Goal: Task Accomplishment & Management: Complete application form

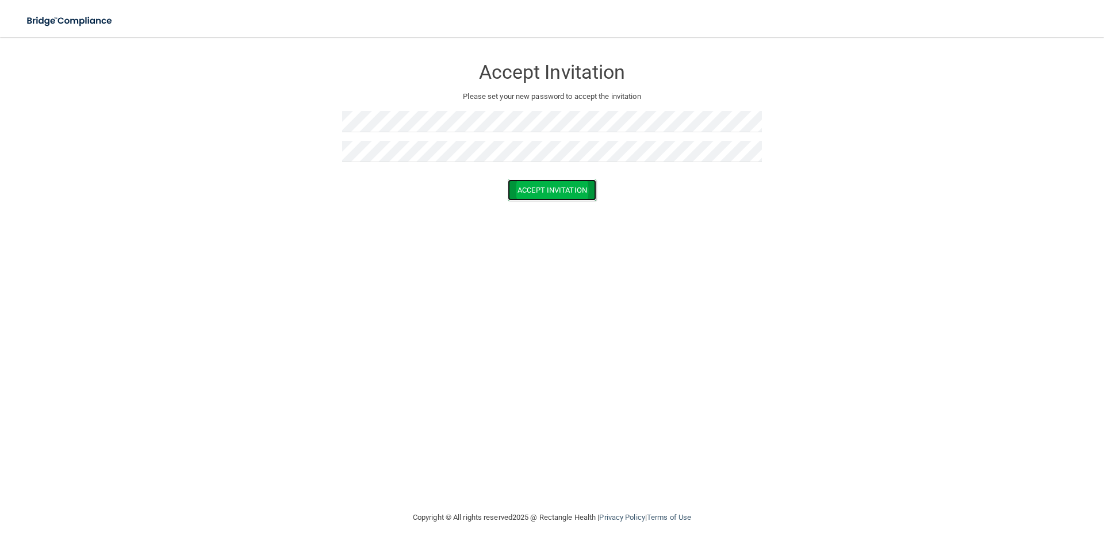
click at [553, 185] on button "Accept Invitation" at bounding box center [552, 189] width 89 height 21
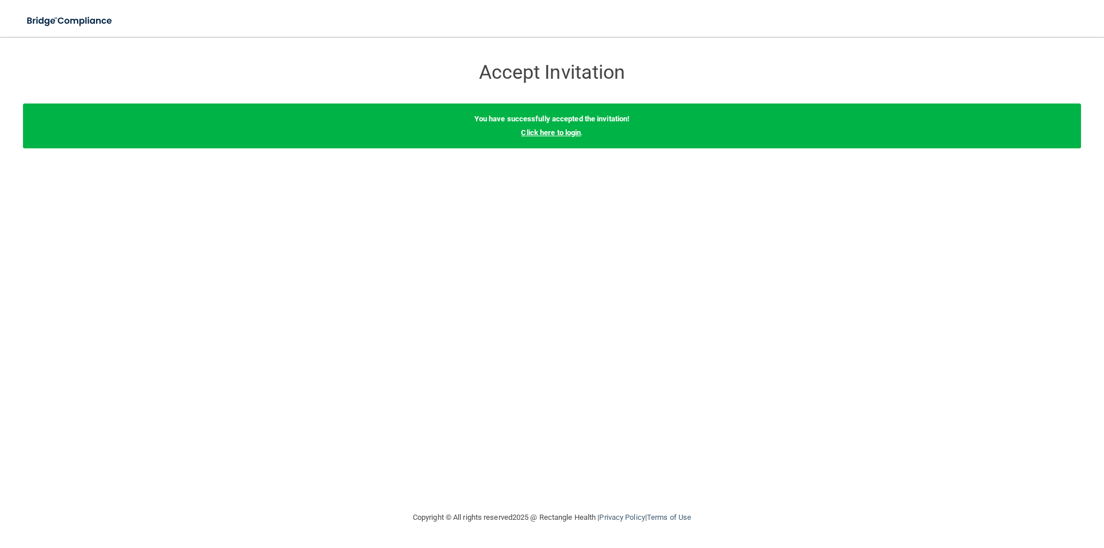
click at [544, 131] on link "Click here to login" at bounding box center [551, 132] width 60 height 9
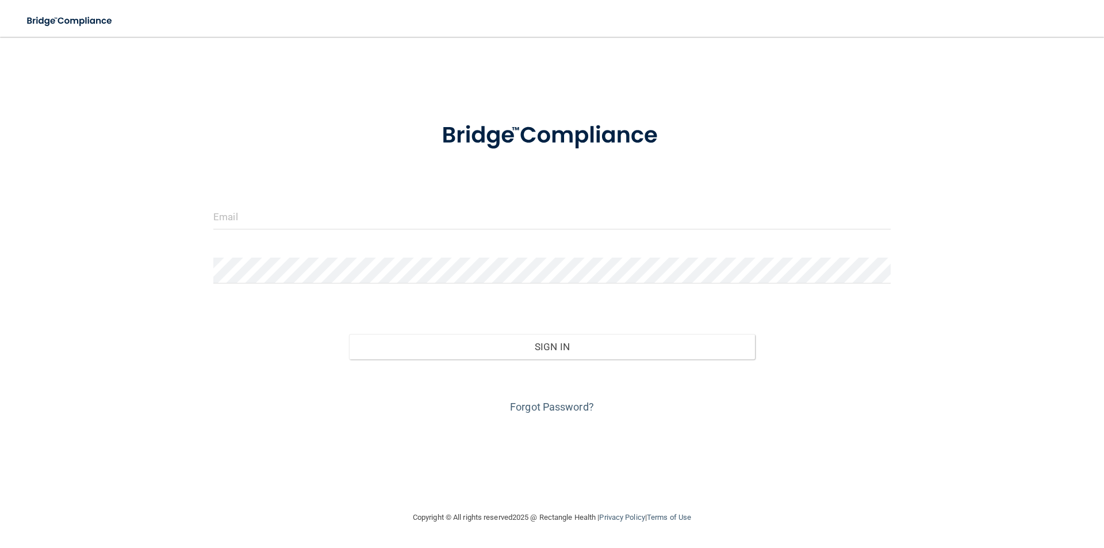
click at [312, 233] on div at bounding box center [552, 221] width 694 height 34
click at [278, 219] on input "email" at bounding box center [551, 217] width 677 height 26
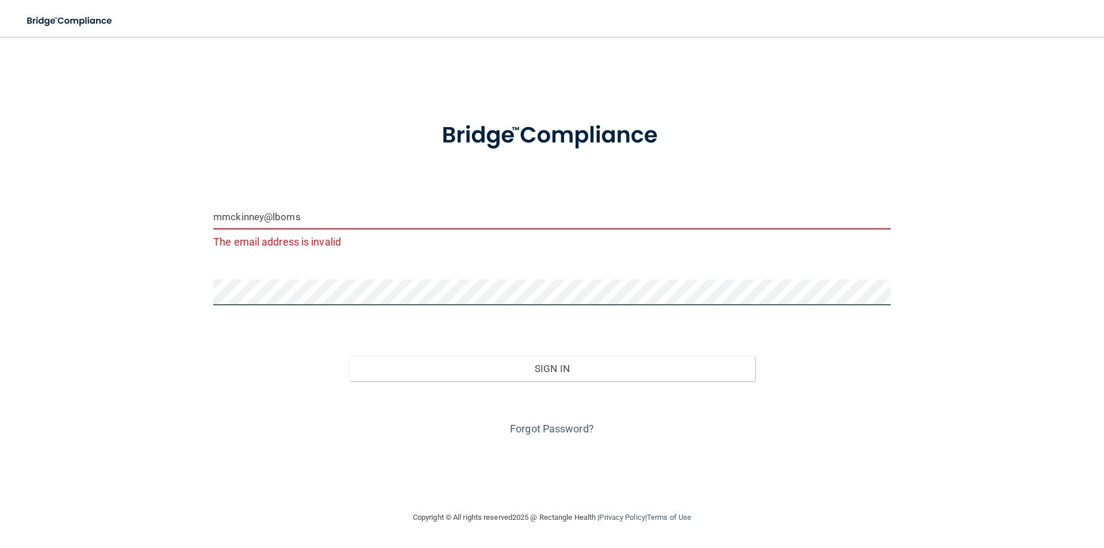
click at [349, 356] on button "Sign In" at bounding box center [552, 368] width 406 height 25
click at [306, 224] on input "mmckinney@lboms" at bounding box center [551, 217] width 677 height 26
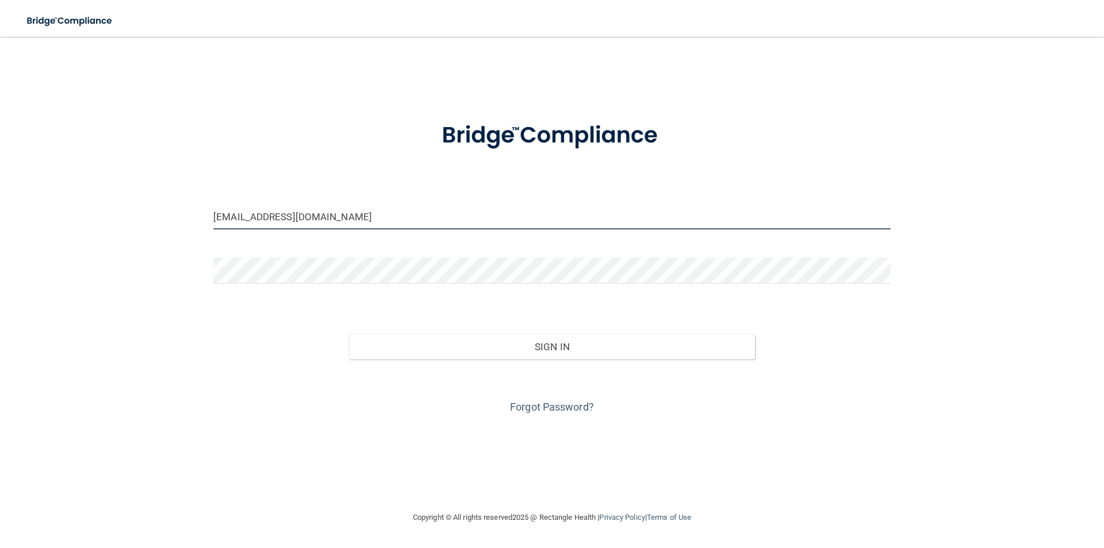
type input "[EMAIL_ADDRESS][DOMAIN_NAME]"
click at [349, 334] on button "Sign In" at bounding box center [552, 346] width 406 height 25
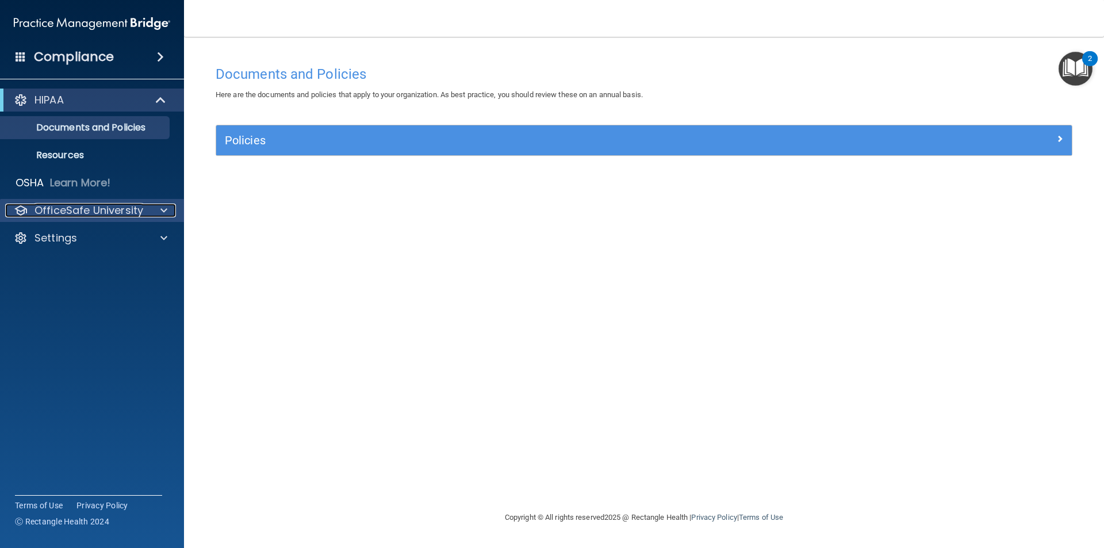
click at [166, 212] on span at bounding box center [163, 211] width 7 height 14
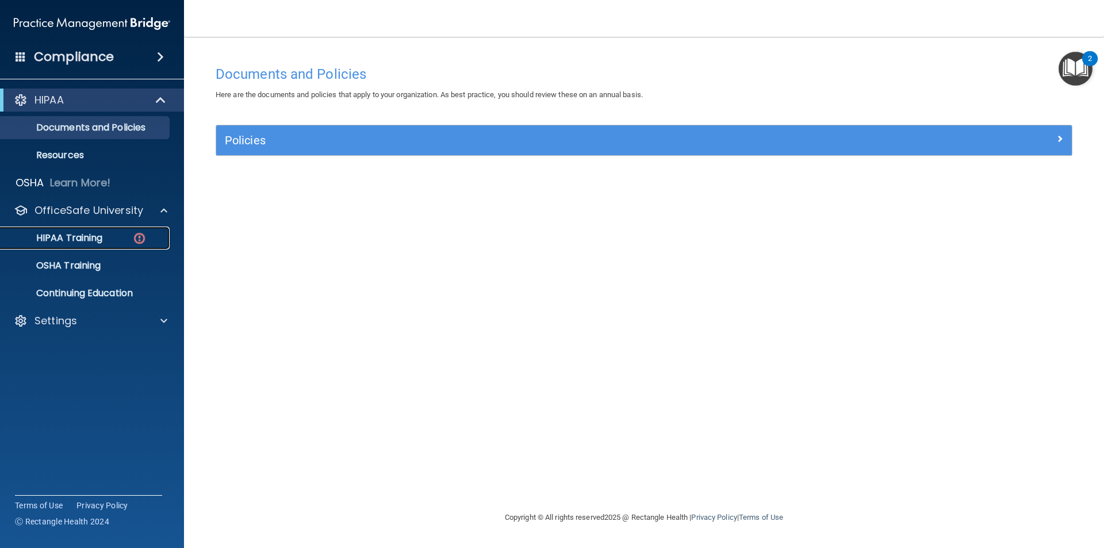
click at [144, 240] on img at bounding box center [139, 238] width 14 height 14
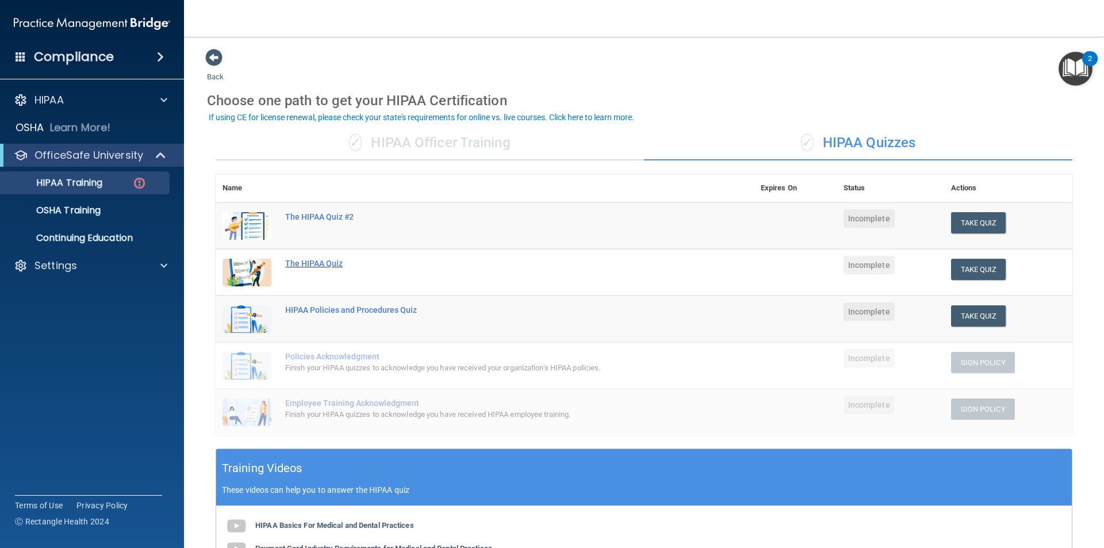
click at [313, 267] on div "The HIPAA Quiz" at bounding box center [490, 263] width 411 height 9
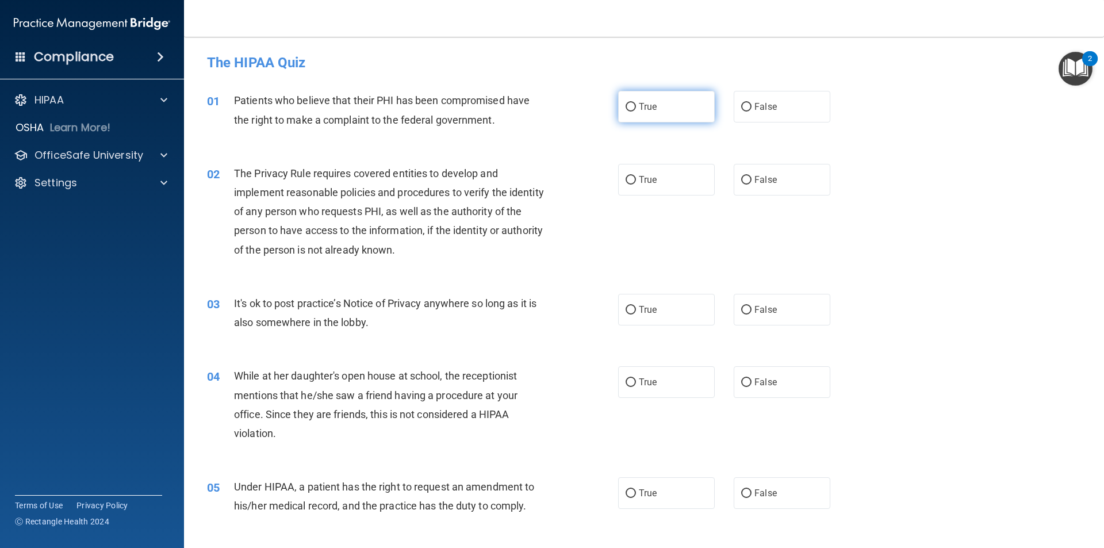
click at [625, 106] on input "True" at bounding box center [630, 107] width 10 height 9
radio input "true"
drag, startPoint x: 627, startPoint y: 179, endPoint x: 624, endPoint y: 192, distance: 13.0
click at [627, 179] on input "True" at bounding box center [630, 180] width 10 height 9
radio input "true"
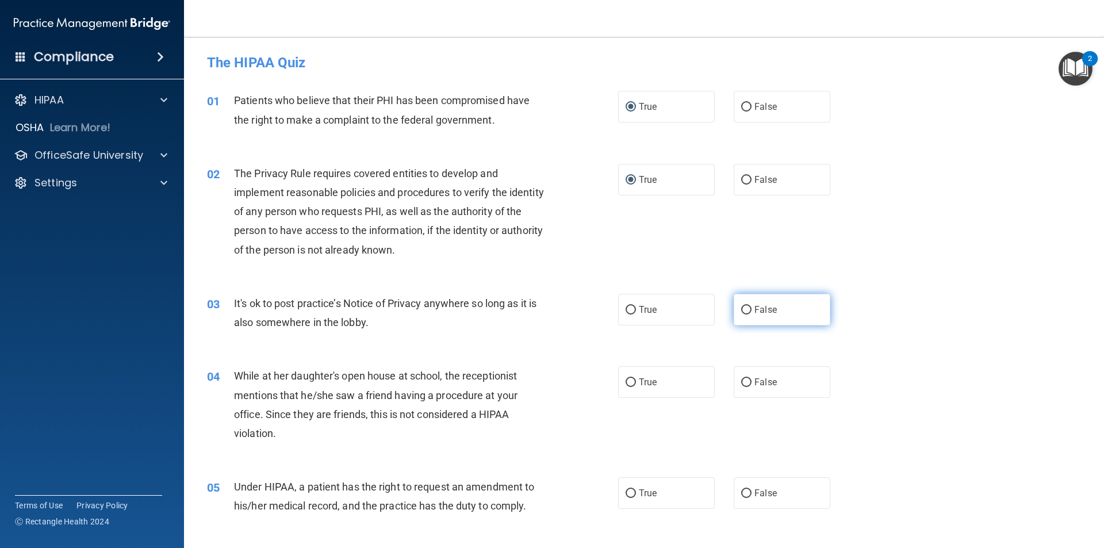
click at [746, 311] on label "False" at bounding box center [782, 310] width 97 height 32
click at [746, 311] on input "False" at bounding box center [746, 310] width 10 height 9
radio input "true"
click at [741, 380] on input "False" at bounding box center [746, 382] width 10 height 9
radio input "true"
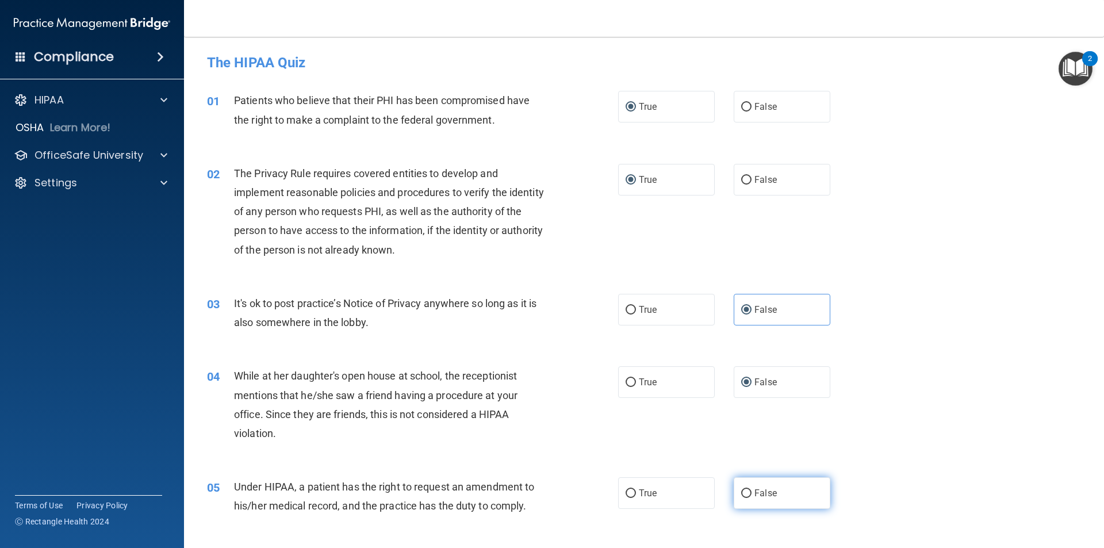
click at [742, 491] on input "False" at bounding box center [746, 493] width 10 height 9
radio input "true"
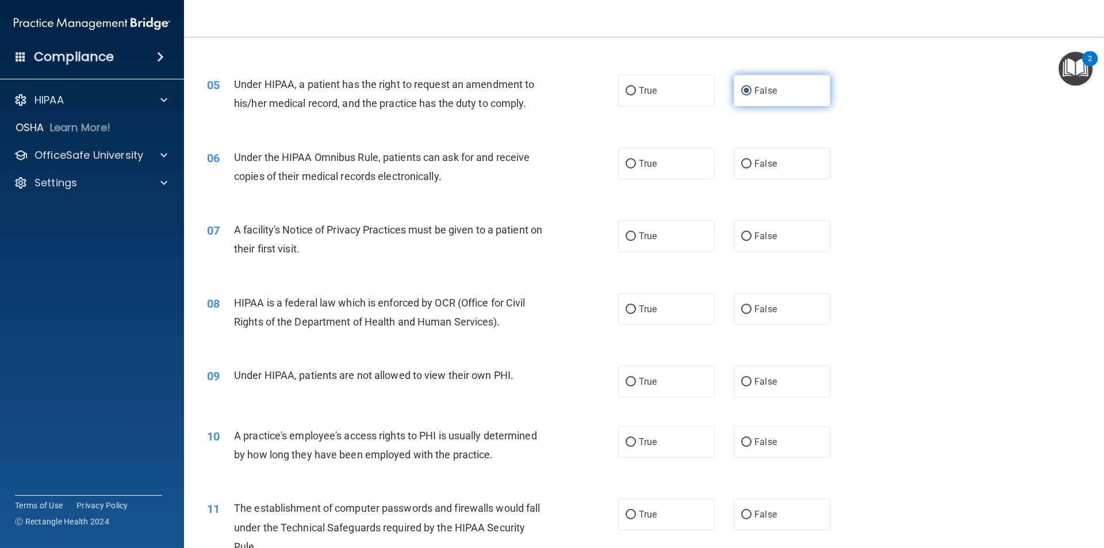
scroll to position [460, 0]
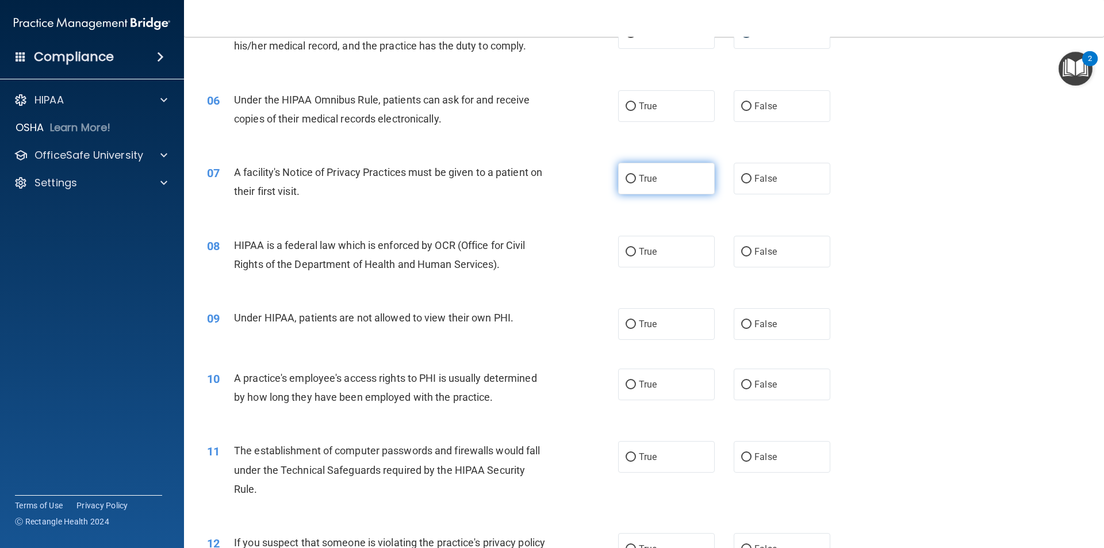
click at [625, 176] on input "True" at bounding box center [630, 179] width 10 height 9
radio input "true"
click at [630, 249] on input "True" at bounding box center [630, 252] width 10 height 9
radio input "true"
click at [639, 322] on span "True" at bounding box center [648, 323] width 18 height 11
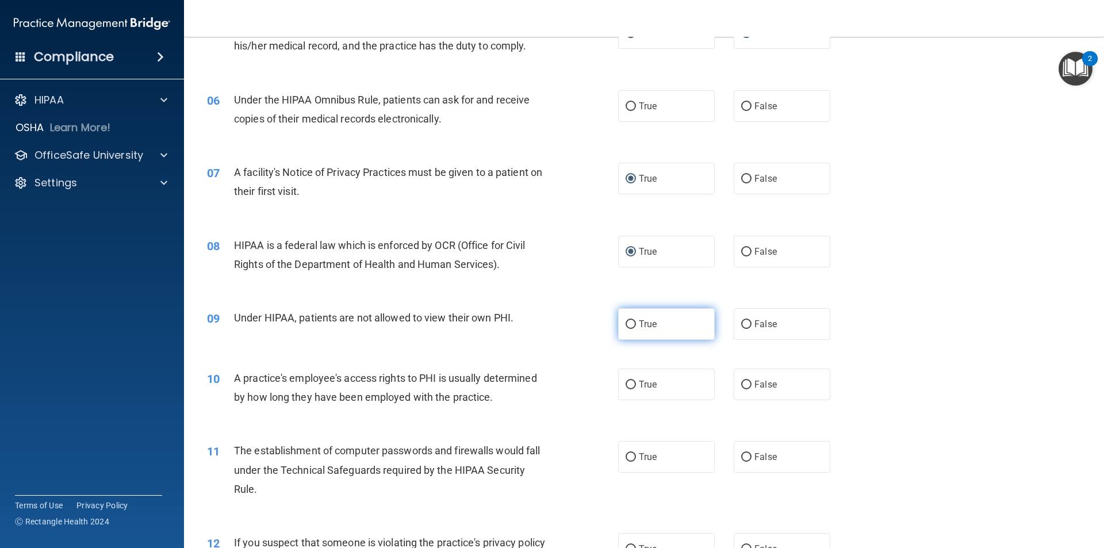
click at [636, 322] on input "True" at bounding box center [630, 324] width 10 height 9
radio input "true"
click at [747, 327] on label "False" at bounding box center [782, 324] width 97 height 32
click at [747, 327] on input "False" at bounding box center [746, 324] width 10 height 9
radio input "true"
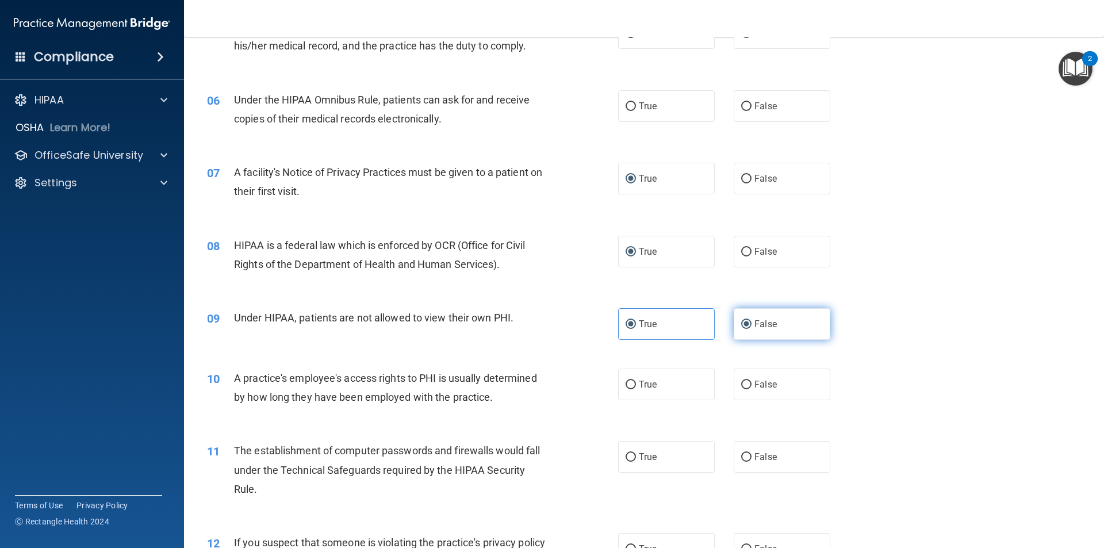
radio input "false"
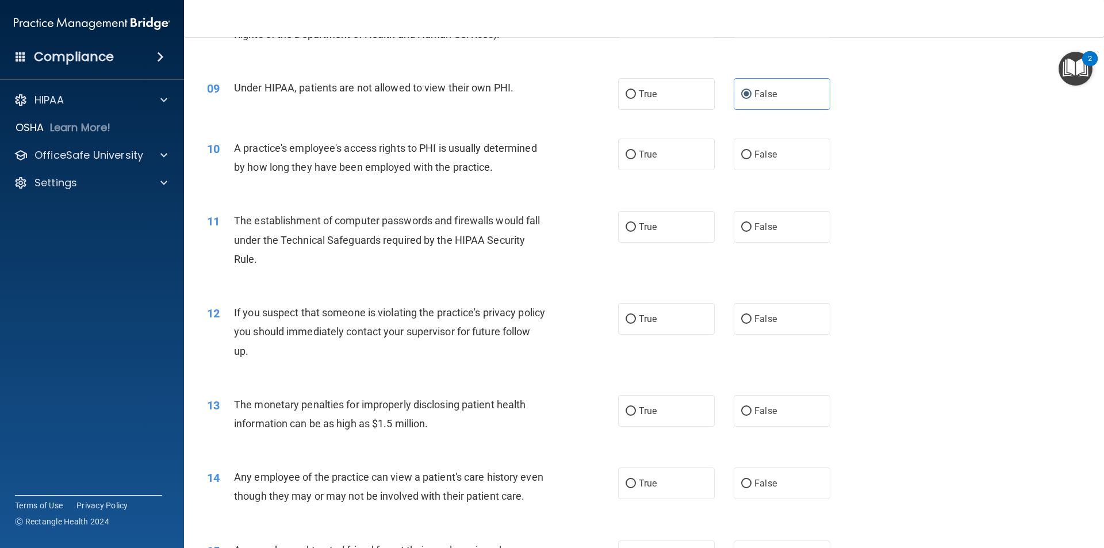
scroll to position [747, 0]
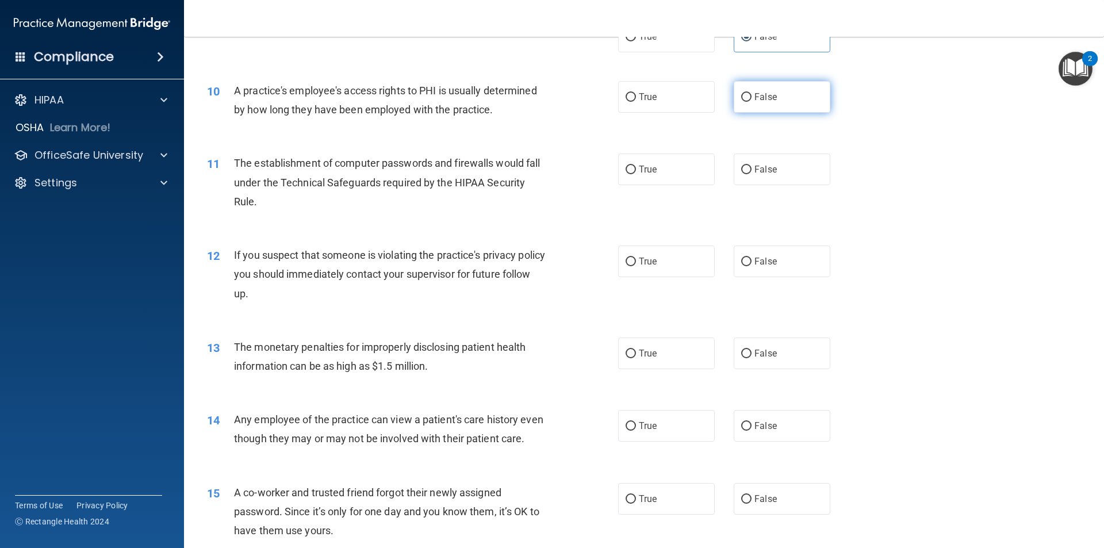
click at [746, 98] on label "False" at bounding box center [782, 97] width 97 height 32
click at [746, 98] on input "False" at bounding box center [746, 97] width 10 height 9
radio input "true"
click at [630, 171] on input "True" at bounding box center [630, 170] width 10 height 9
radio input "true"
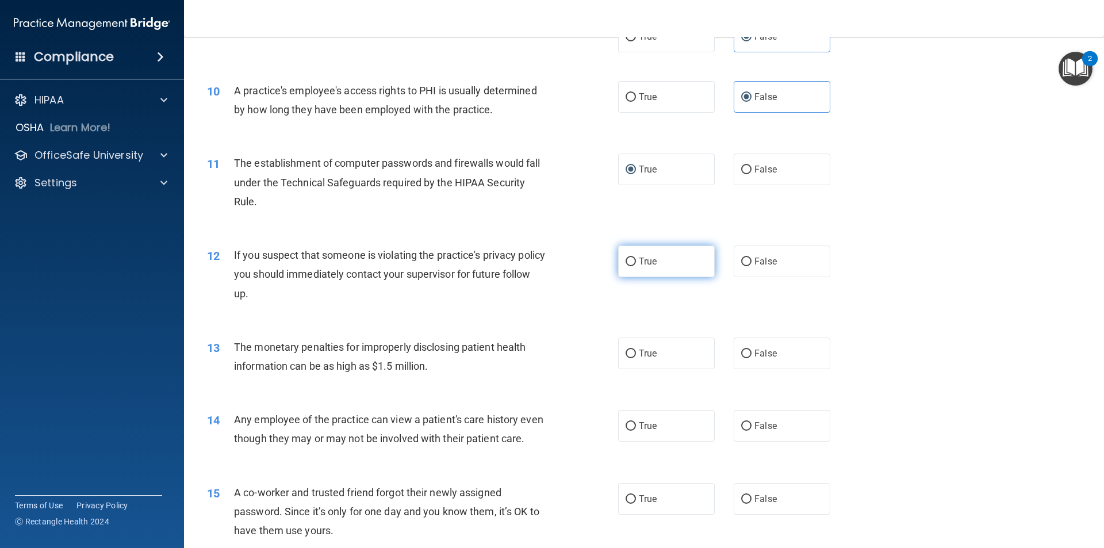
click at [626, 262] on input "True" at bounding box center [630, 262] width 10 height 9
radio input "true"
click at [632, 356] on label "True" at bounding box center [666, 353] width 97 height 32
click at [632, 356] on input "True" at bounding box center [630, 354] width 10 height 9
radio input "true"
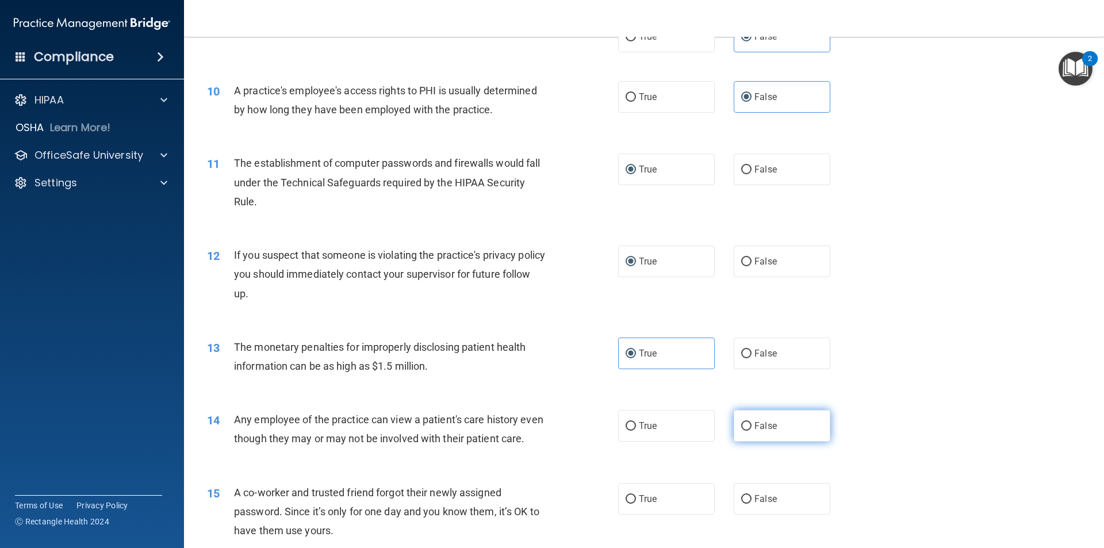
click at [741, 423] on input "False" at bounding box center [746, 426] width 10 height 9
radio input "true"
click at [741, 504] on input "False" at bounding box center [746, 499] width 10 height 9
radio input "true"
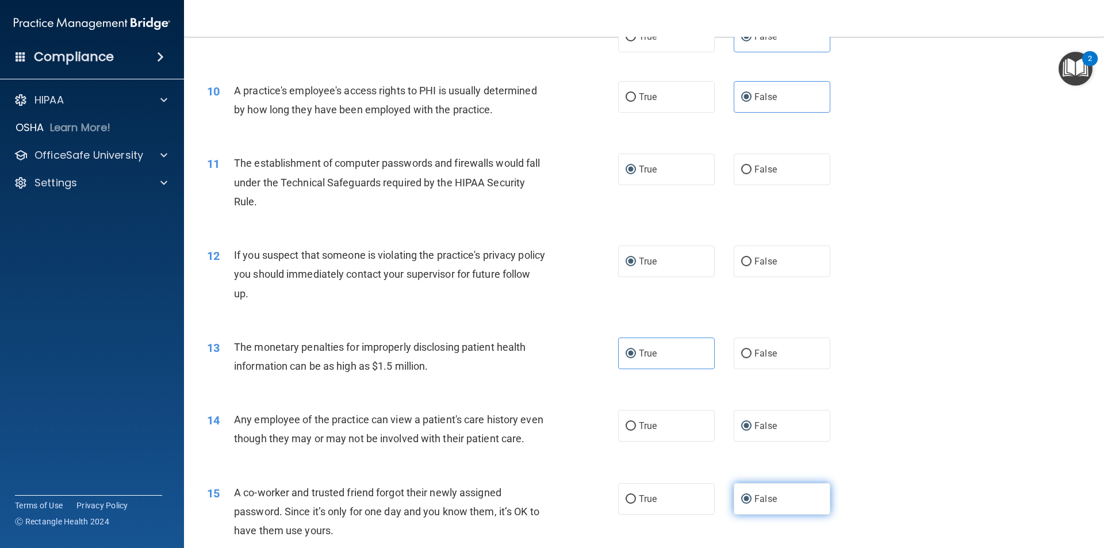
scroll to position [862, 0]
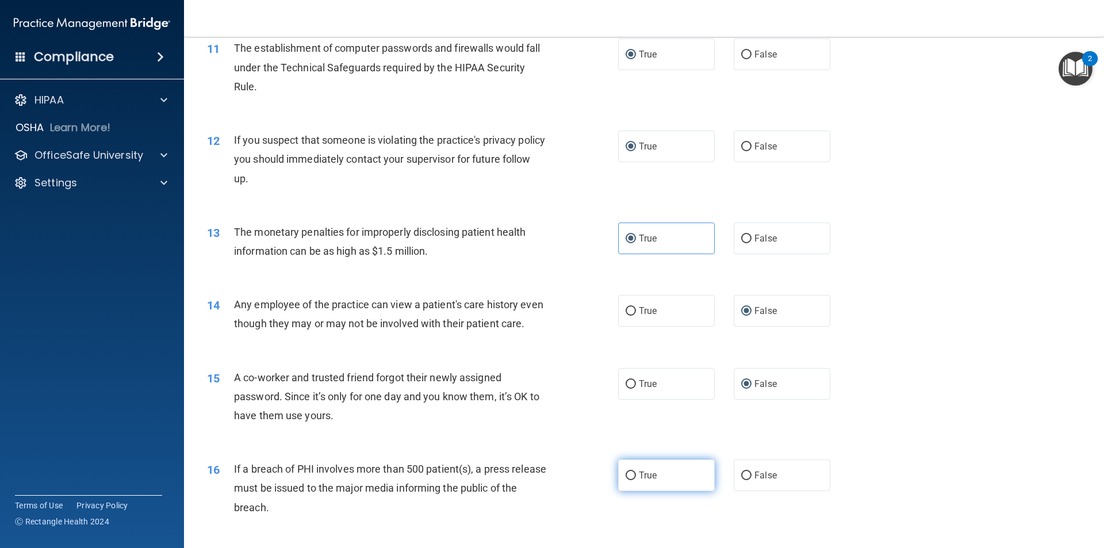
click at [632, 491] on label "True" at bounding box center [666, 475] width 97 height 32
click at [632, 480] on input "True" at bounding box center [630, 475] width 10 height 9
radio input "true"
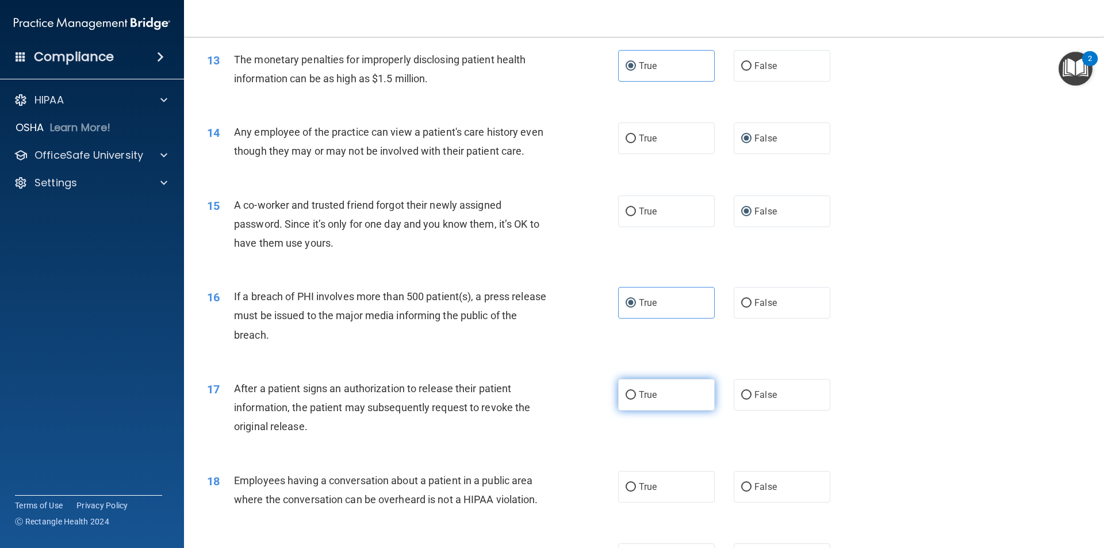
click at [634, 410] on label "True" at bounding box center [666, 395] width 97 height 32
click at [634, 400] on input "True" at bounding box center [630, 395] width 10 height 9
radio input "true"
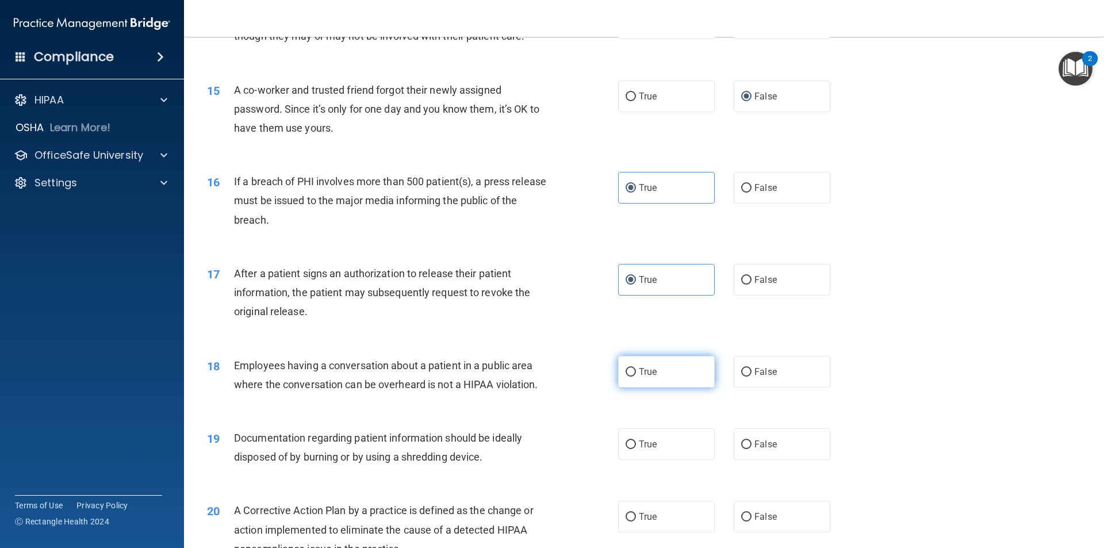
click at [628, 387] on label "True" at bounding box center [666, 372] width 97 height 32
click at [628, 377] on input "True" at bounding box center [630, 372] width 10 height 9
radio input "true"
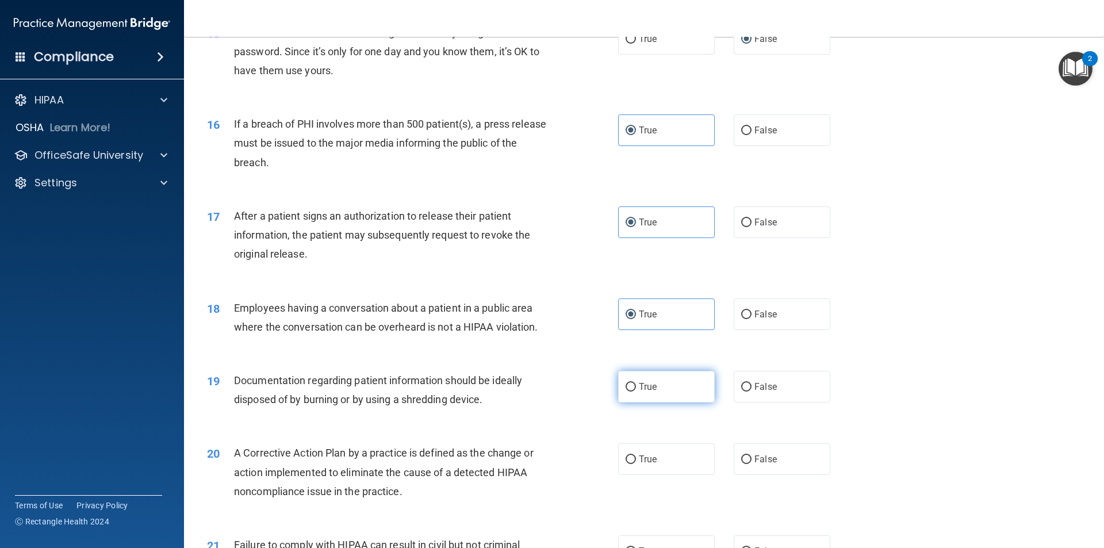
click at [631, 392] on input "True" at bounding box center [630, 387] width 10 height 9
radio input "true"
click at [632, 475] on label "True" at bounding box center [666, 459] width 97 height 32
click at [632, 464] on input "True" at bounding box center [630, 459] width 10 height 9
radio input "true"
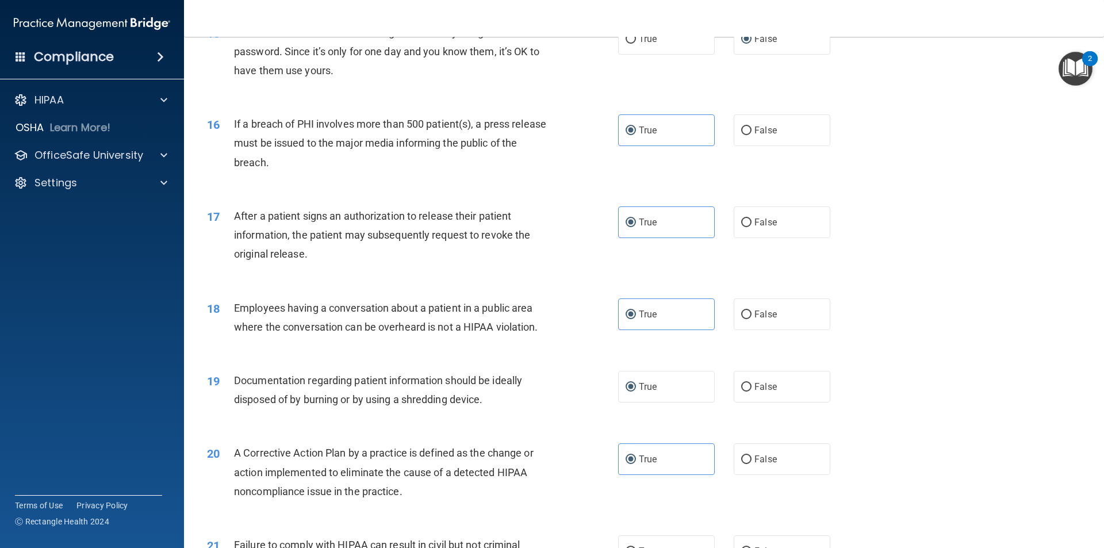
scroll to position [1265, 0]
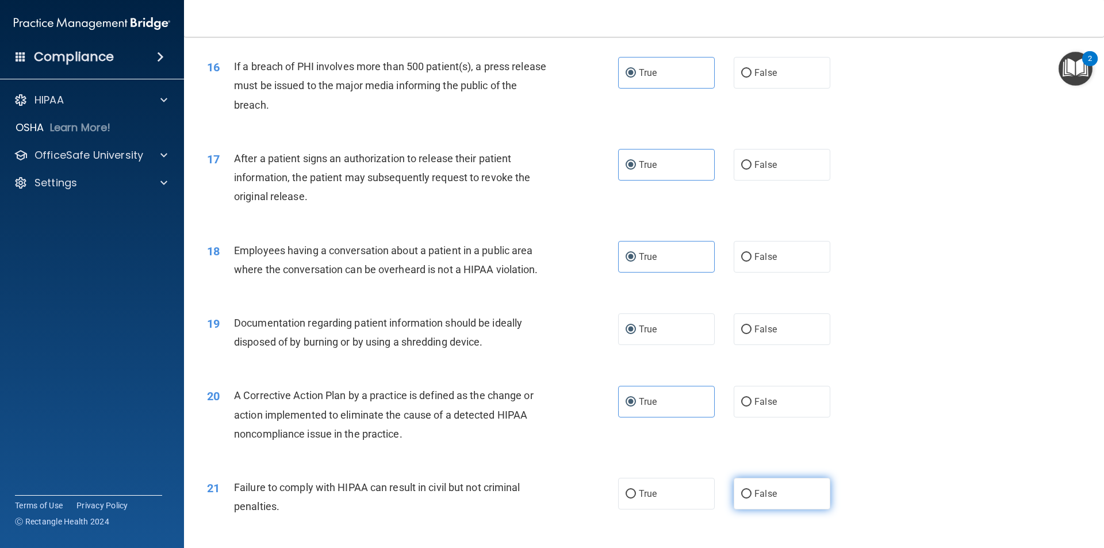
click at [741, 498] on input "False" at bounding box center [746, 494] width 10 height 9
radio input "true"
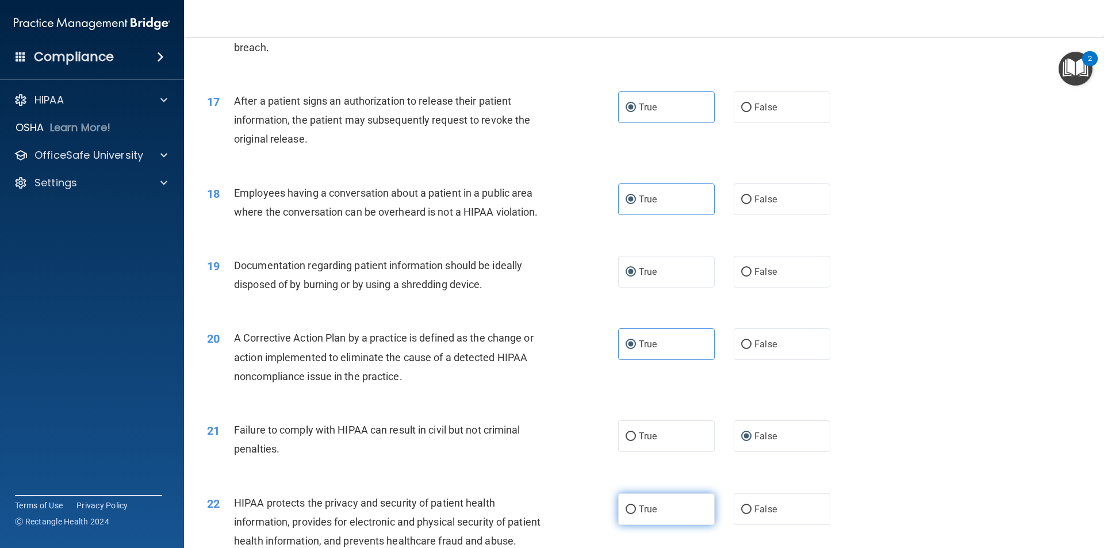
click at [635, 522] on label "True" at bounding box center [666, 509] width 97 height 32
click at [635, 514] on input "True" at bounding box center [630, 509] width 10 height 9
radio input "true"
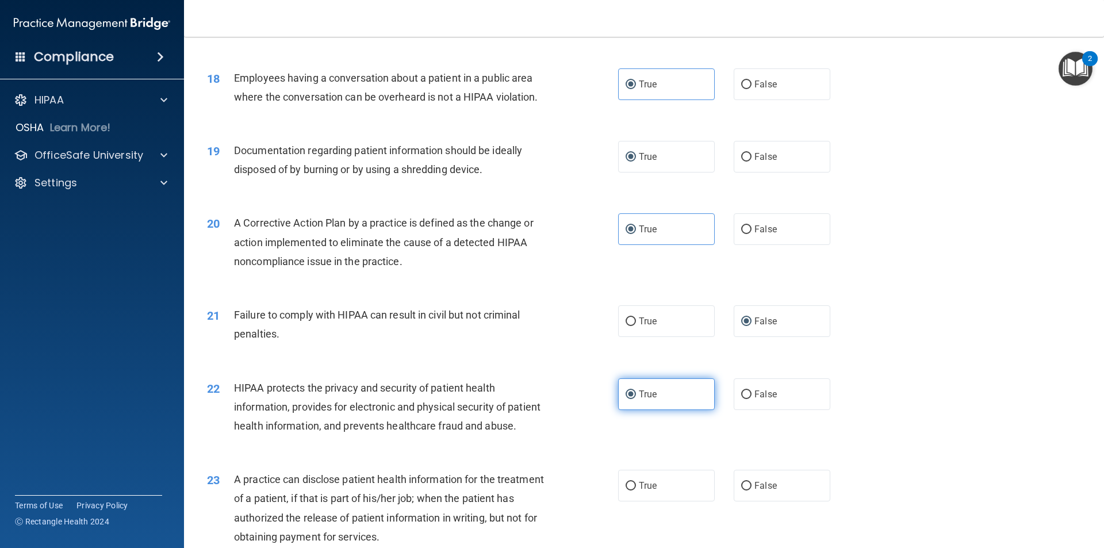
scroll to position [1495, 0]
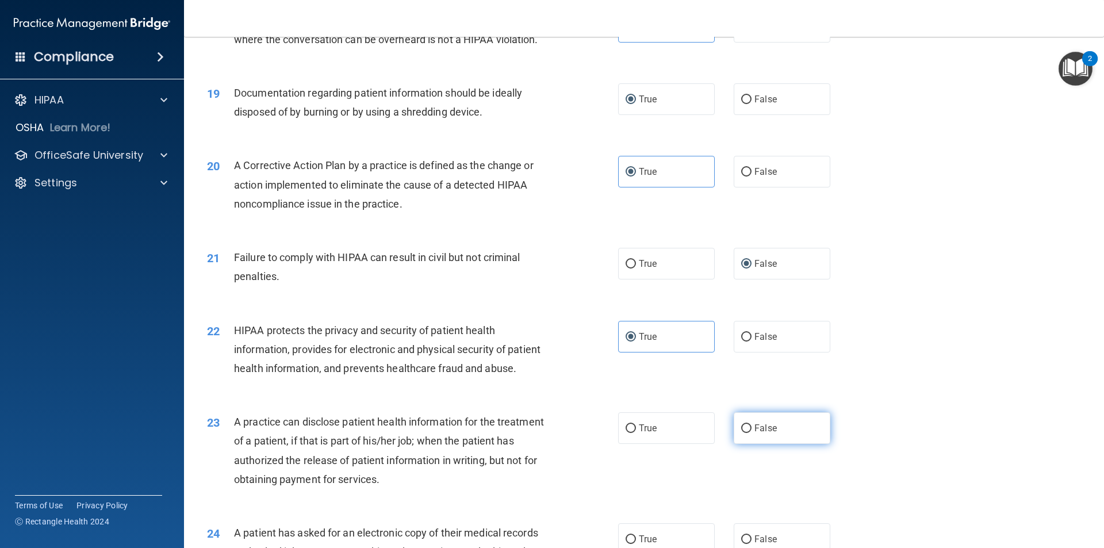
click at [746, 433] on input "False" at bounding box center [746, 428] width 10 height 9
radio input "true"
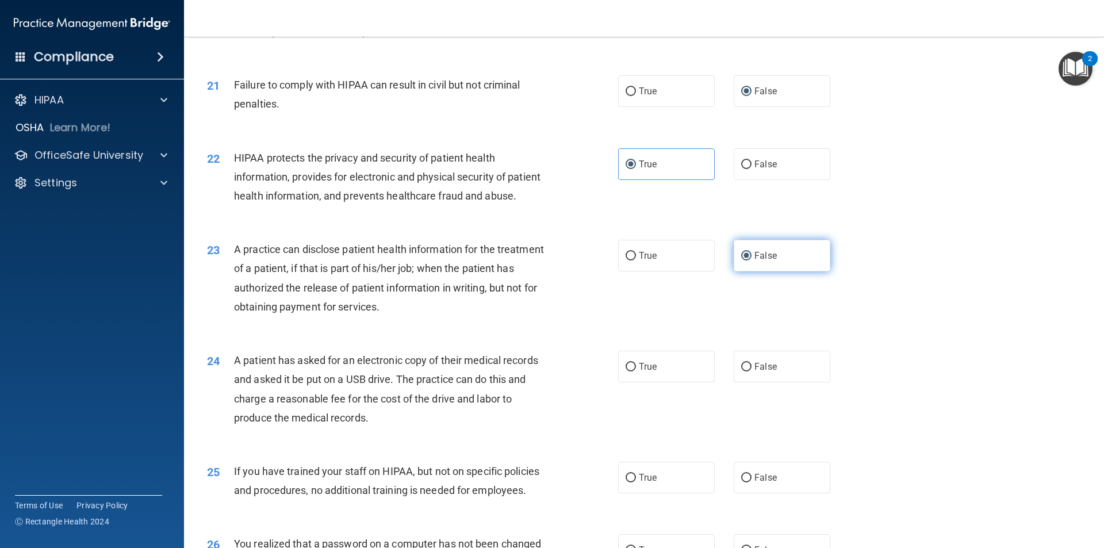
scroll to position [1610, 0]
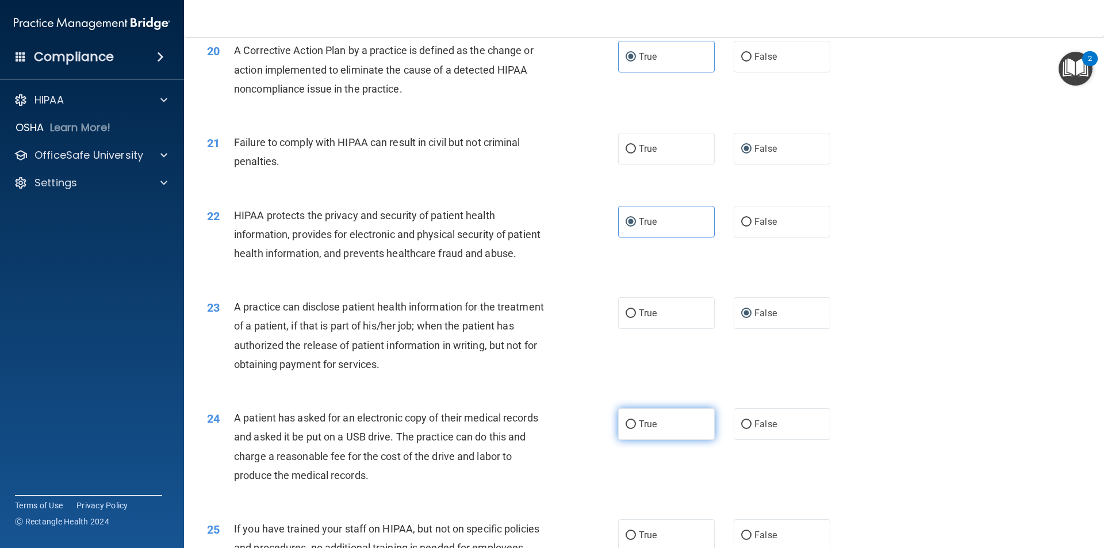
click at [632, 440] on label "True" at bounding box center [666, 424] width 97 height 32
click at [632, 429] on input "True" at bounding box center [630, 424] width 10 height 9
radio input "true"
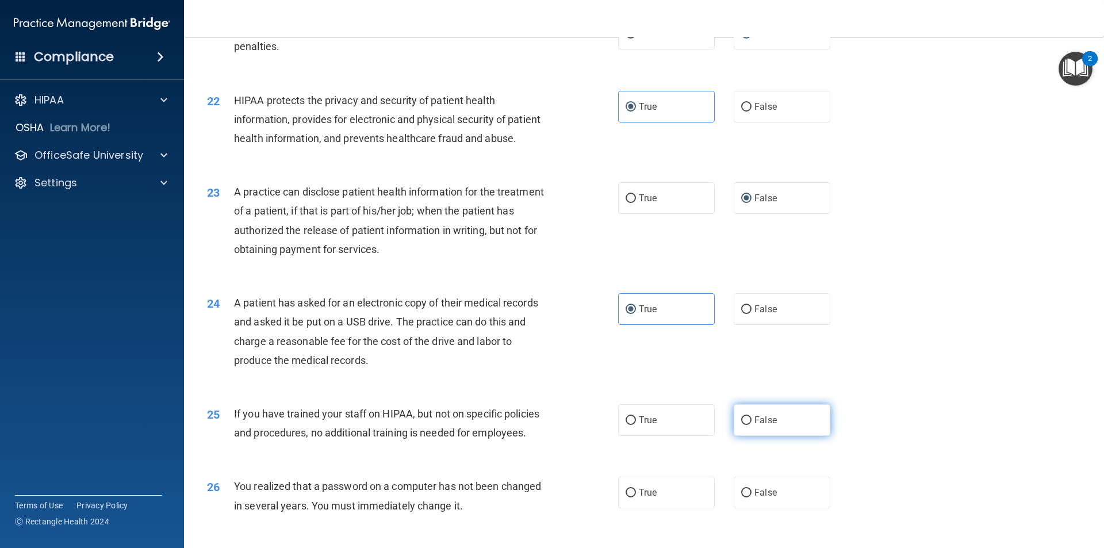
click at [741, 425] on input "False" at bounding box center [746, 420] width 10 height 9
radio input "true"
drag, startPoint x: 643, startPoint y: 540, endPoint x: 654, endPoint y: 529, distance: 15.9
click at [645, 508] on label "True" at bounding box center [666, 493] width 97 height 32
click at [636, 497] on input "True" at bounding box center [630, 493] width 10 height 9
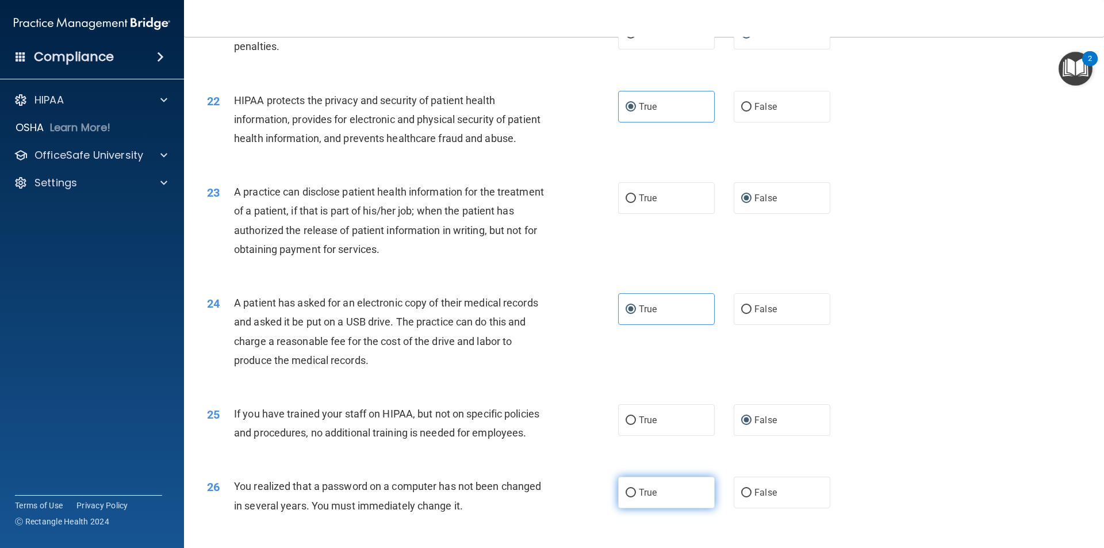
radio input "true"
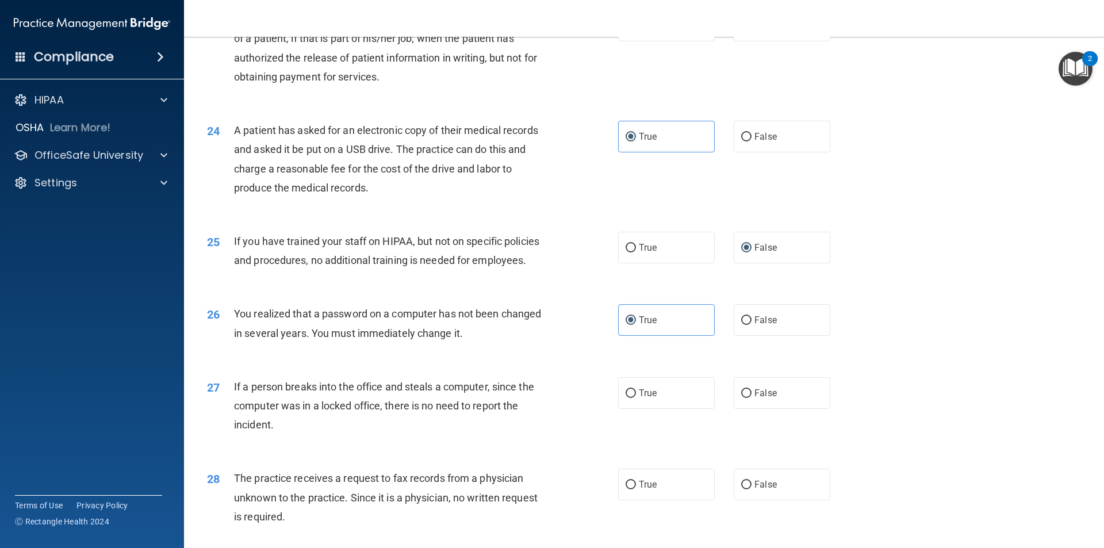
scroll to position [1955, 0]
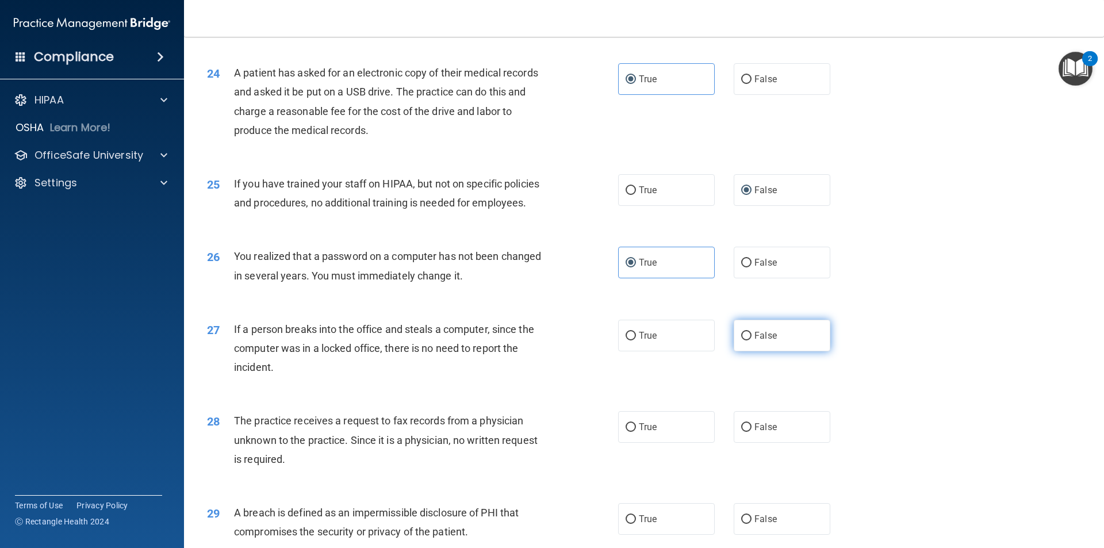
click at [741, 340] on input "False" at bounding box center [746, 336] width 10 height 9
radio input "true"
click at [735, 443] on label "False" at bounding box center [782, 427] width 97 height 32
click at [741, 432] on input "False" at bounding box center [746, 427] width 10 height 9
radio input "true"
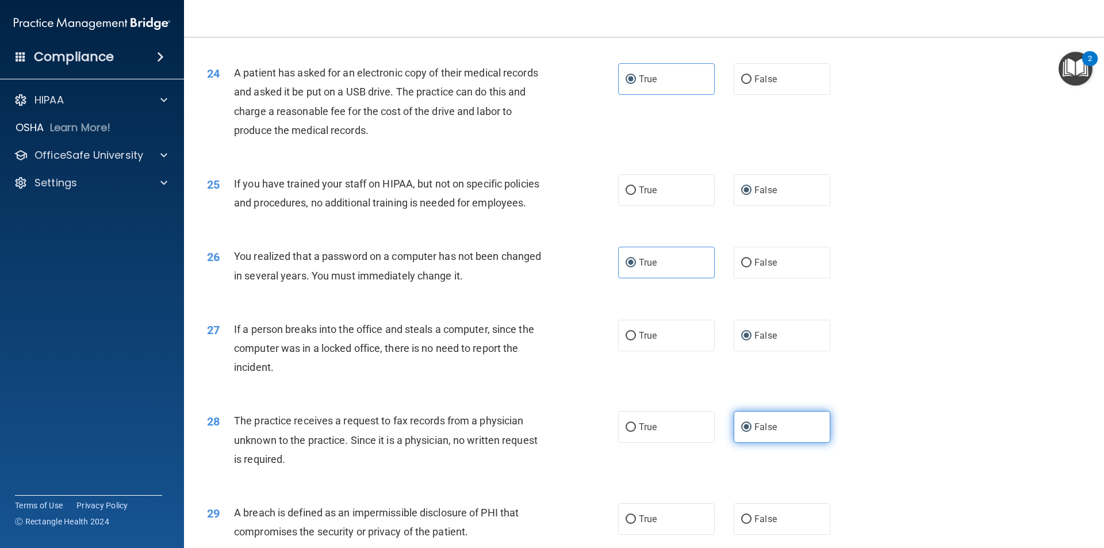
scroll to position [2012, 0]
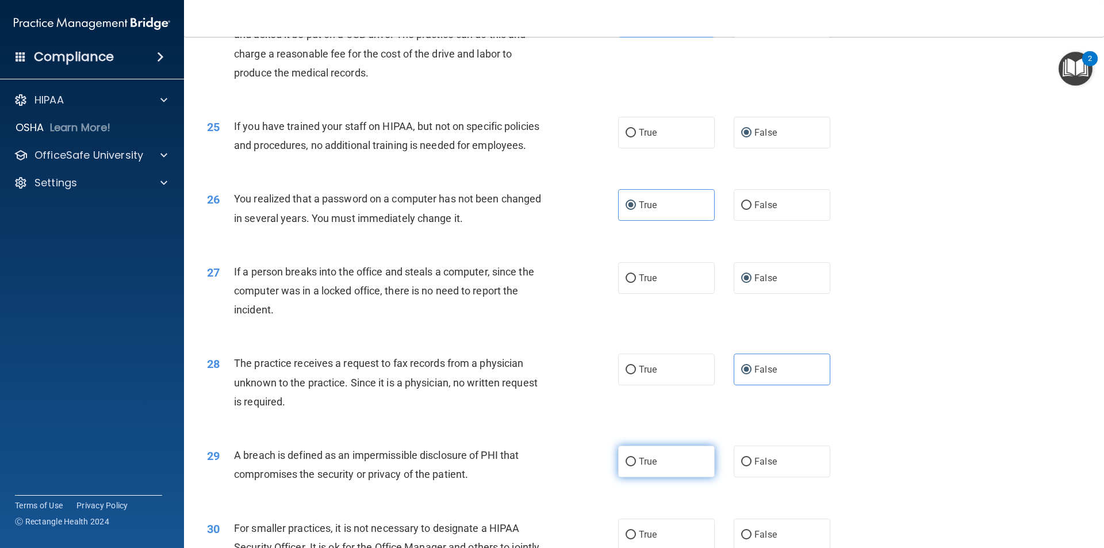
click at [632, 477] on label "True" at bounding box center [666, 462] width 97 height 32
click at [632, 466] on input "True" at bounding box center [630, 462] width 10 height 9
radio input "true"
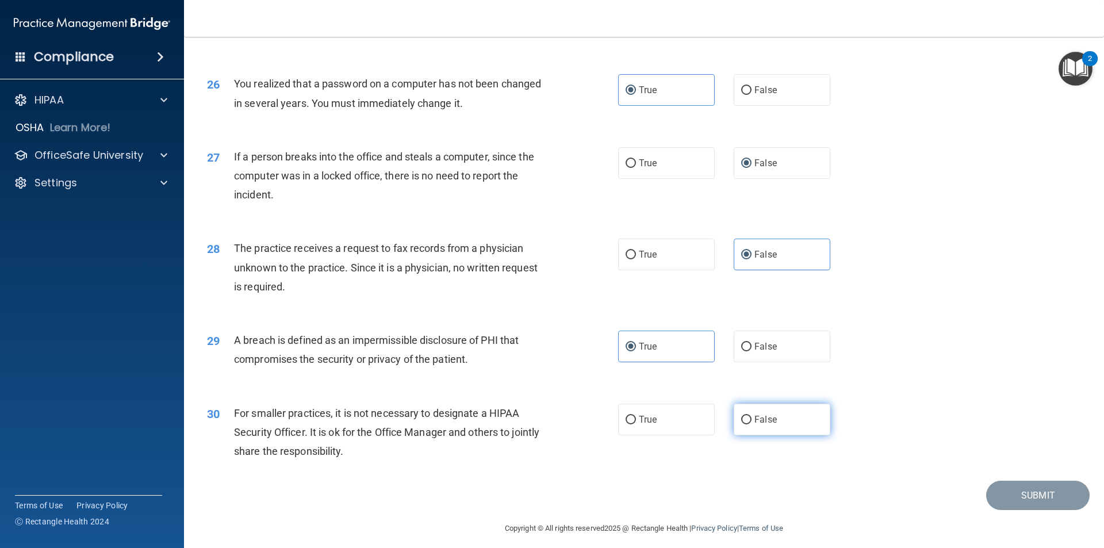
click at [734, 435] on label "False" at bounding box center [782, 420] width 97 height 32
click at [741, 424] on input "False" at bounding box center [746, 420] width 10 height 9
radio input "true"
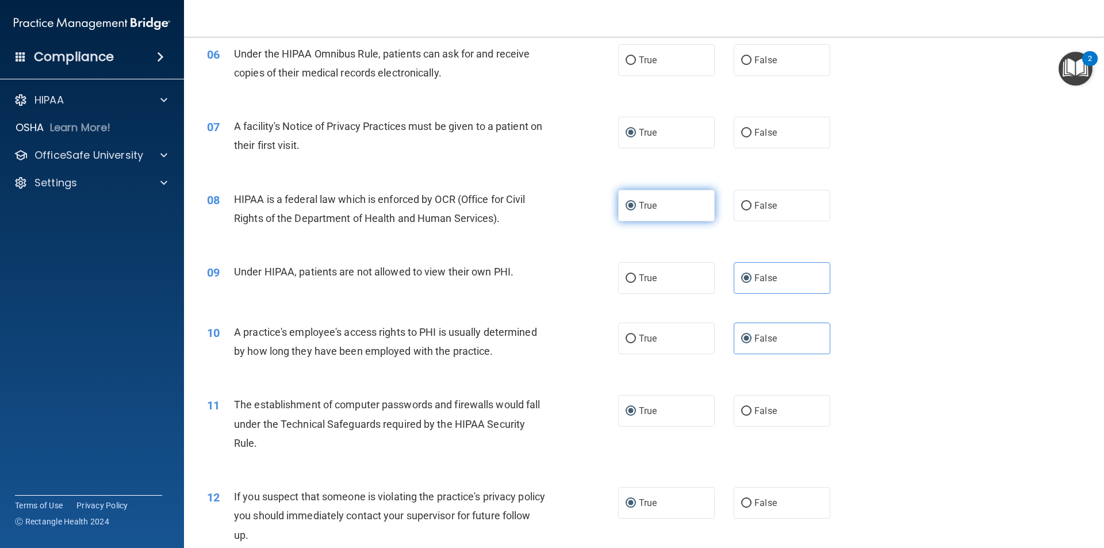
scroll to position [448, 0]
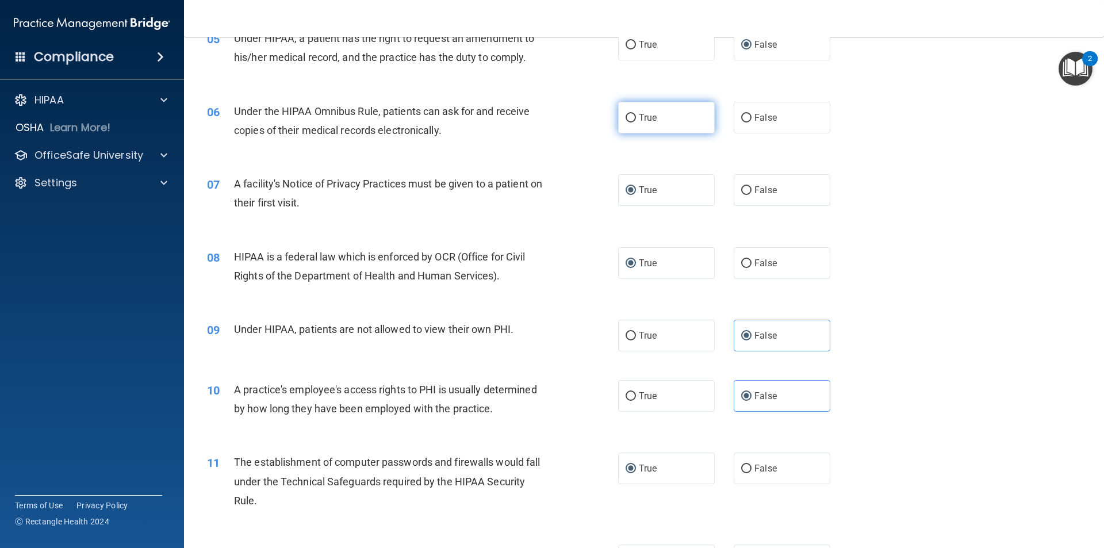
drag, startPoint x: 630, startPoint y: 121, endPoint x: 640, endPoint y: 125, distance: 11.1
click at [632, 122] on label "True" at bounding box center [666, 118] width 97 height 32
click at [632, 122] on input "True" at bounding box center [630, 118] width 10 height 9
radio input "true"
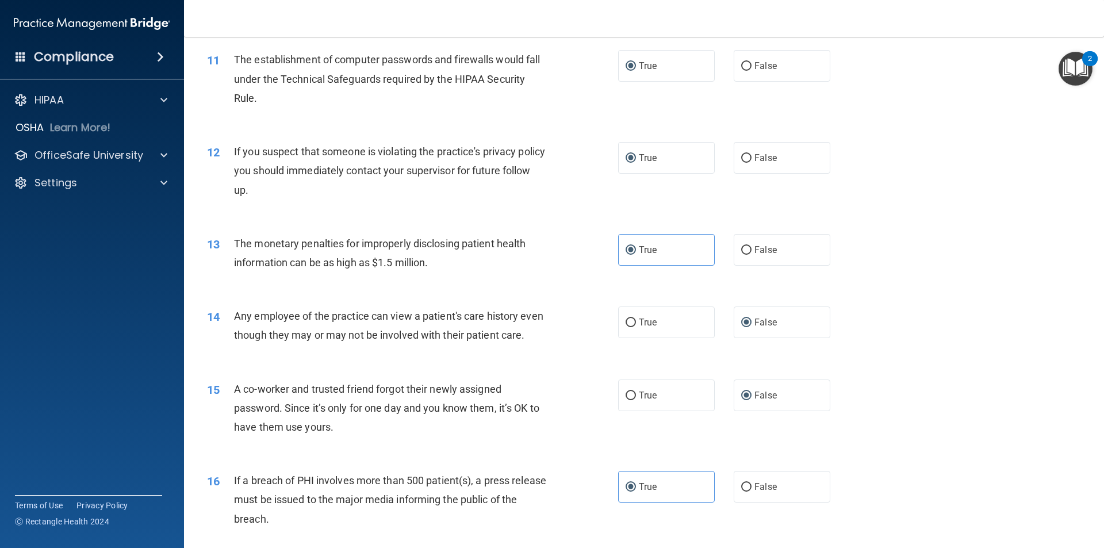
scroll to position [1023, 0]
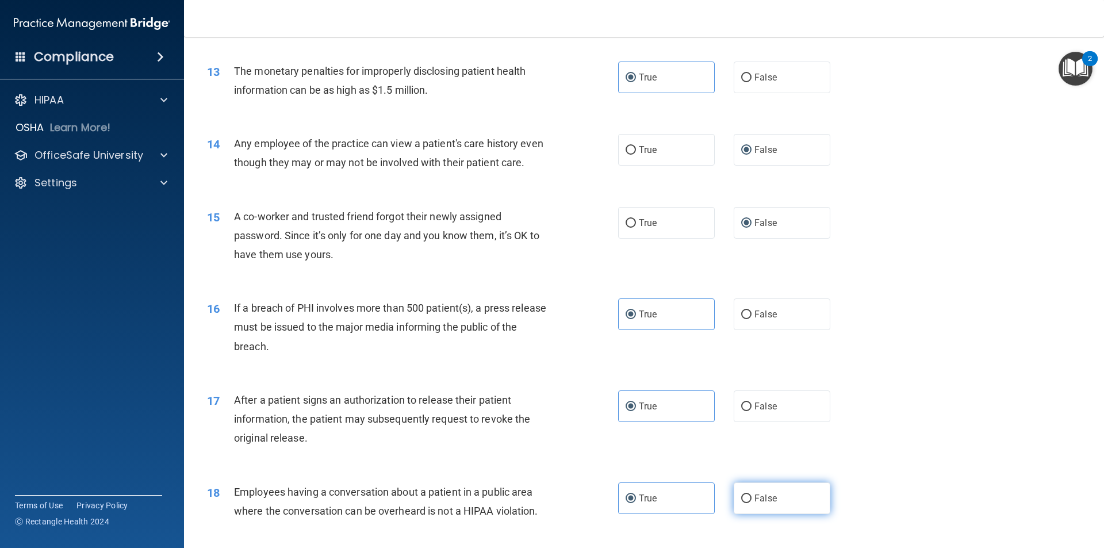
click at [757, 514] on label "False" at bounding box center [782, 498] width 97 height 32
click at [751, 503] on input "False" at bounding box center [746, 498] width 10 height 9
radio input "true"
radio input "false"
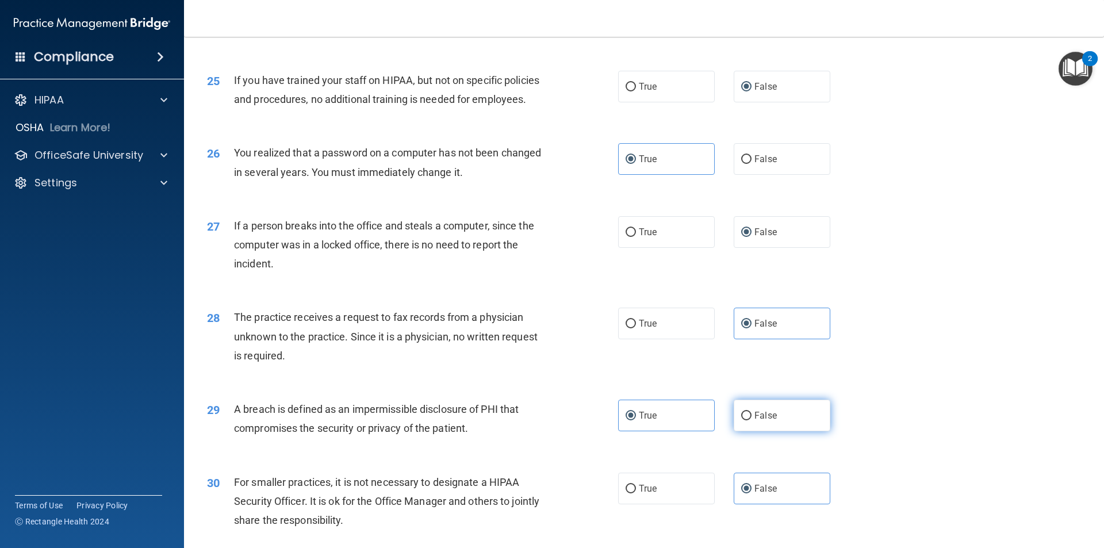
scroll to position [2116, 0]
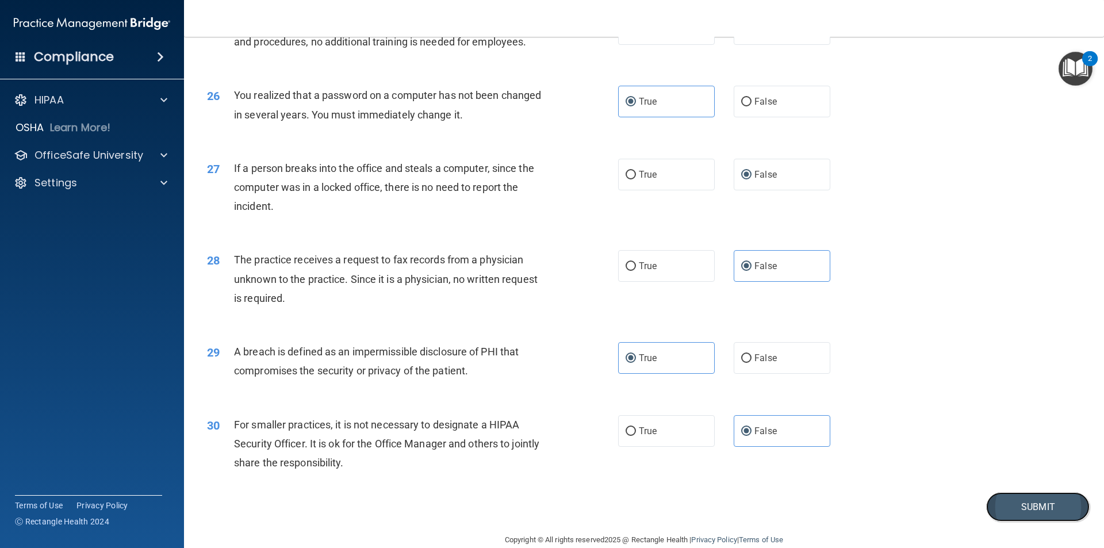
click at [1031, 521] on button "Submit" at bounding box center [1037, 506] width 103 height 29
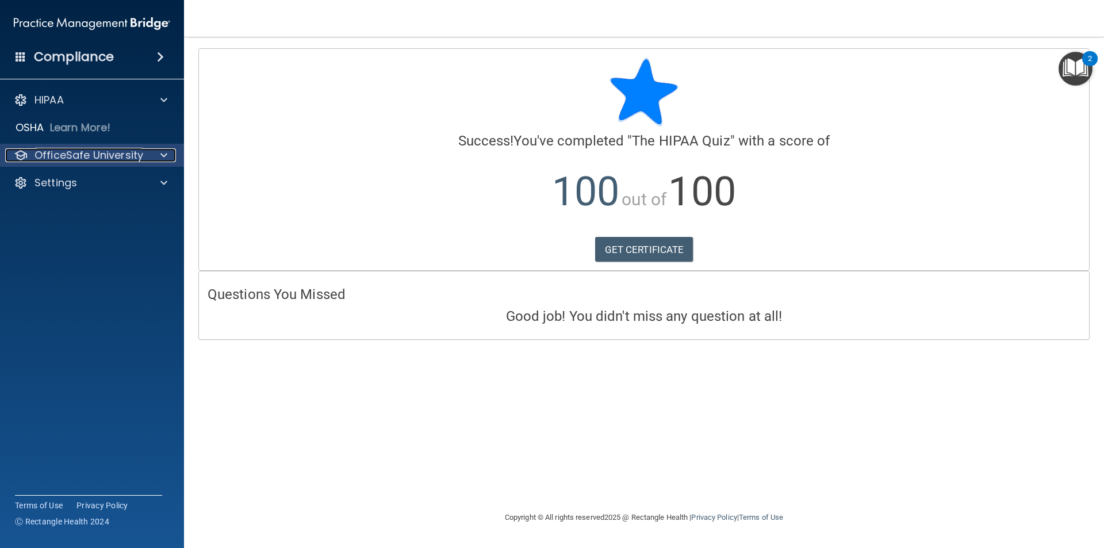
click at [148, 153] on div at bounding box center [162, 155] width 29 height 14
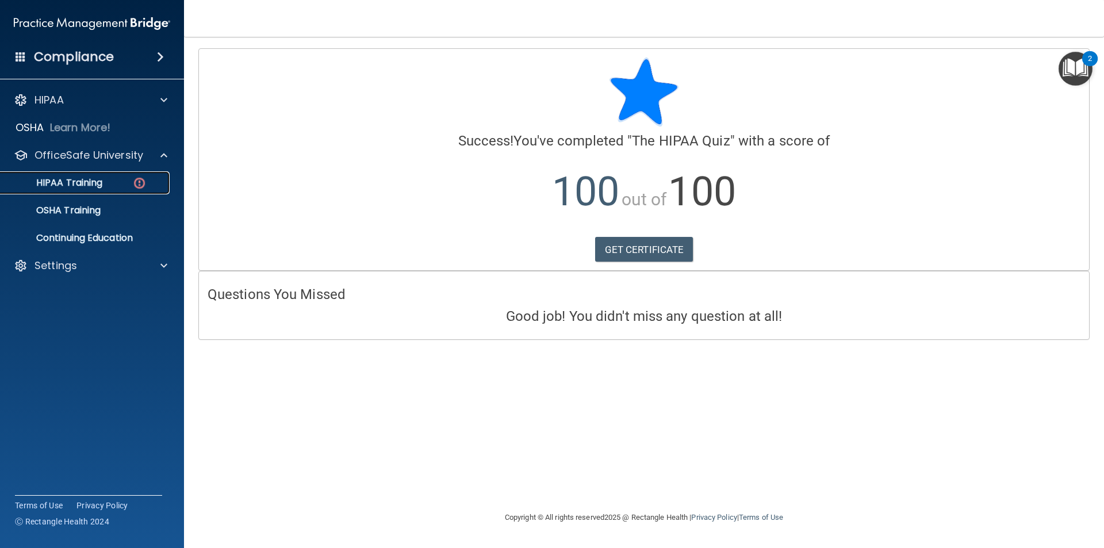
click at [108, 182] on div "HIPAA Training" at bounding box center [85, 182] width 157 height 11
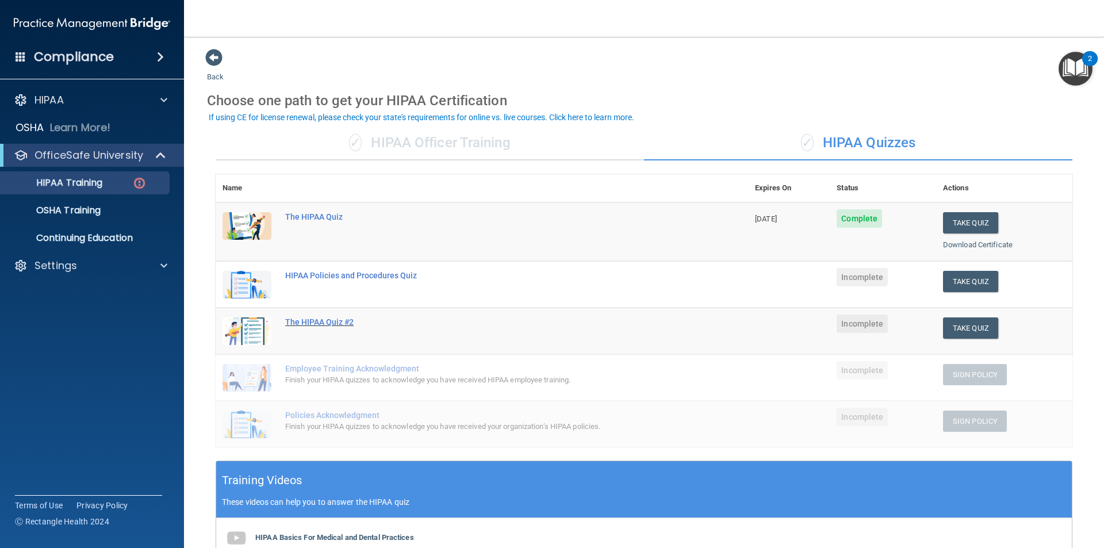
click at [305, 320] on div "The HIPAA Quiz #2" at bounding box center [487, 321] width 405 height 9
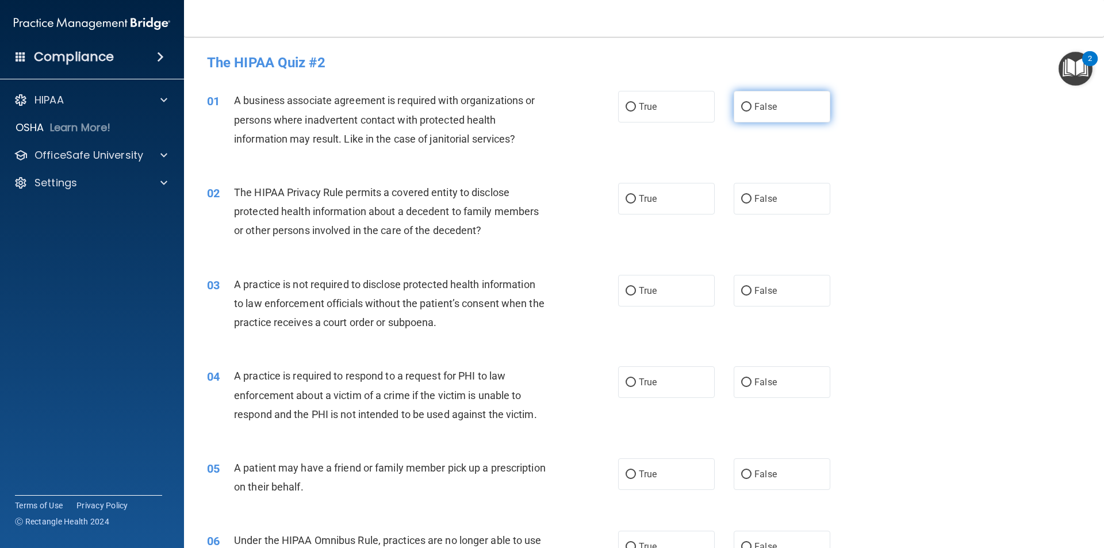
click at [747, 107] on label "False" at bounding box center [782, 107] width 97 height 32
click at [747, 107] on input "False" at bounding box center [746, 107] width 10 height 9
radio input "true"
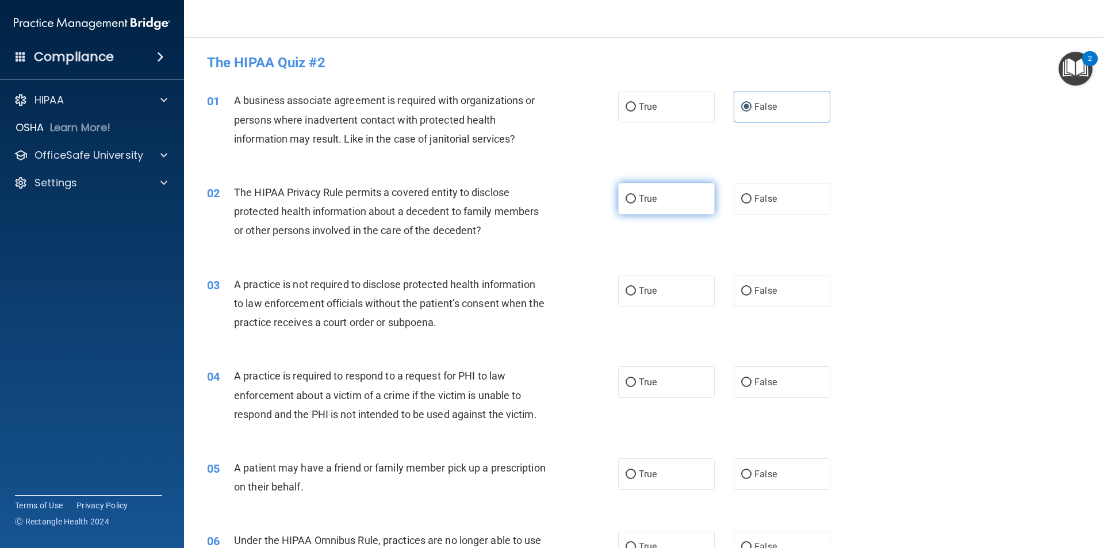
click at [631, 198] on input "True" at bounding box center [630, 199] width 10 height 9
radio input "true"
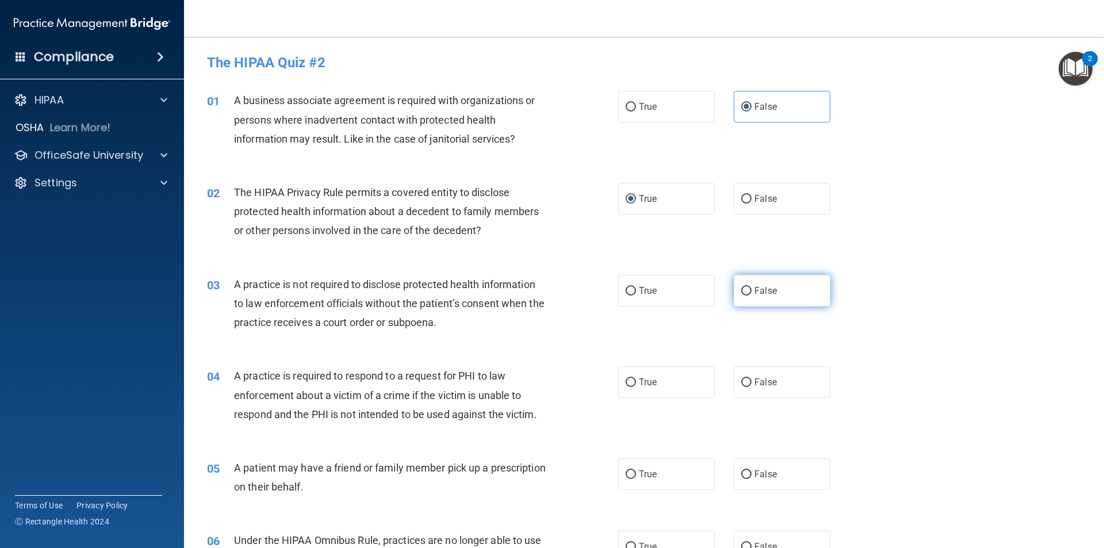
click at [741, 287] on input "False" at bounding box center [746, 291] width 10 height 9
radio input "true"
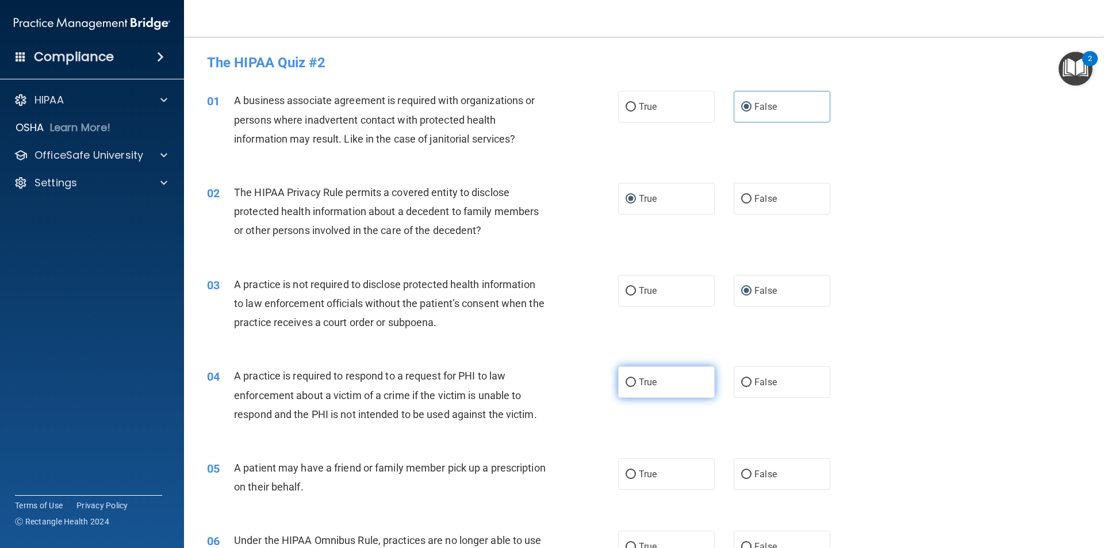
click at [640, 378] on span "True" at bounding box center [648, 382] width 18 height 11
click at [636, 378] on input "True" at bounding box center [630, 382] width 10 height 9
radio input "true"
click at [630, 469] on label "True" at bounding box center [666, 474] width 97 height 32
click at [630, 470] on input "True" at bounding box center [630, 474] width 10 height 9
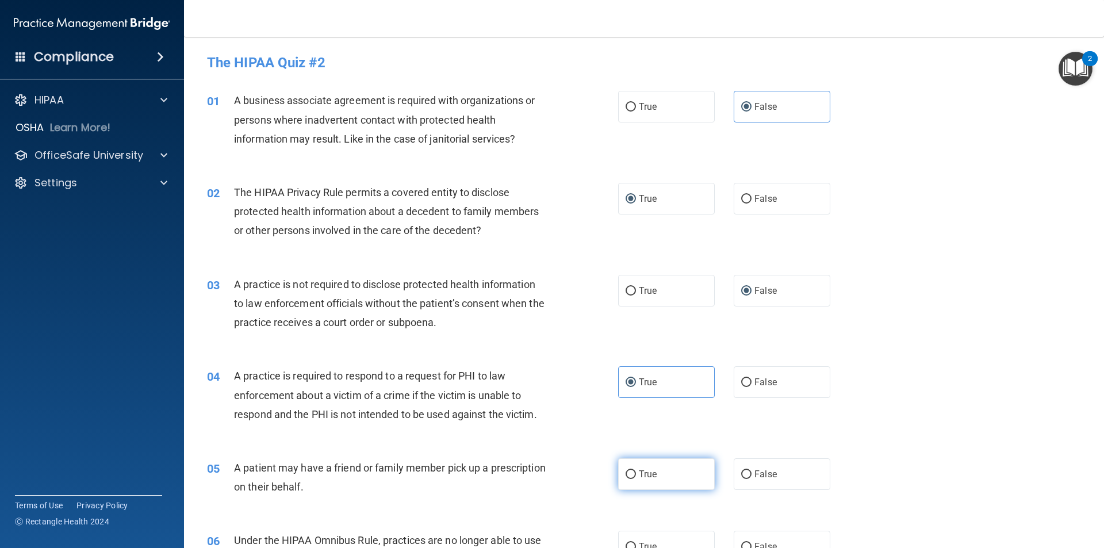
radio input "true"
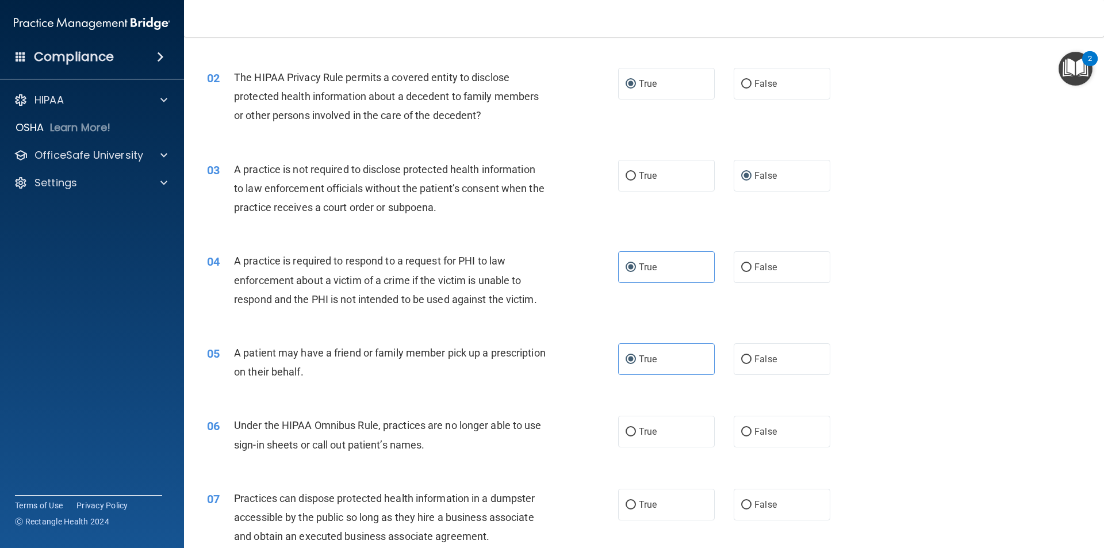
scroll to position [230, 0]
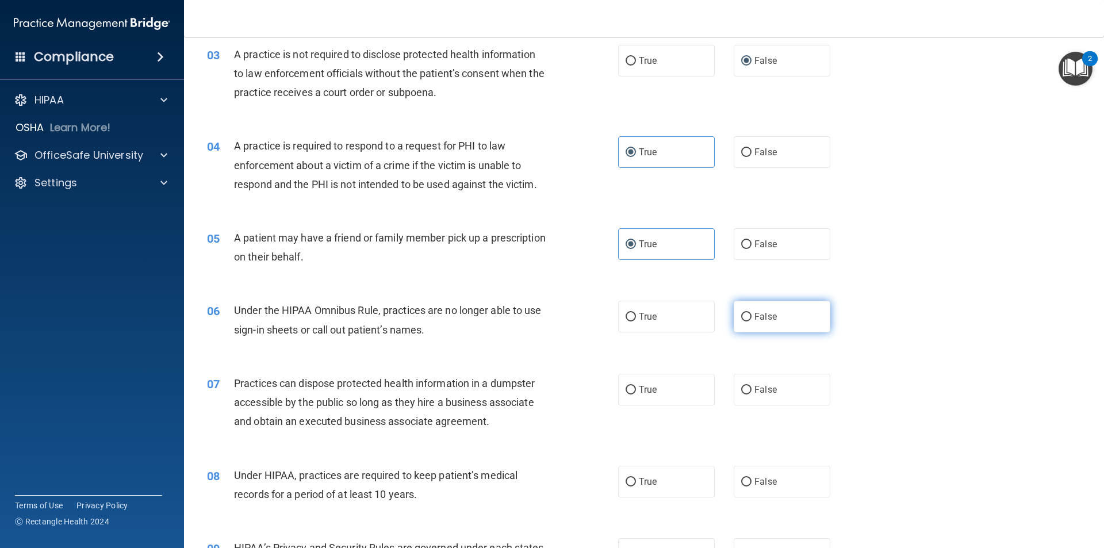
click at [741, 316] on input "False" at bounding box center [746, 317] width 10 height 9
radio input "true"
click at [741, 386] on input "False" at bounding box center [746, 390] width 10 height 9
radio input "true"
click at [639, 484] on span "True" at bounding box center [648, 481] width 18 height 11
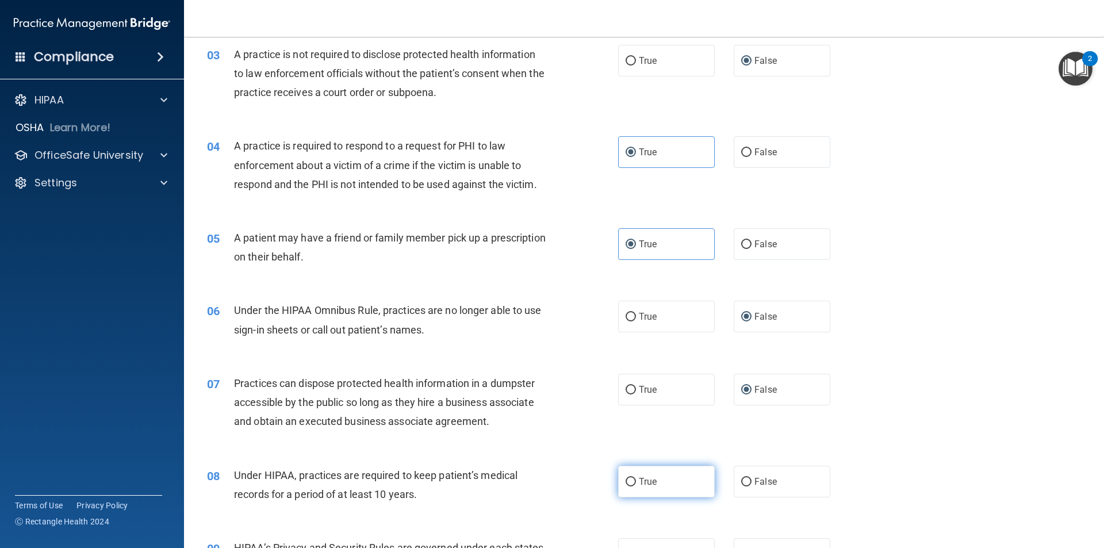
click at [635, 484] on input "True" at bounding box center [630, 482] width 10 height 9
radio input "true"
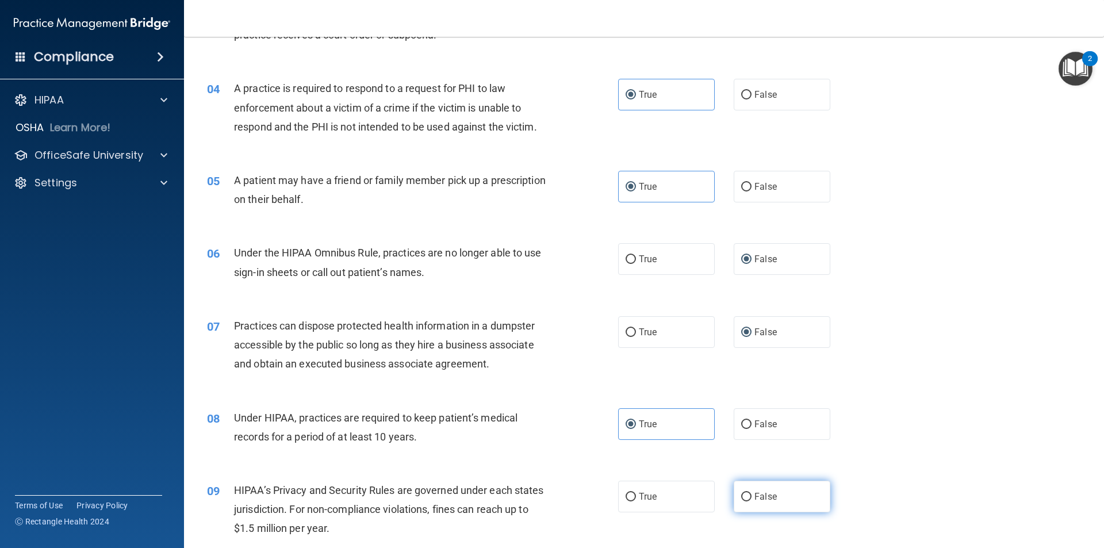
click at [741, 500] on input "False" at bounding box center [746, 497] width 10 height 9
radio input "true"
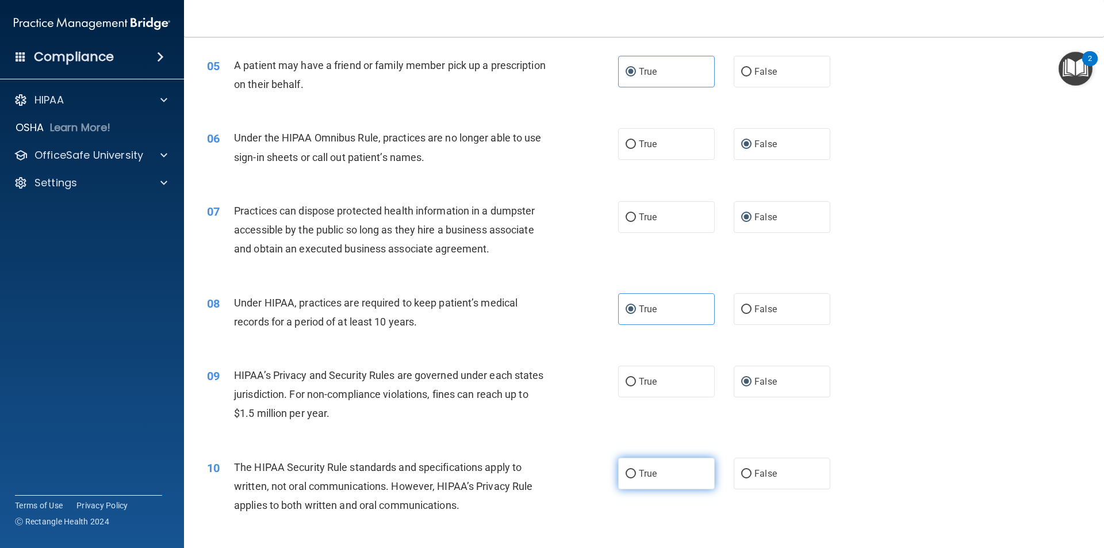
click at [625, 478] on input "True" at bounding box center [630, 474] width 10 height 9
radio input "true"
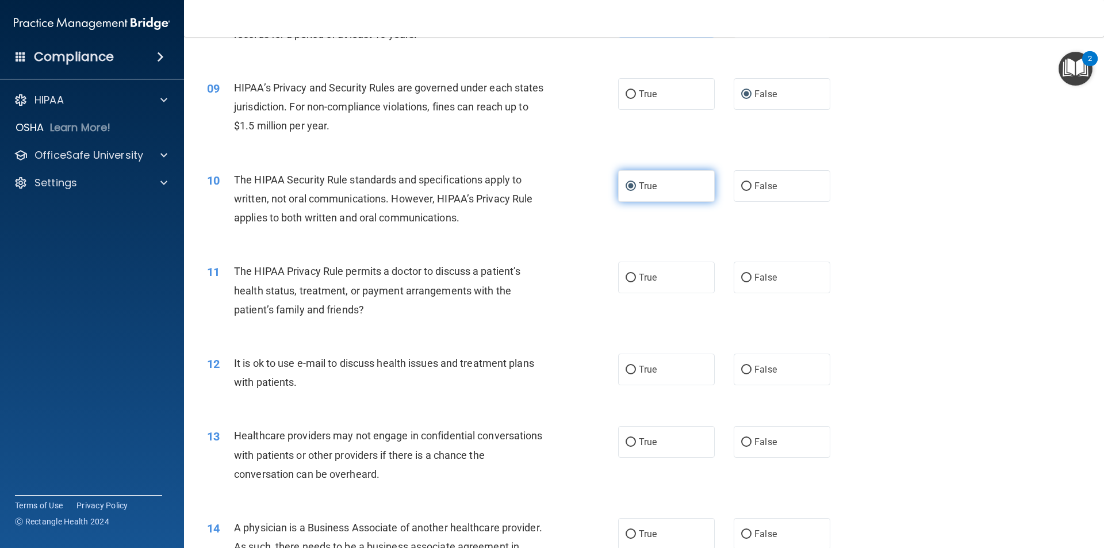
scroll to position [747, 0]
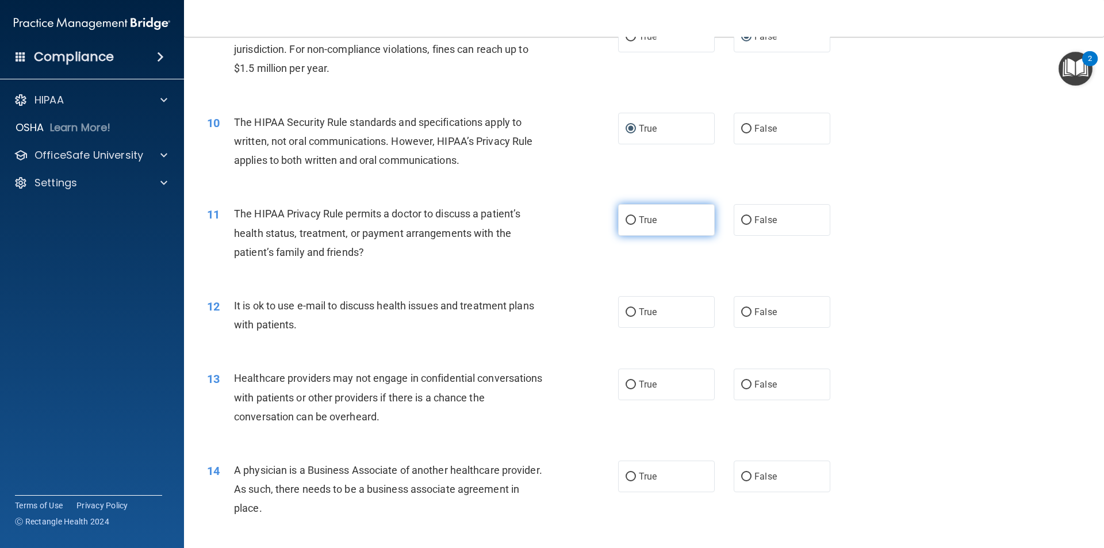
click at [634, 224] on label "True" at bounding box center [666, 220] width 97 height 32
click at [634, 224] on input "True" at bounding box center [630, 220] width 10 height 9
radio input "true"
click at [620, 318] on label "True" at bounding box center [666, 312] width 97 height 32
click at [625, 317] on input "True" at bounding box center [630, 312] width 10 height 9
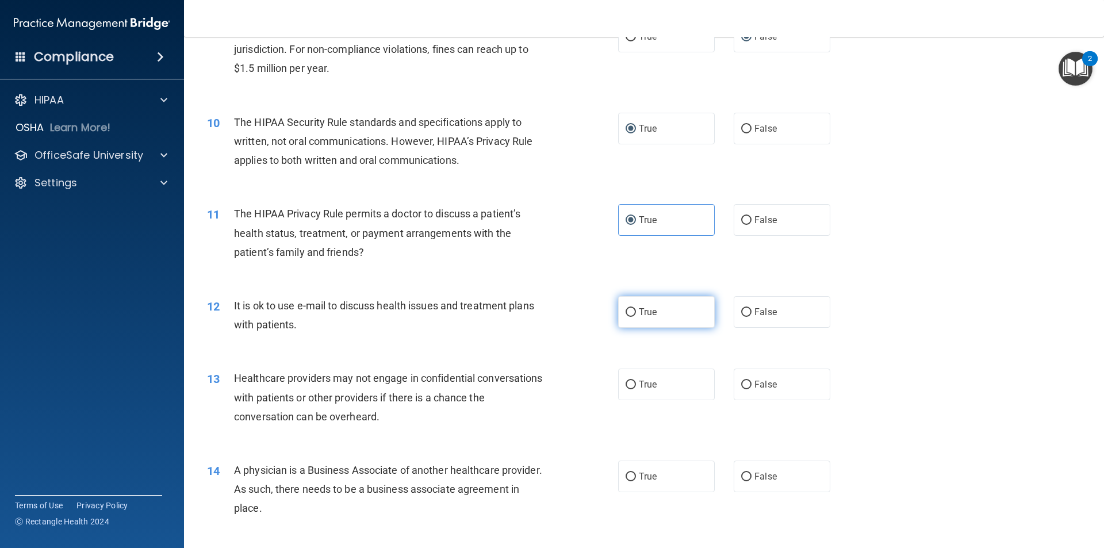
radio input "true"
click at [745, 377] on label "False" at bounding box center [782, 385] width 97 height 32
click at [745, 381] on input "False" at bounding box center [746, 385] width 10 height 9
radio input "true"
click at [741, 474] on input "False" at bounding box center [746, 477] width 10 height 9
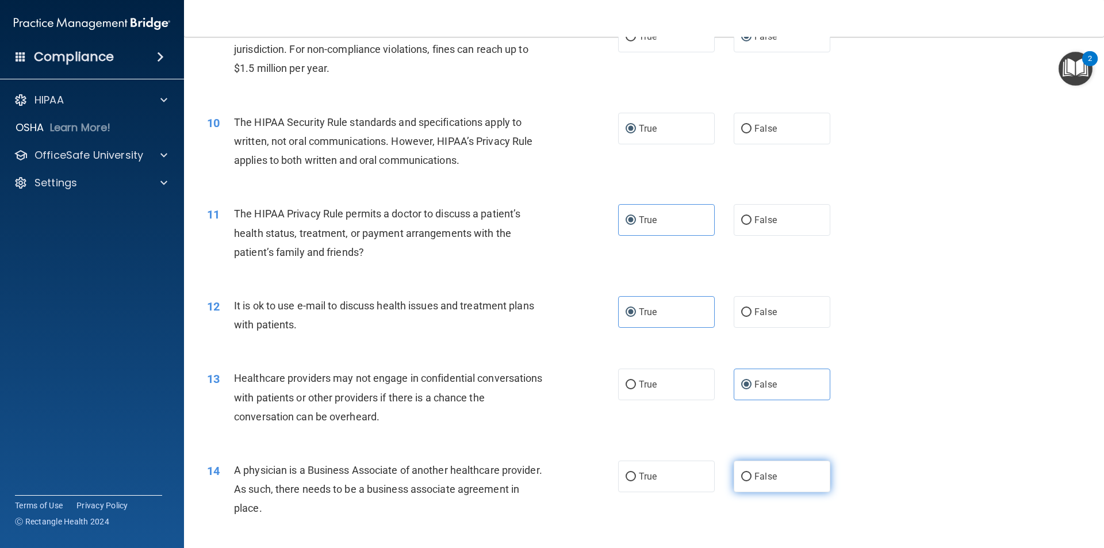
radio input "true"
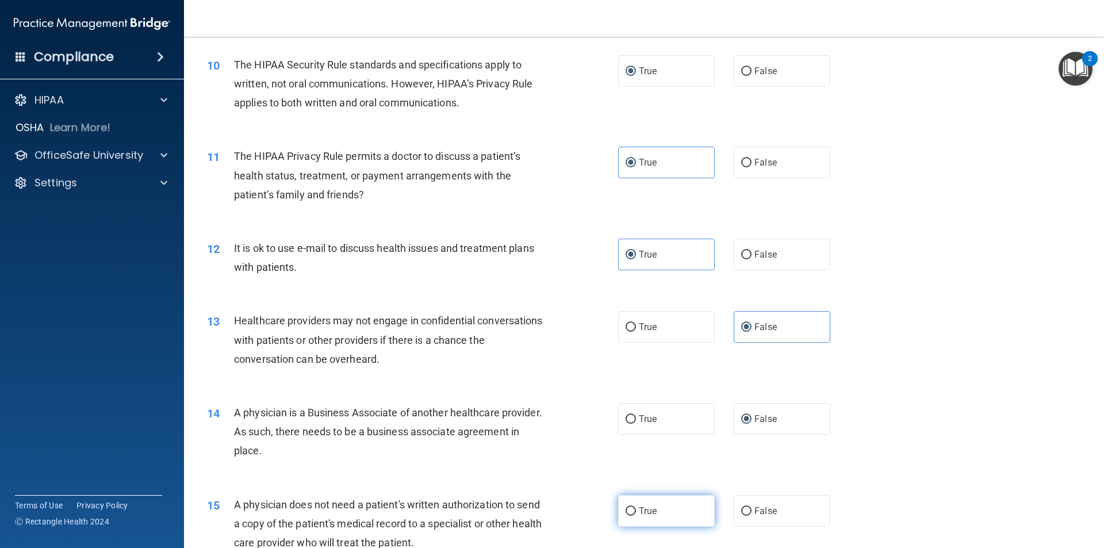
click at [632, 511] on label "True" at bounding box center [666, 511] width 97 height 32
click at [632, 511] on input "True" at bounding box center [630, 511] width 10 height 9
radio input "true"
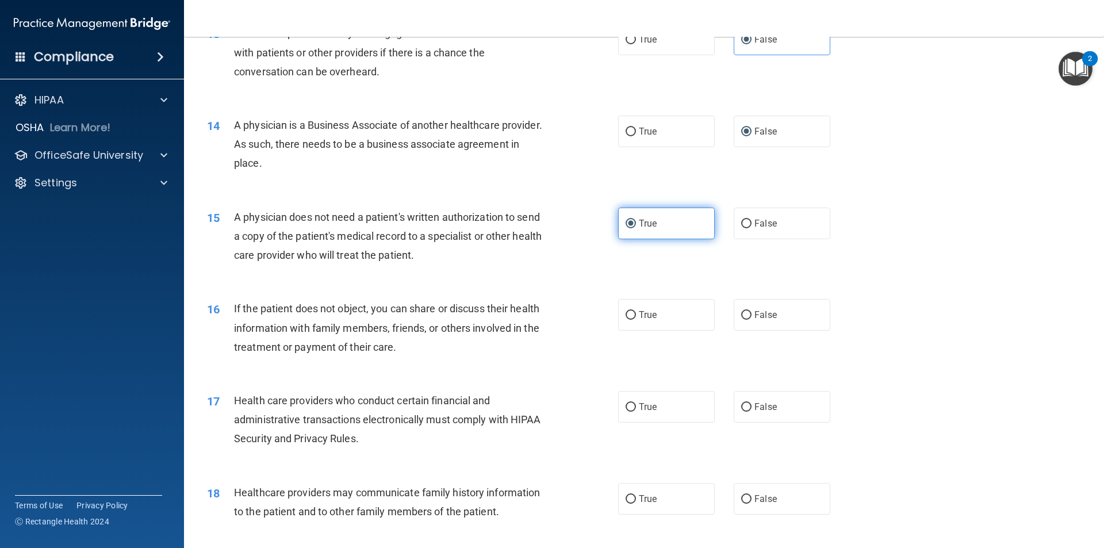
scroll to position [1150, 0]
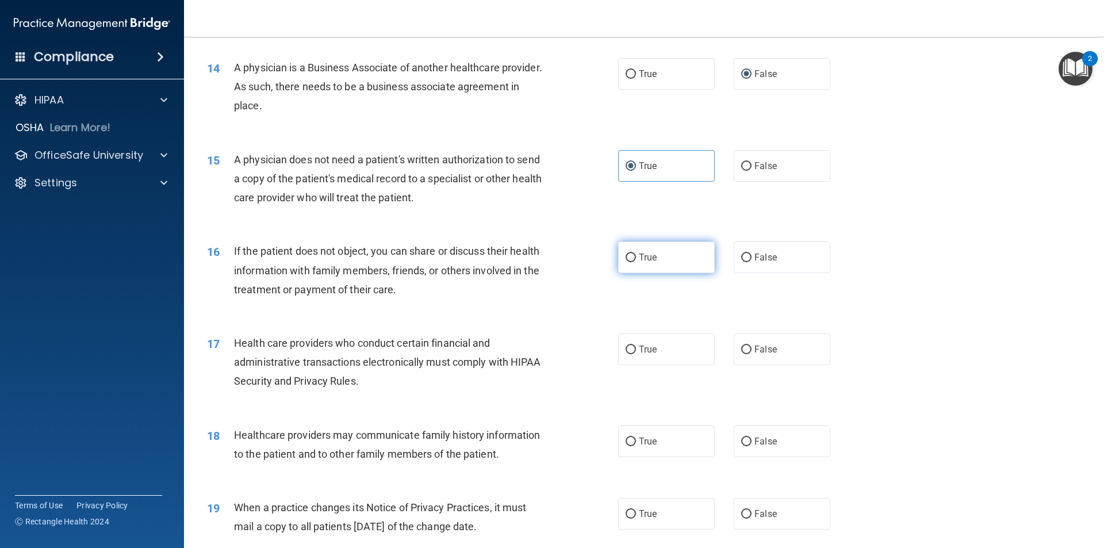
click at [626, 268] on label "True" at bounding box center [666, 257] width 97 height 32
click at [626, 262] on input "True" at bounding box center [630, 258] width 10 height 9
radio input "true"
click at [643, 352] on span "True" at bounding box center [648, 349] width 18 height 11
click at [636, 352] on input "True" at bounding box center [630, 350] width 10 height 9
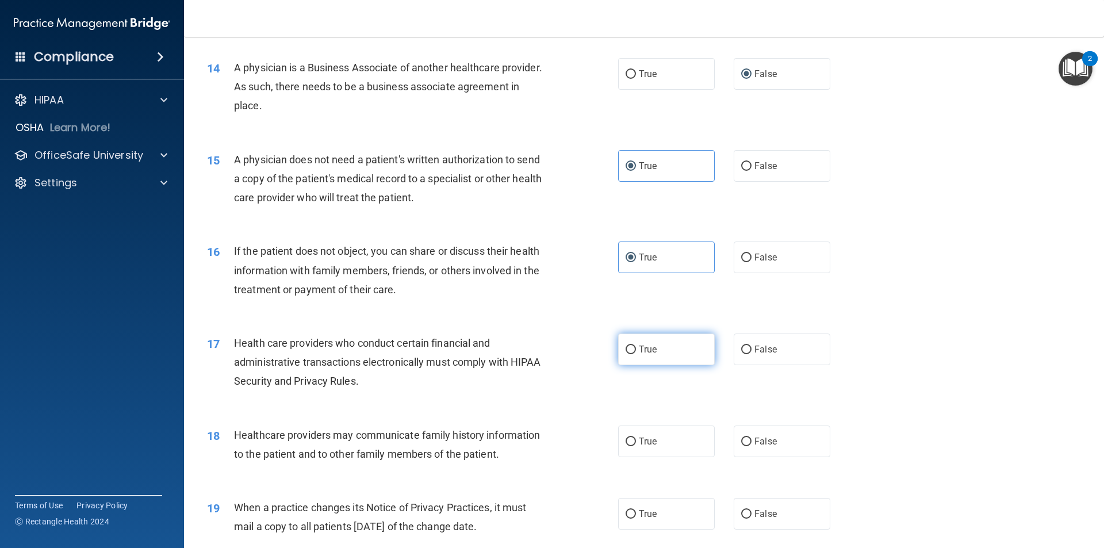
radio input "true"
click at [741, 443] on input "False" at bounding box center [746, 442] width 10 height 9
radio input "true"
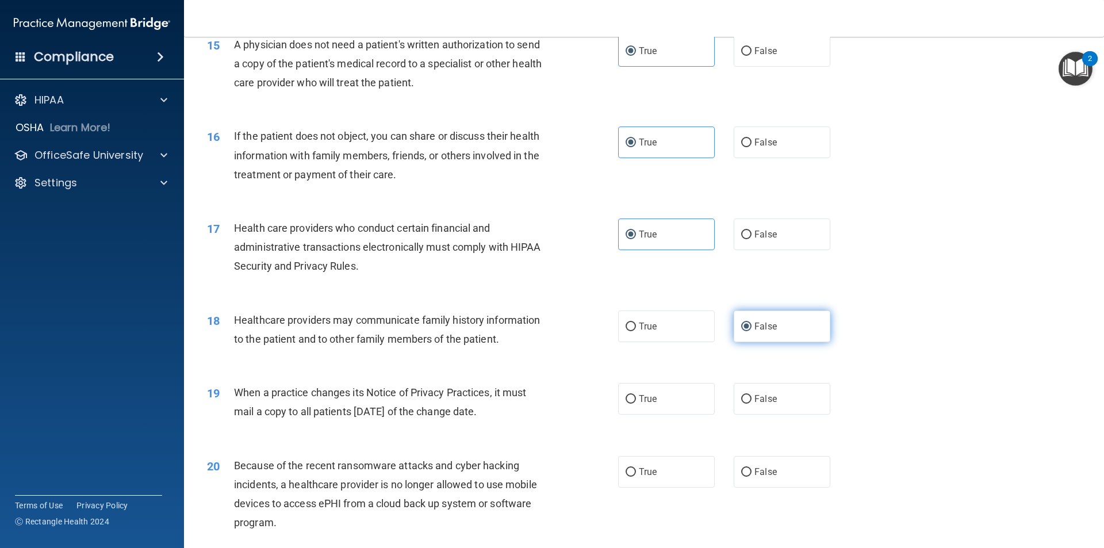
scroll to position [1322, 0]
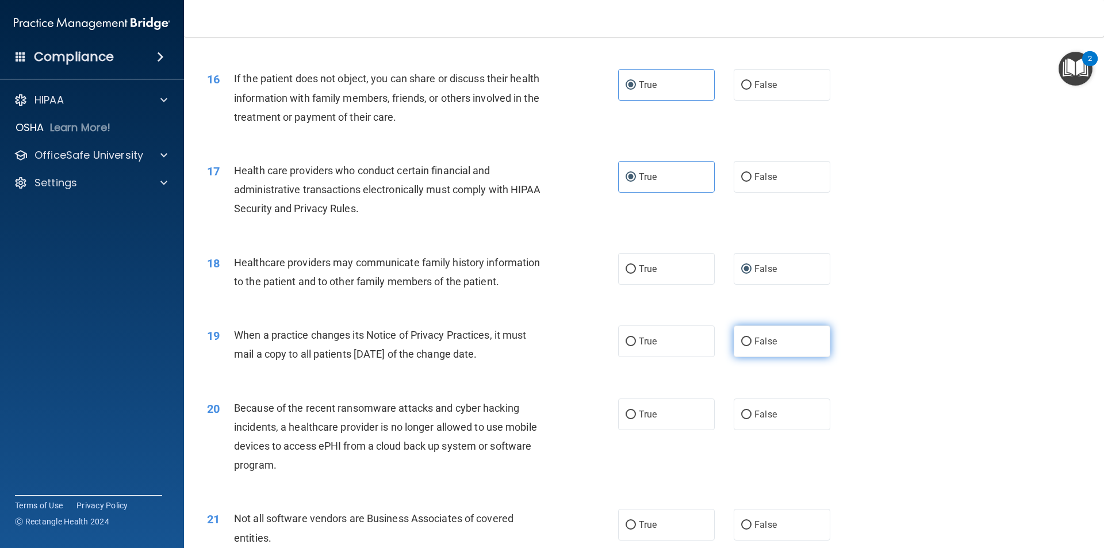
click at [741, 341] on input "False" at bounding box center [746, 341] width 10 height 9
radio input "true"
click at [769, 423] on label "False" at bounding box center [782, 414] width 97 height 32
click at [751, 419] on input "False" at bounding box center [746, 414] width 10 height 9
radio input "true"
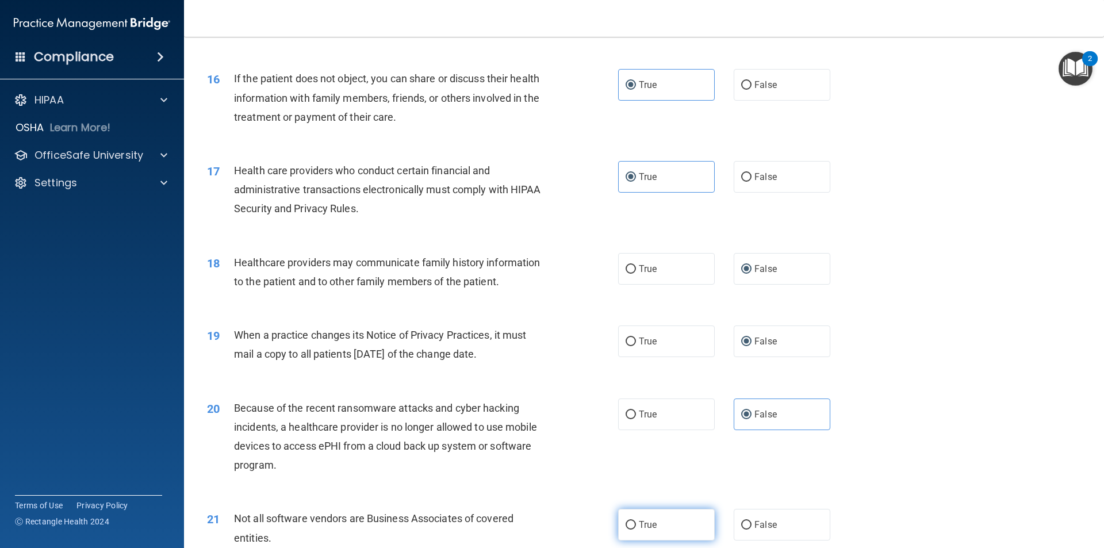
click at [641, 522] on span "True" at bounding box center [648, 524] width 18 height 11
click at [636, 522] on input "True" at bounding box center [630, 525] width 10 height 9
radio input "true"
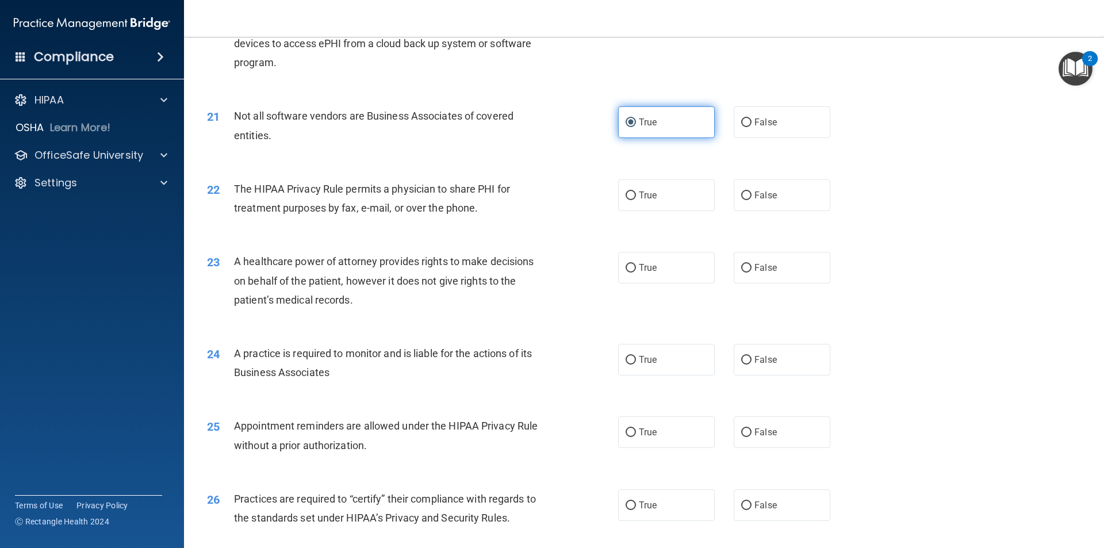
scroll to position [1782, 0]
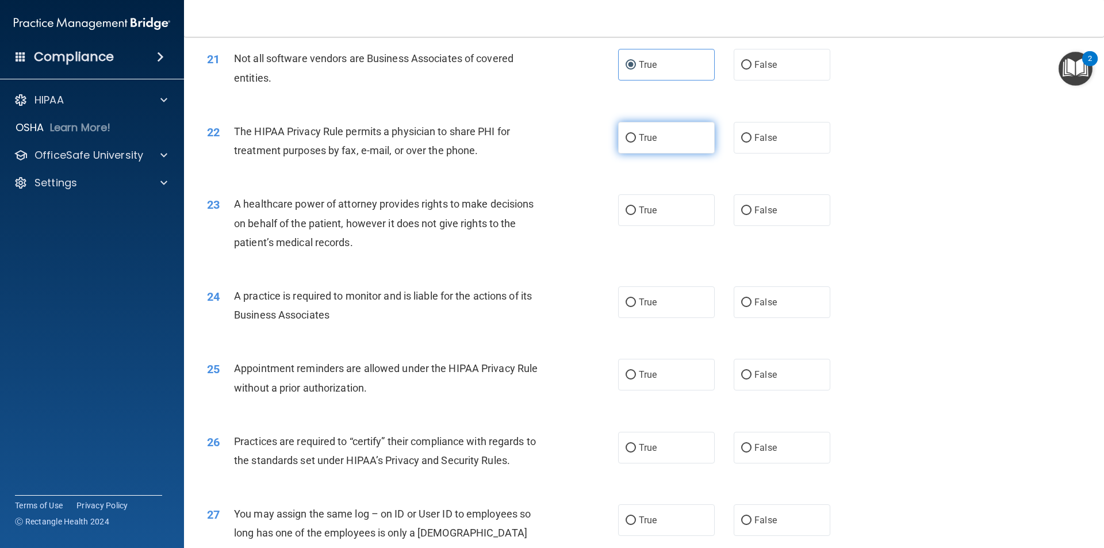
click at [626, 140] on input "True" at bounding box center [630, 138] width 10 height 9
radio input "true"
click at [743, 212] on input "False" at bounding box center [746, 210] width 10 height 9
radio input "true"
click at [738, 316] on label "False" at bounding box center [782, 302] width 97 height 32
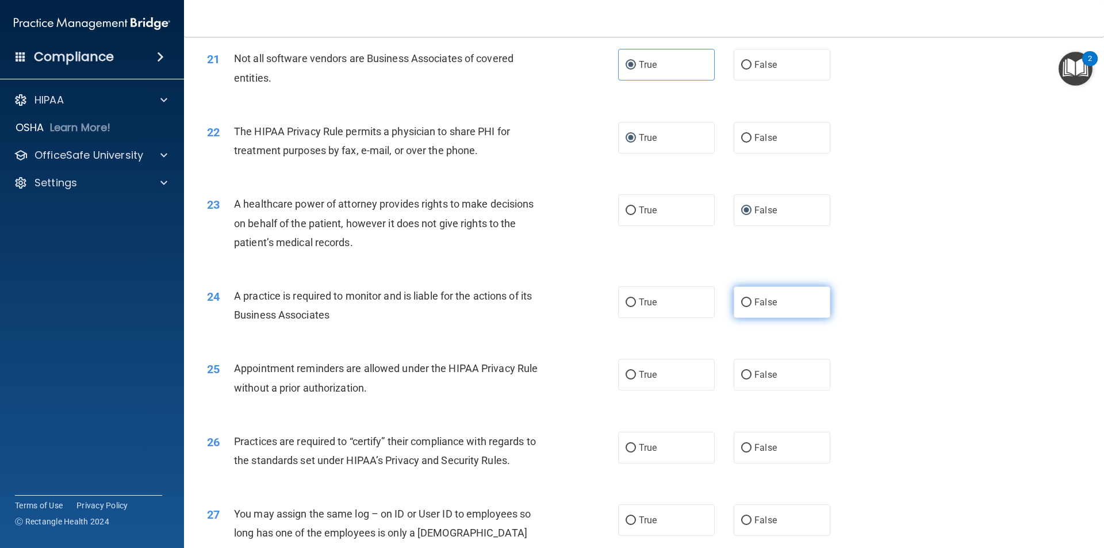
click at [741, 307] on input "False" at bounding box center [746, 302] width 10 height 9
radio input "true"
click at [738, 316] on label "False" at bounding box center [782, 302] width 97 height 32
click at [741, 307] on input "False" at bounding box center [746, 302] width 10 height 9
click at [795, 349] on div "25 Appointment reminders are allowed under the HIPAA Privacy Rule without a pri…" at bounding box center [643, 380] width 891 height 72
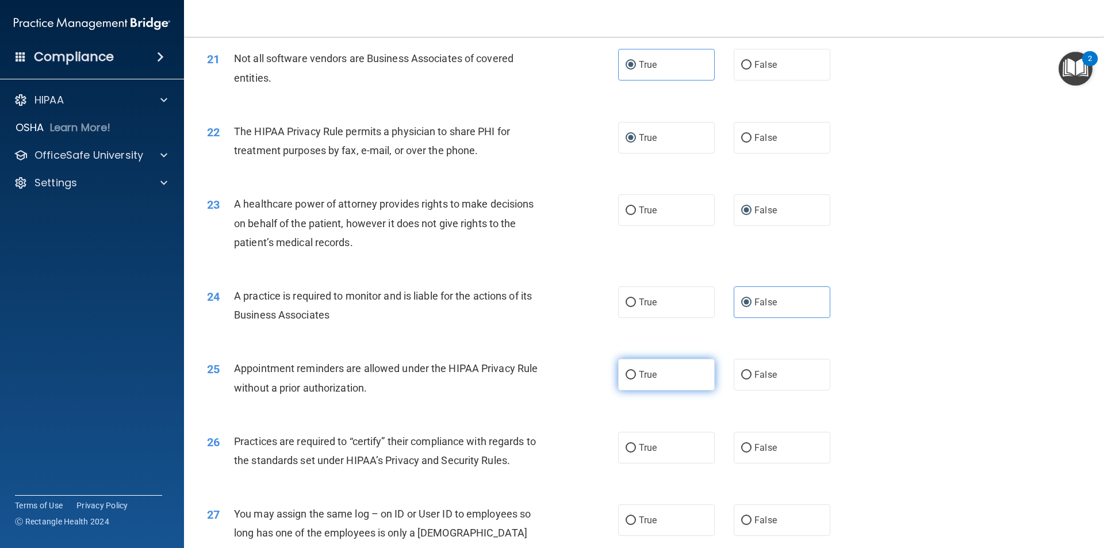
click at [662, 382] on label "True" at bounding box center [666, 375] width 97 height 32
click at [636, 379] on input "True" at bounding box center [630, 375] width 10 height 9
radio input "true"
click at [741, 446] on input "False" at bounding box center [746, 448] width 10 height 9
radio input "true"
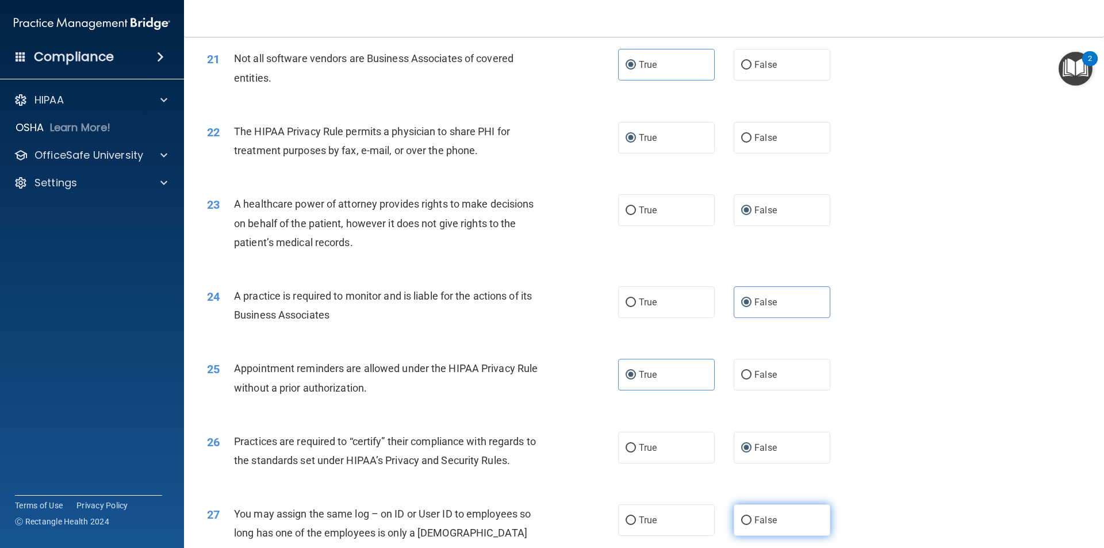
click at [770, 512] on label "False" at bounding box center [782, 520] width 97 height 32
click at [751, 516] on input "False" at bounding box center [746, 520] width 10 height 9
radio input "true"
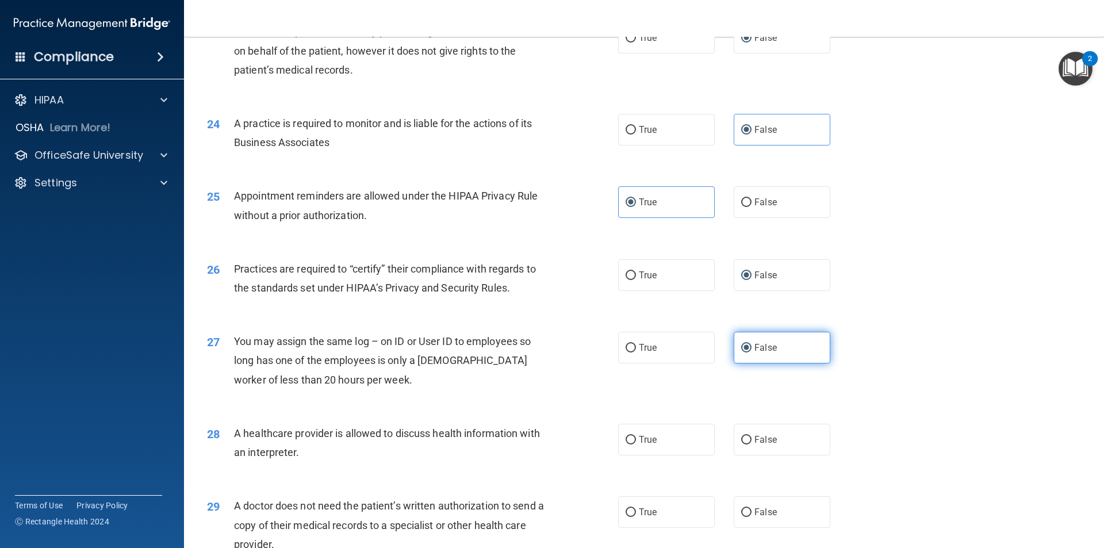
scroll to position [2070, 0]
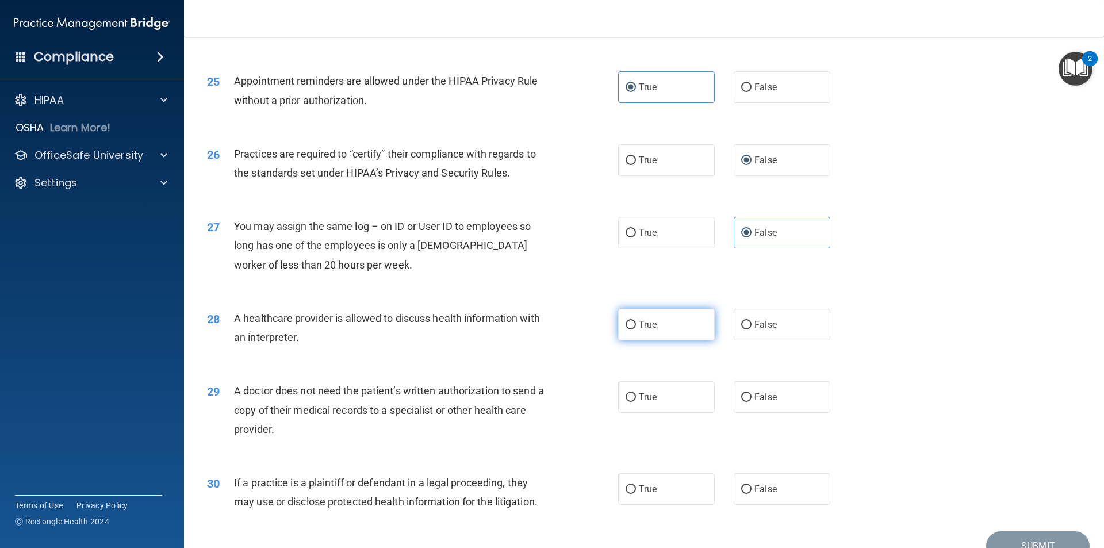
click at [625, 325] on input "True" at bounding box center [630, 325] width 10 height 9
radio input "true"
click at [626, 377] on div "29 A doctor does not need the patient’s written authorization to send a copy of…" at bounding box center [643, 413] width 891 height 92
click at [625, 401] on input "True" at bounding box center [630, 397] width 10 height 9
radio input "true"
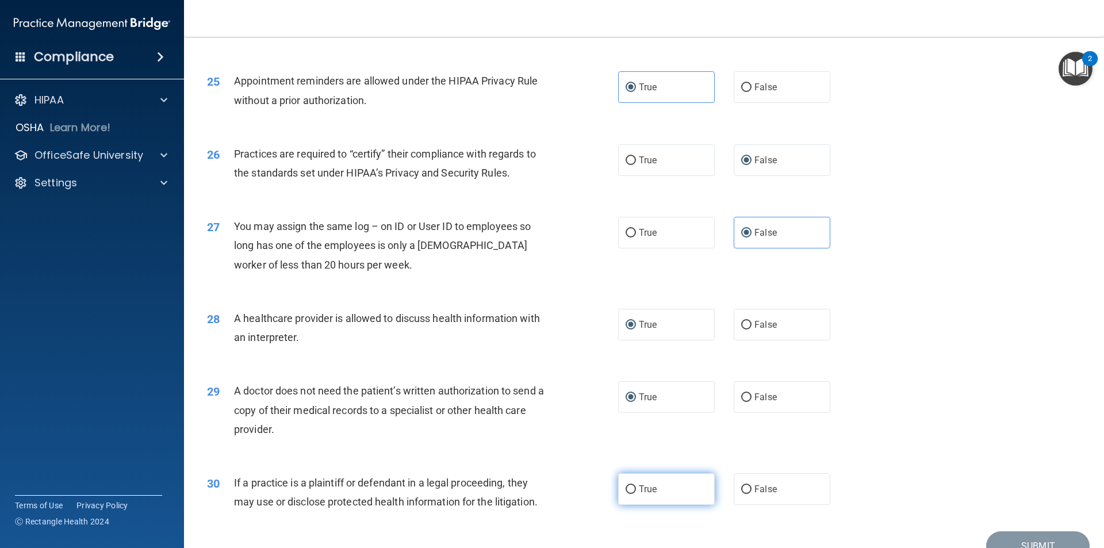
click at [639, 488] on span "True" at bounding box center [648, 488] width 18 height 11
click at [636, 488] on input "True" at bounding box center [630, 489] width 10 height 9
radio input "true"
click at [1047, 534] on button "Submit" at bounding box center [1037, 545] width 103 height 29
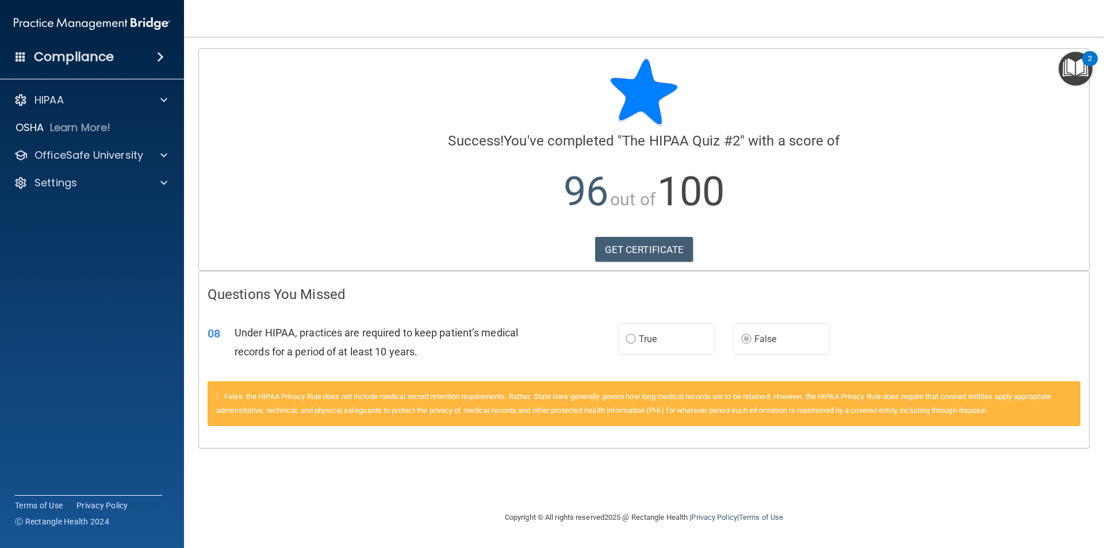
click at [747, 347] on label "False" at bounding box center [782, 339] width 97 height 32
click at [156, 152] on div at bounding box center [162, 155] width 29 height 14
click at [100, 189] on p "HIPAA Training" at bounding box center [54, 182] width 95 height 11
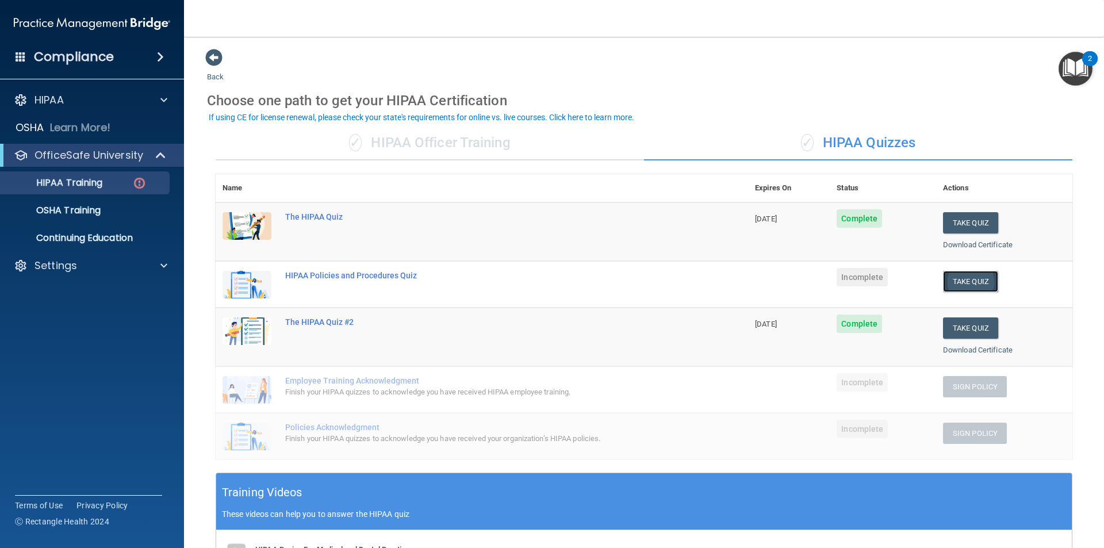
click at [957, 282] on button "Take Quiz" at bounding box center [970, 281] width 55 height 21
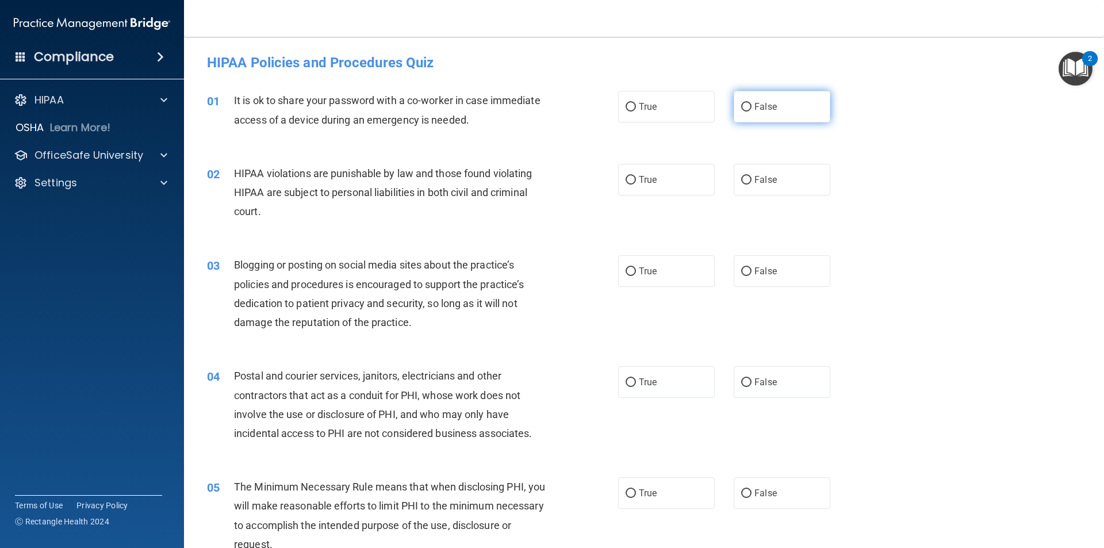
click at [763, 116] on label "False" at bounding box center [782, 107] width 97 height 32
click at [751, 112] on input "False" at bounding box center [746, 107] width 10 height 9
radio input "true"
drag, startPoint x: 647, startPoint y: 176, endPoint x: 646, endPoint y: 197, distance: 20.7
click at [647, 177] on span "True" at bounding box center [648, 179] width 18 height 11
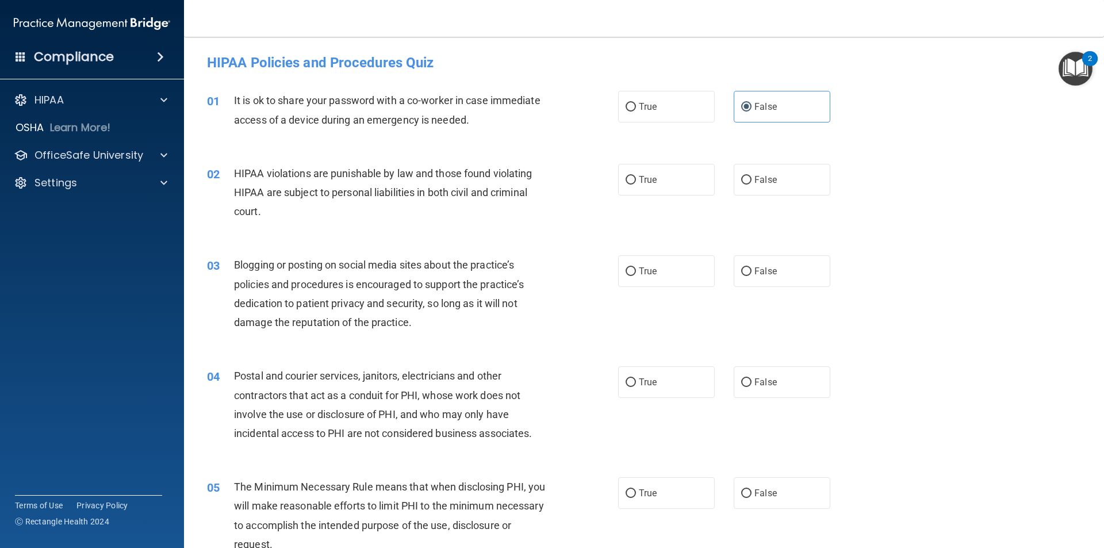
click at [636, 177] on input "True" at bounding box center [630, 180] width 10 height 9
radio input "true"
click at [771, 277] on label "False" at bounding box center [782, 271] width 97 height 32
click at [751, 276] on input "False" at bounding box center [746, 271] width 10 height 9
radio input "true"
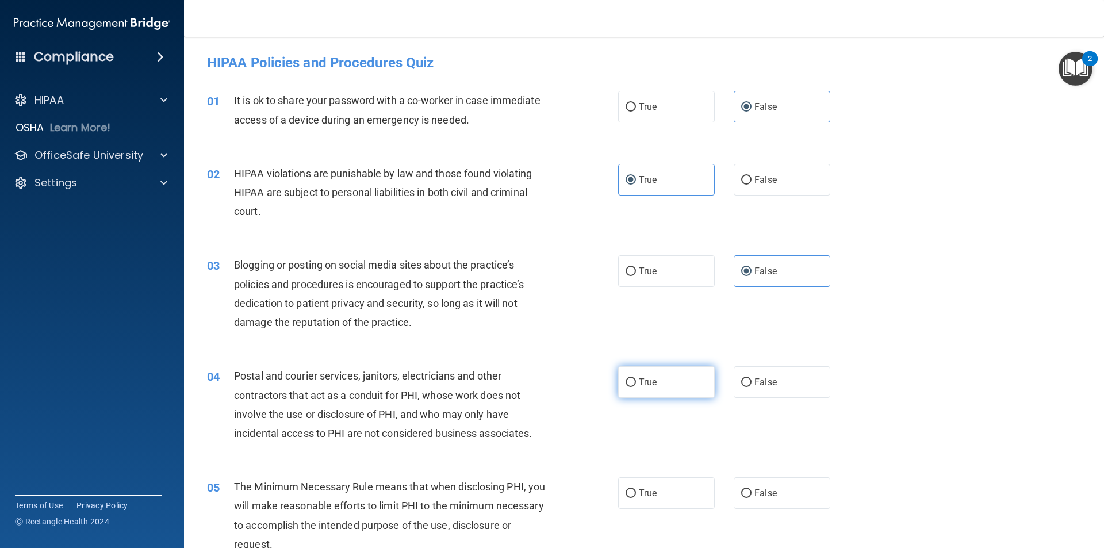
click at [643, 378] on span "True" at bounding box center [648, 382] width 18 height 11
click at [636, 378] on input "True" at bounding box center [630, 382] width 10 height 9
radio input "true"
click at [651, 500] on label "True" at bounding box center [666, 493] width 97 height 32
click at [636, 498] on input "True" at bounding box center [630, 493] width 10 height 9
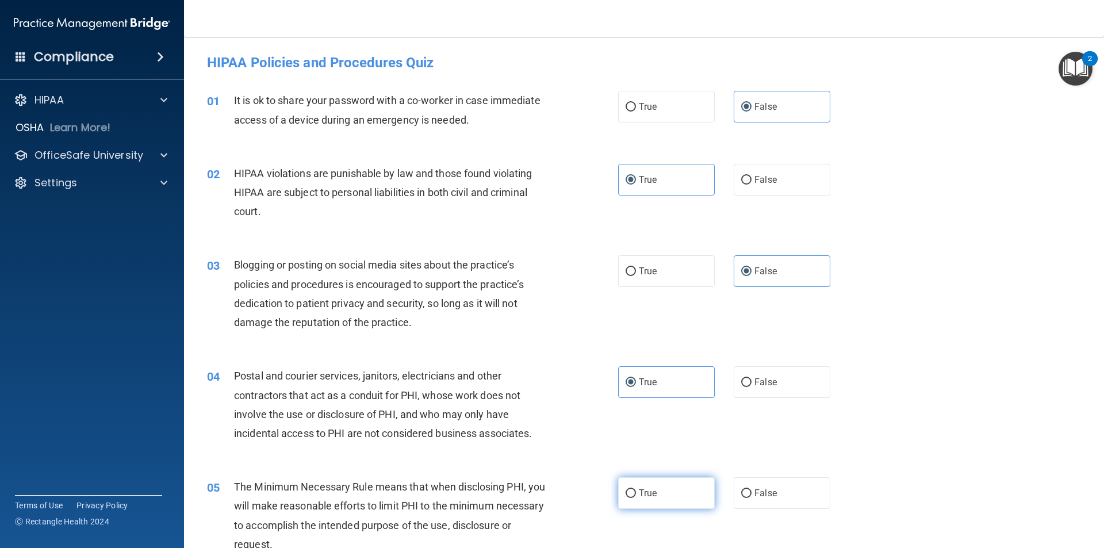
radio input "true"
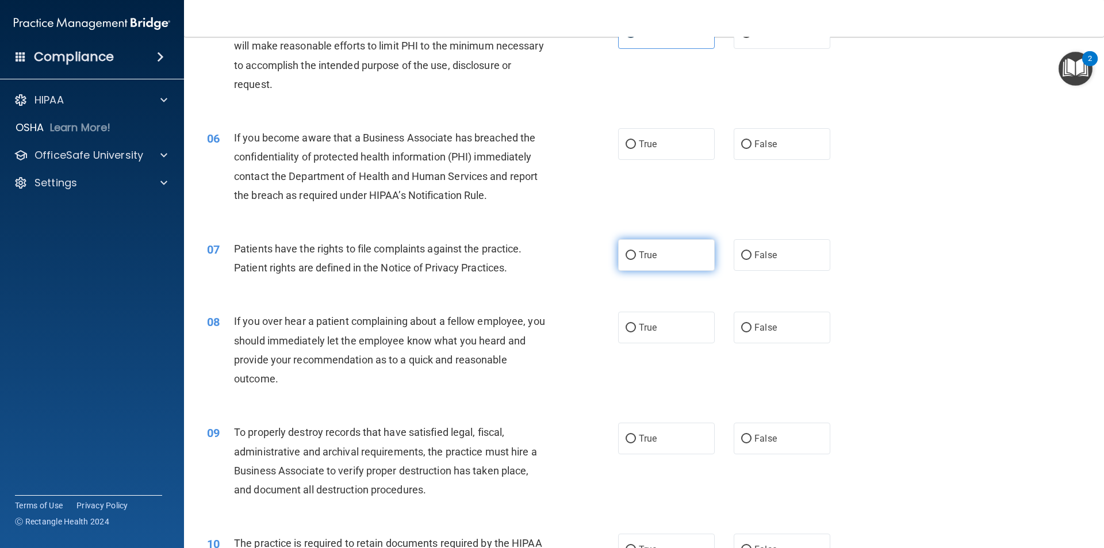
scroll to position [517, 0]
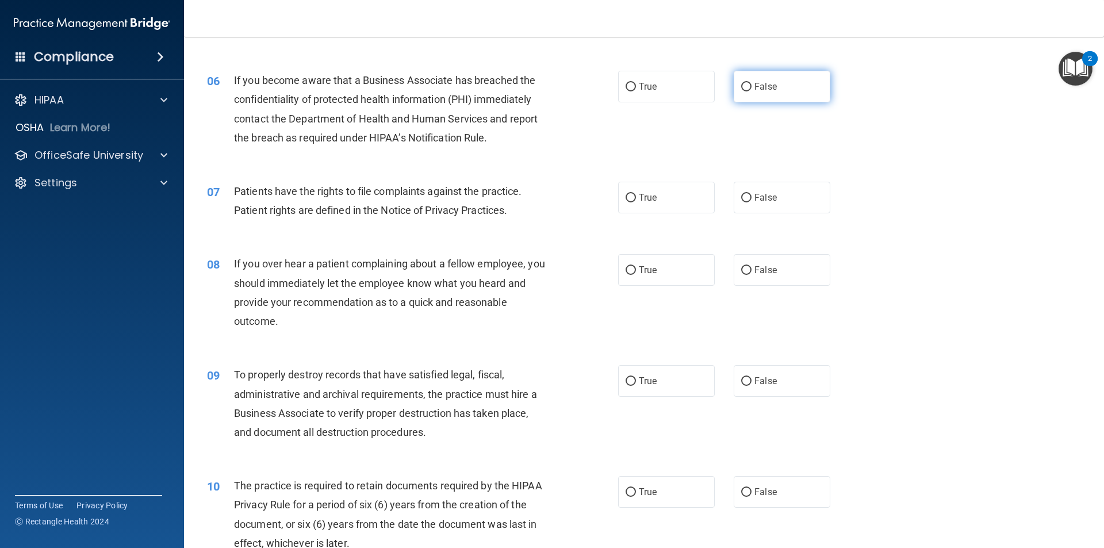
click at [748, 83] on label "False" at bounding box center [782, 87] width 97 height 32
click at [748, 83] on input "False" at bounding box center [746, 87] width 10 height 9
radio input "true"
click at [635, 205] on label "True" at bounding box center [666, 198] width 97 height 32
click at [635, 202] on input "True" at bounding box center [630, 198] width 10 height 9
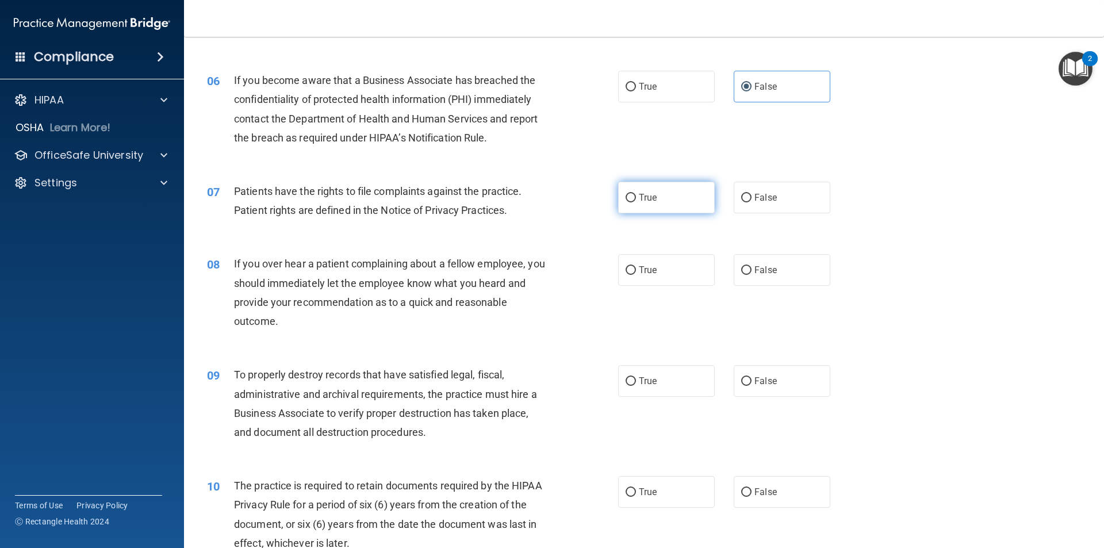
radio input "true"
click at [754, 267] on span "False" at bounding box center [765, 269] width 22 height 11
click at [751, 267] on input "False" at bounding box center [746, 270] width 10 height 9
radio input "true"
click at [754, 375] on span "False" at bounding box center [765, 380] width 22 height 11
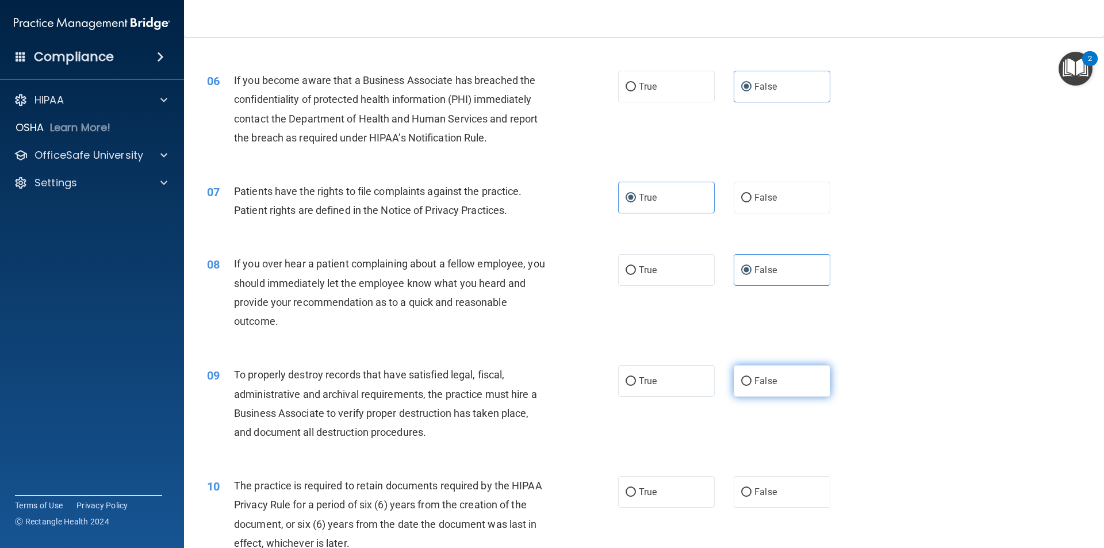
click at [750, 377] on input "False" at bounding box center [746, 381] width 10 height 9
radio input "true"
click at [636, 503] on label "True" at bounding box center [666, 492] width 97 height 32
click at [636, 497] on input "True" at bounding box center [630, 492] width 10 height 9
radio input "true"
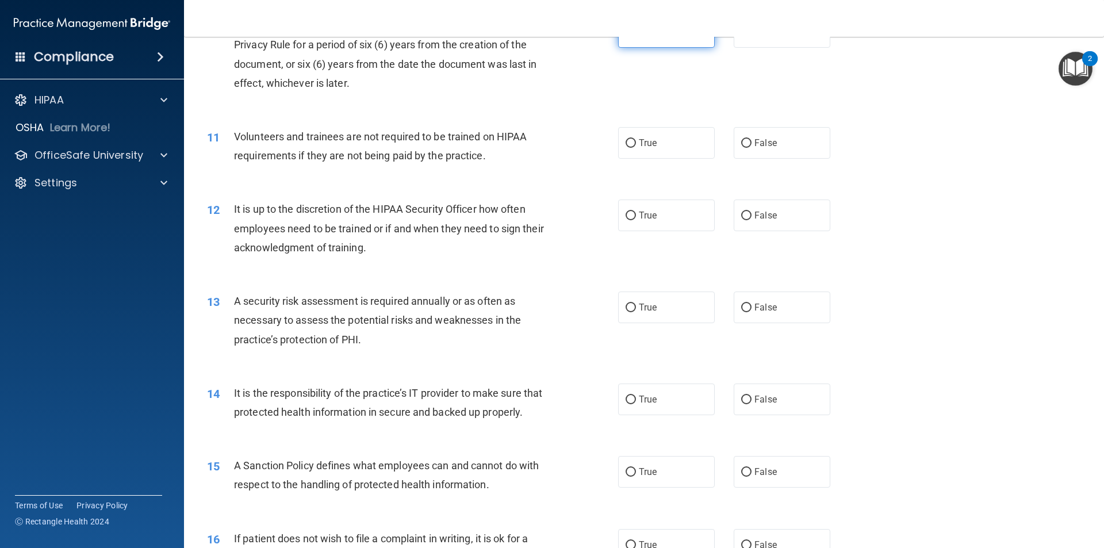
scroll to position [1035, 0]
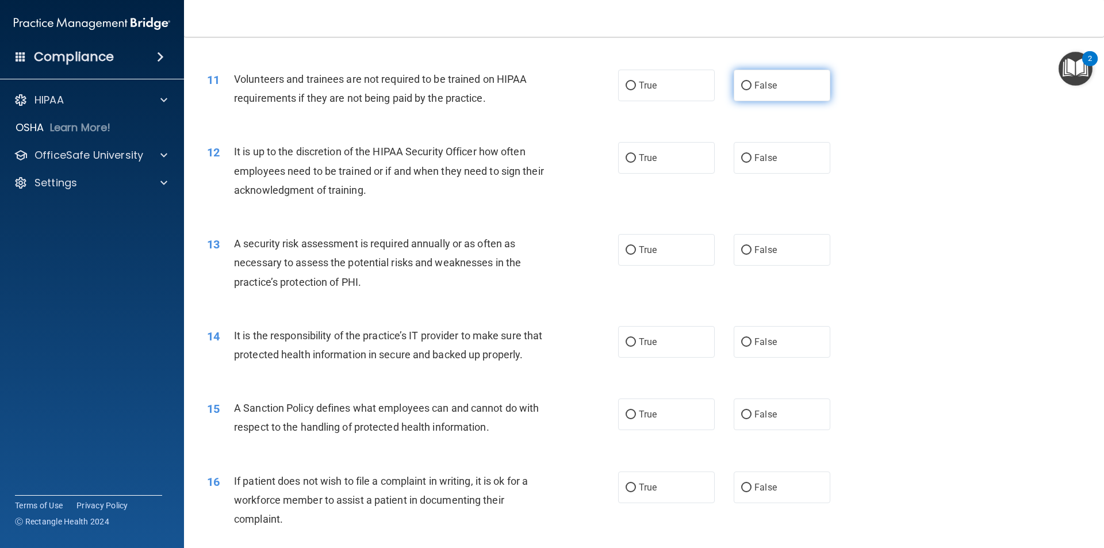
click at [762, 78] on label "False" at bounding box center [782, 86] width 97 height 32
click at [751, 82] on input "False" at bounding box center [746, 86] width 10 height 9
radio input "true"
click at [756, 159] on span "False" at bounding box center [765, 157] width 22 height 11
click at [751, 159] on input "False" at bounding box center [746, 158] width 10 height 9
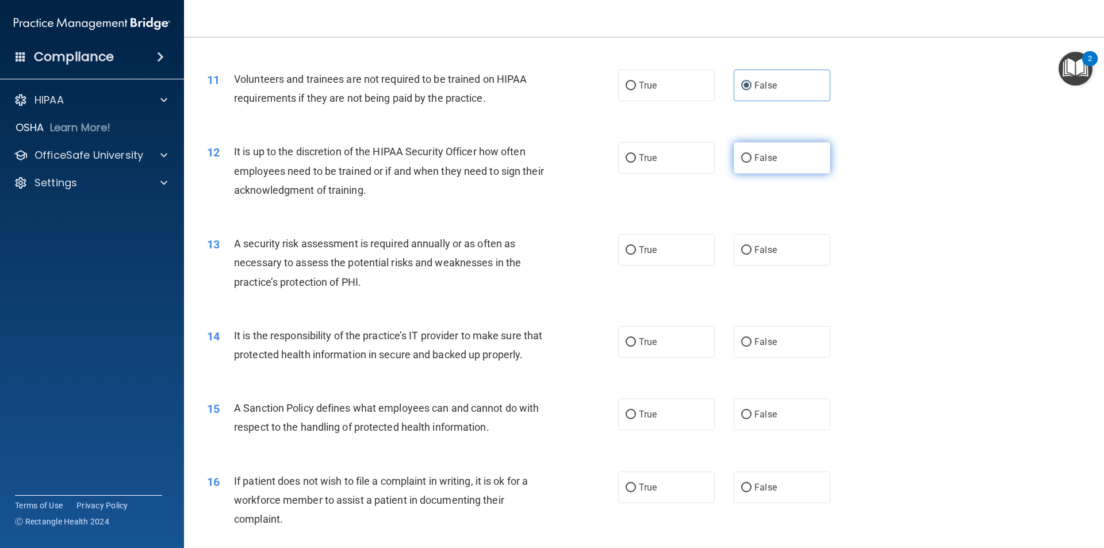
radio input "true"
click at [638, 259] on label "True" at bounding box center [666, 250] width 97 height 32
click at [636, 255] on input "True" at bounding box center [630, 250] width 10 height 9
radio input "true"
click at [745, 338] on input "False" at bounding box center [746, 342] width 10 height 9
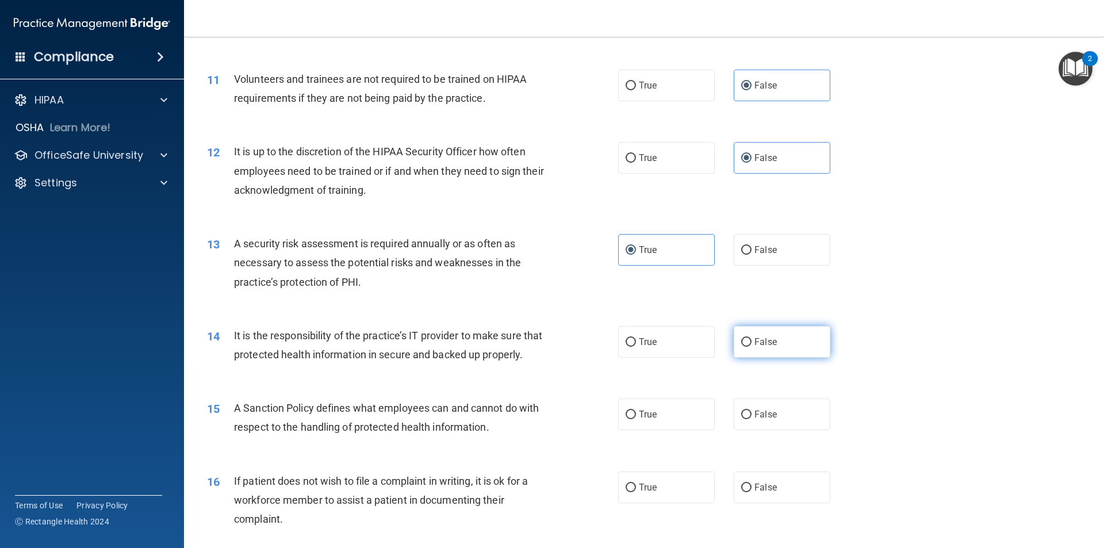
radio input "true"
drag, startPoint x: 743, startPoint y: 445, endPoint x: 701, endPoint y: 458, distance: 44.6
click at [743, 430] on label "False" at bounding box center [782, 414] width 97 height 32
click at [743, 419] on input "False" at bounding box center [746, 414] width 10 height 9
radio input "true"
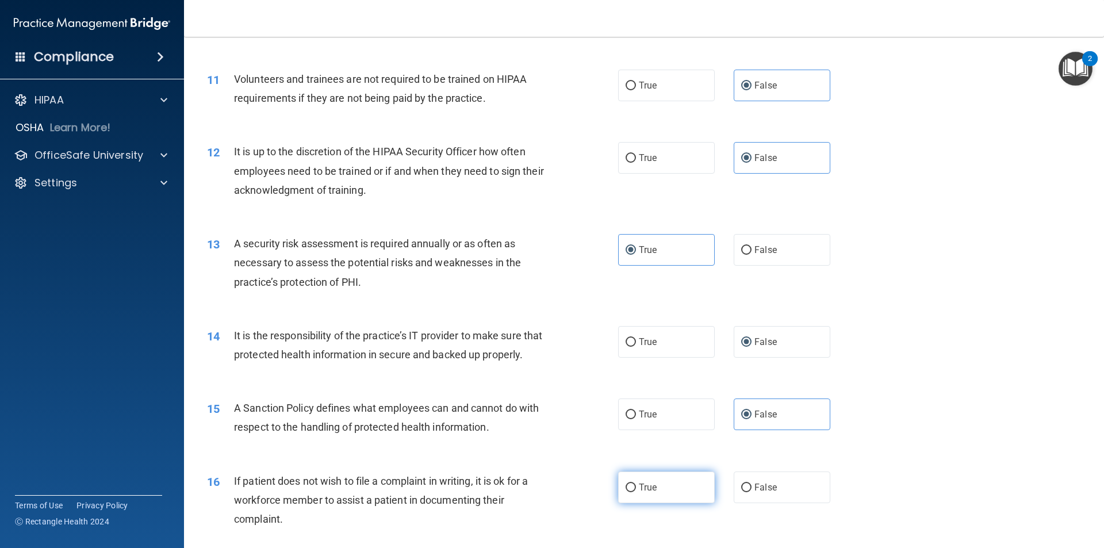
click at [657, 503] on label "True" at bounding box center [666, 487] width 97 height 32
click at [636, 492] on input "True" at bounding box center [630, 487] width 10 height 9
radio input "true"
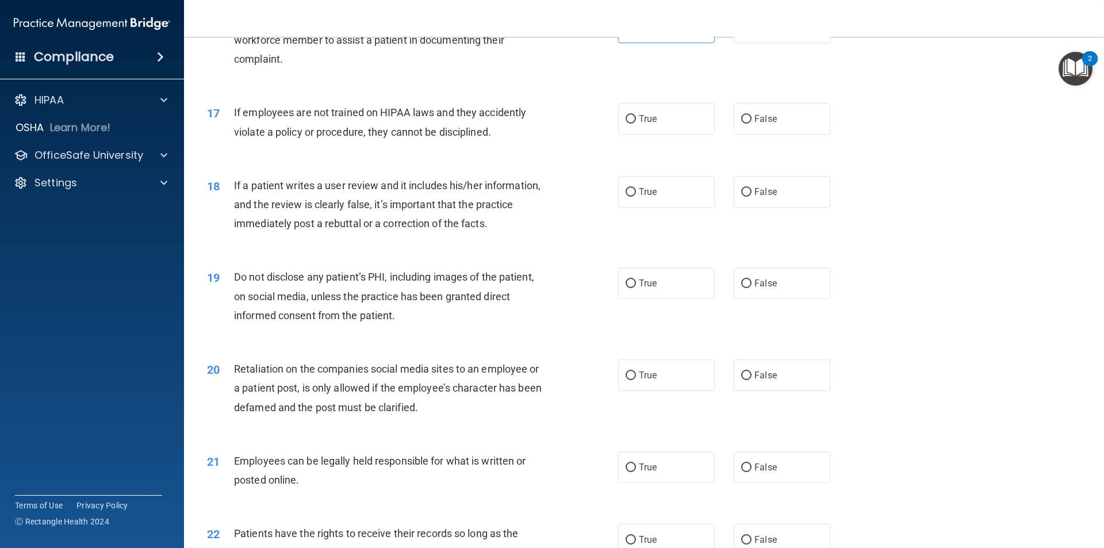
scroll to position [1552, 0]
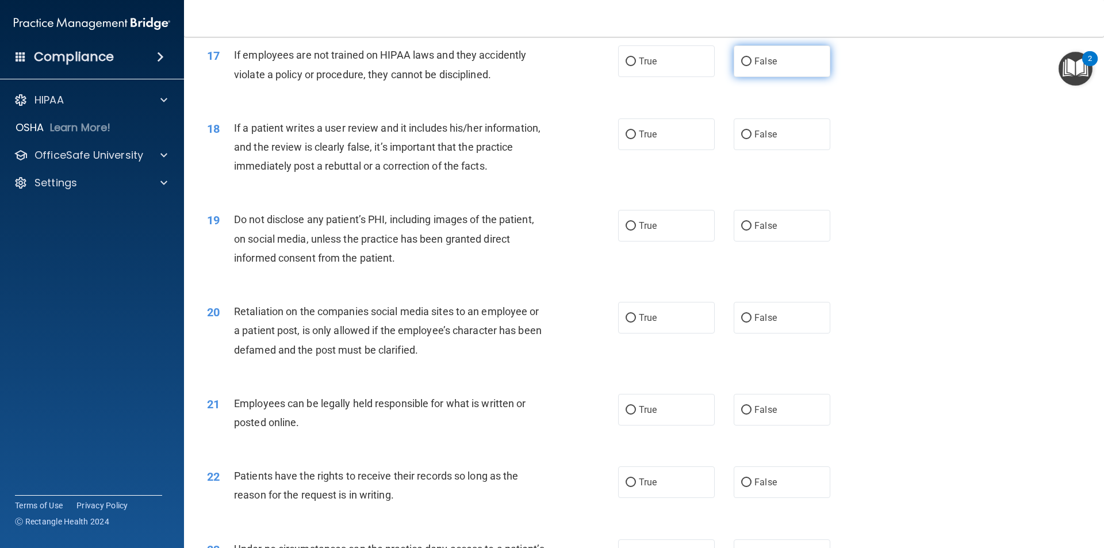
click at [741, 66] on input "False" at bounding box center [746, 61] width 10 height 9
radio input "true"
click at [754, 140] on span "False" at bounding box center [765, 134] width 22 height 11
click at [749, 139] on input "False" at bounding box center [746, 135] width 10 height 9
radio input "true"
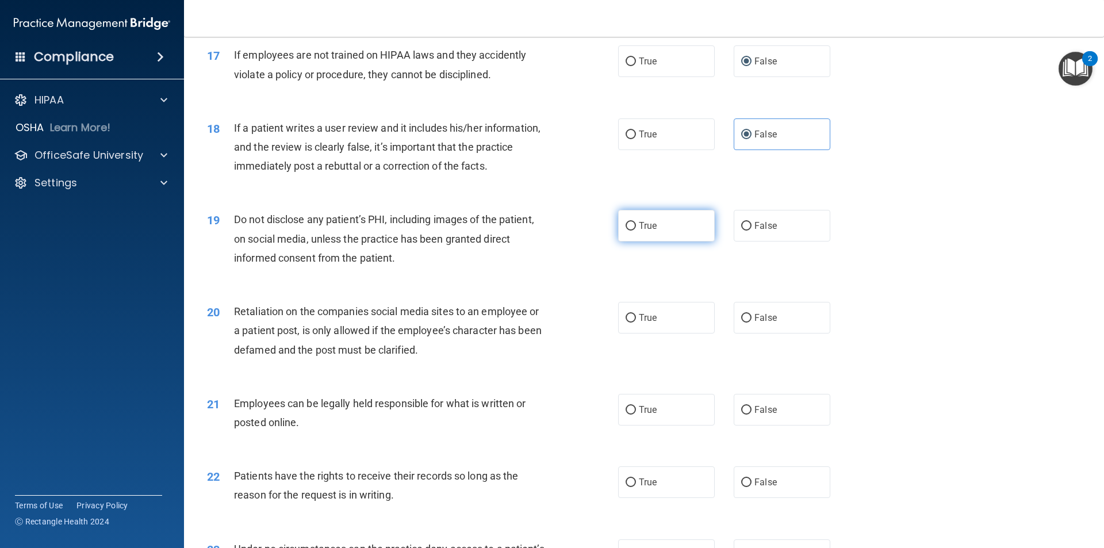
click at [650, 241] on label "True" at bounding box center [666, 226] width 97 height 32
click at [636, 231] on input "True" at bounding box center [630, 226] width 10 height 9
radio input "true"
click at [748, 333] on label "False" at bounding box center [782, 318] width 97 height 32
click at [748, 323] on input "False" at bounding box center [746, 318] width 10 height 9
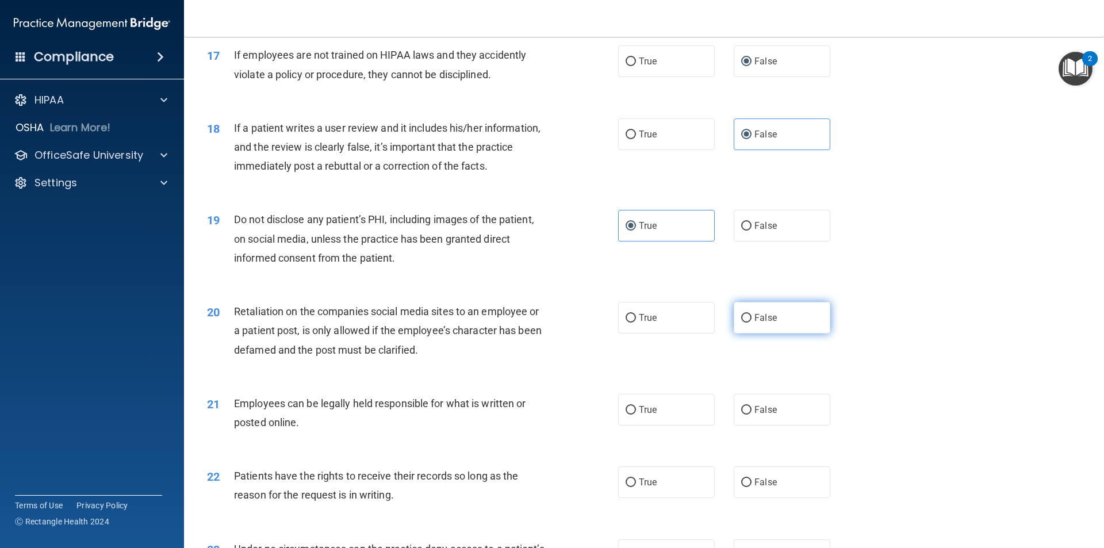
radio input "true"
click at [658, 425] on label "True" at bounding box center [666, 410] width 97 height 32
click at [636, 415] on input "True" at bounding box center [630, 410] width 10 height 9
radio input "true"
click at [737, 498] on label "False" at bounding box center [782, 482] width 97 height 32
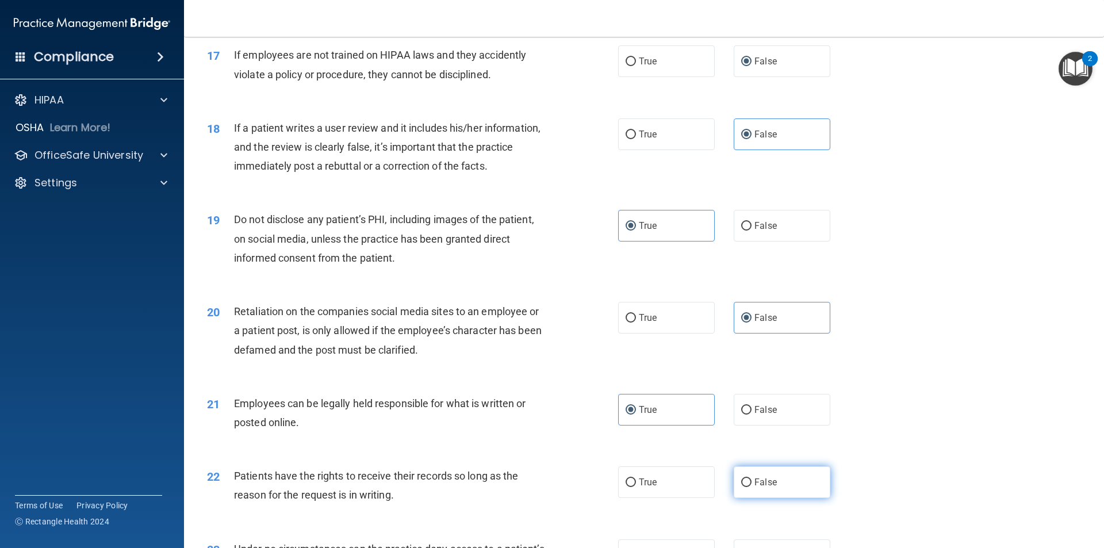
click at [741, 487] on input "False" at bounding box center [746, 482] width 10 height 9
radio input "true"
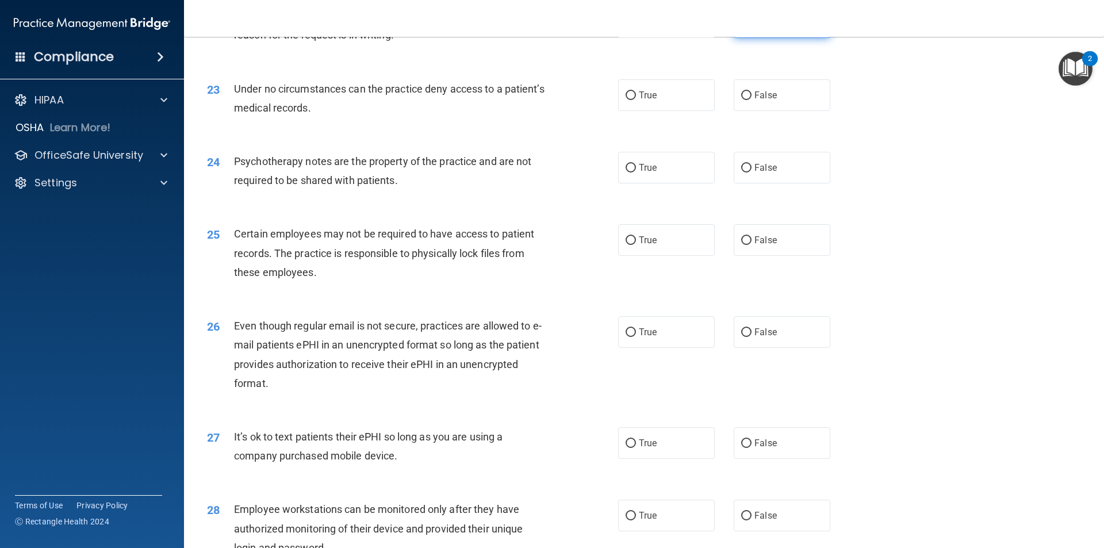
scroll to position [2070, 0]
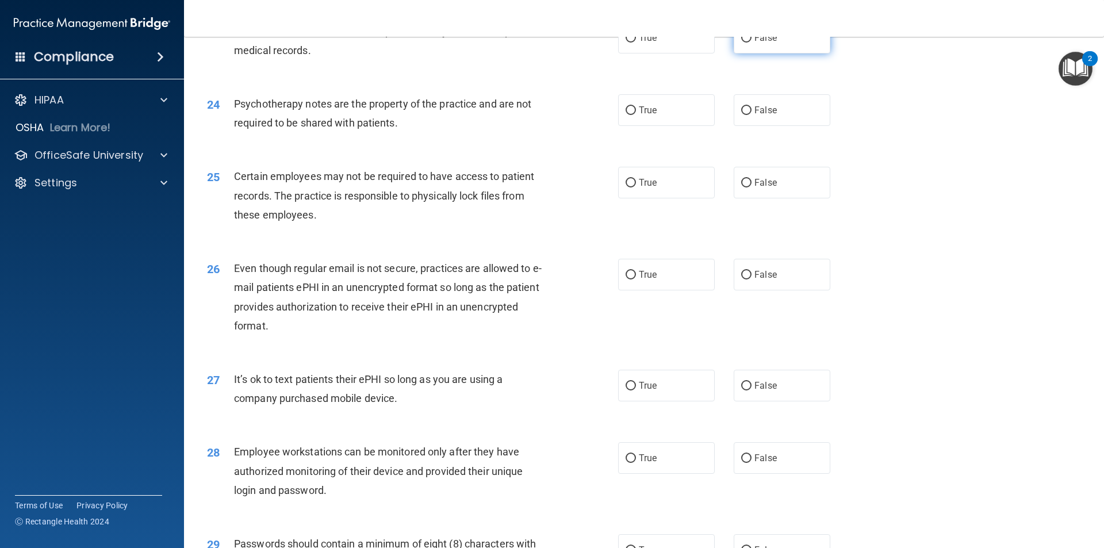
click at [737, 53] on label "False" at bounding box center [782, 38] width 97 height 32
click at [741, 43] on input "False" at bounding box center [746, 38] width 10 height 9
radio input "true"
drag, startPoint x: 658, startPoint y: 131, endPoint x: 657, endPoint y: 163, distance: 32.8
click at [658, 126] on label "True" at bounding box center [666, 110] width 97 height 32
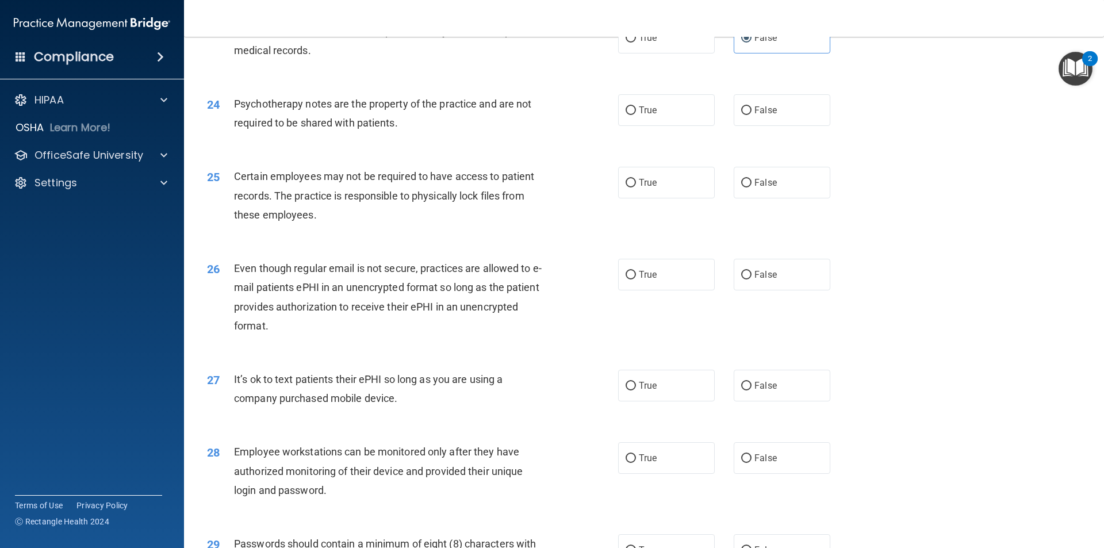
click at [636, 115] on input "True" at bounding box center [630, 110] width 10 height 9
radio input "true"
click at [662, 198] on label "True" at bounding box center [666, 183] width 97 height 32
click at [636, 187] on input "True" at bounding box center [630, 183] width 10 height 9
radio input "true"
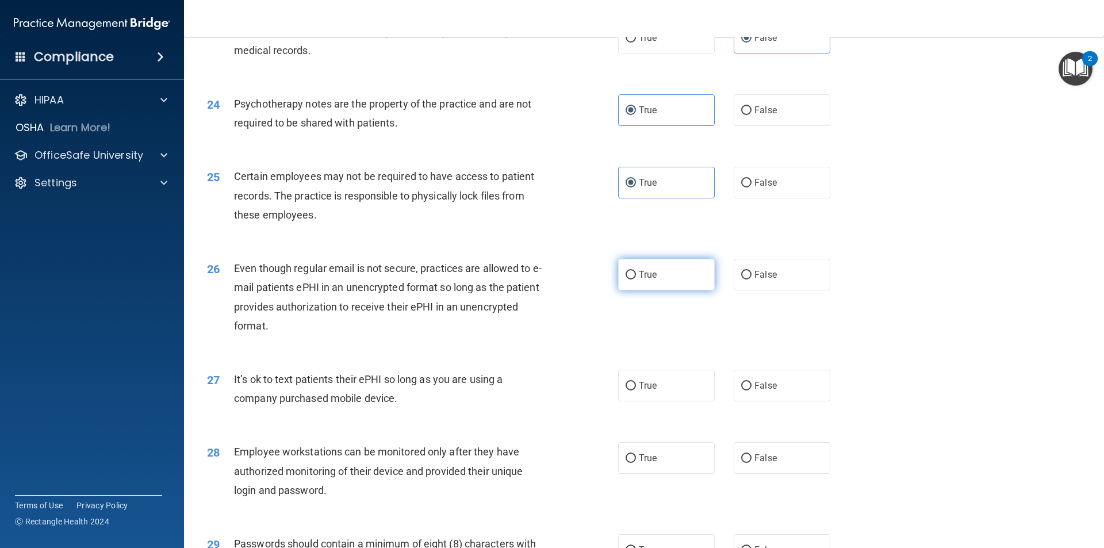
click at [665, 290] on label "True" at bounding box center [666, 275] width 97 height 32
click at [636, 279] on input "True" at bounding box center [630, 275] width 10 height 9
radio input "true"
click at [772, 401] on label "False" at bounding box center [782, 386] width 97 height 32
click at [751, 390] on input "False" at bounding box center [746, 386] width 10 height 9
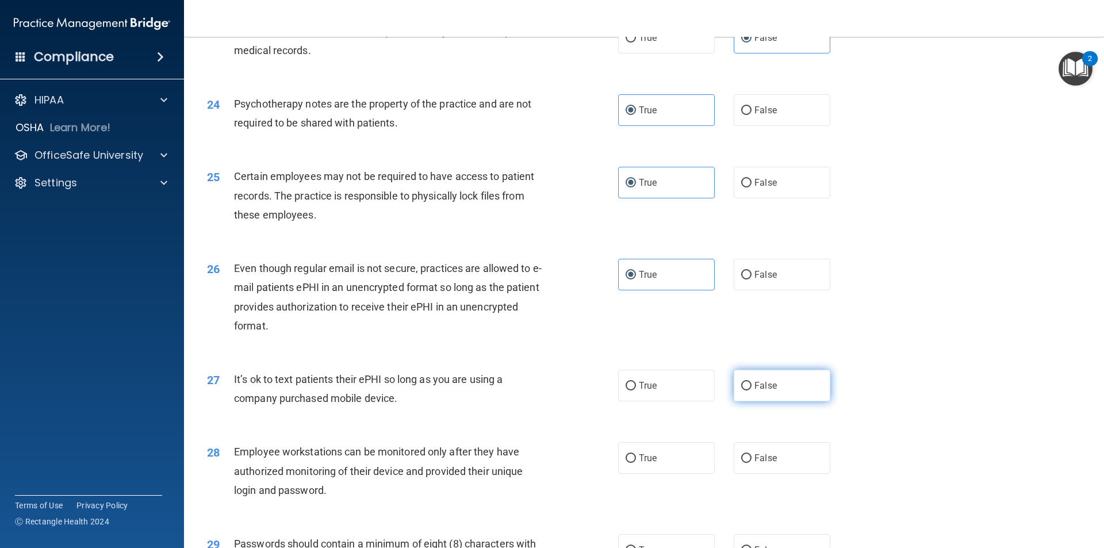
radio input "true"
click at [749, 474] on label "False" at bounding box center [782, 458] width 97 height 32
click at [749, 463] on input "False" at bounding box center [746, 458] width 10 height 9
radio input "true"
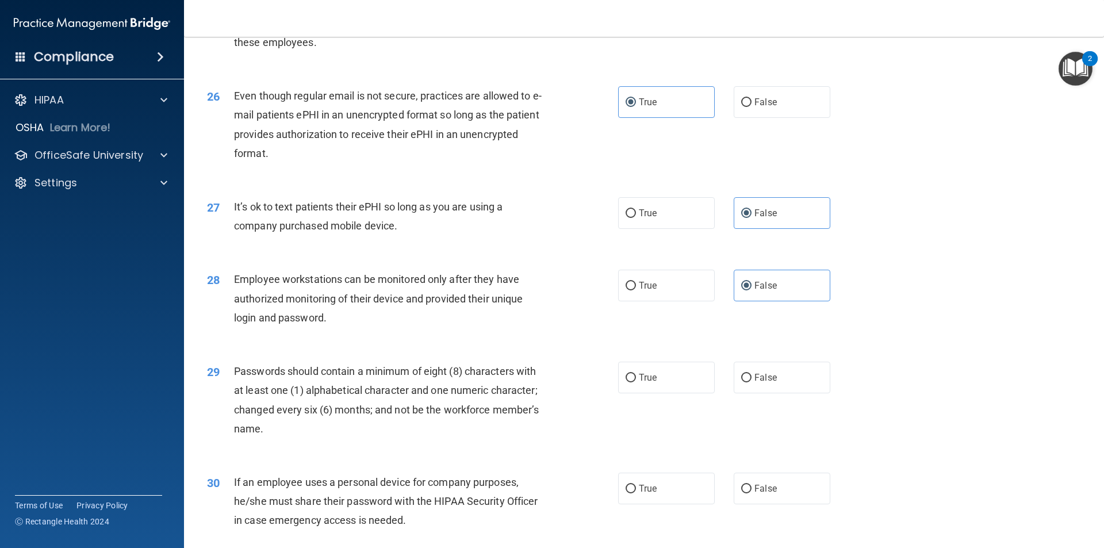
scroll to position [2300, 0]
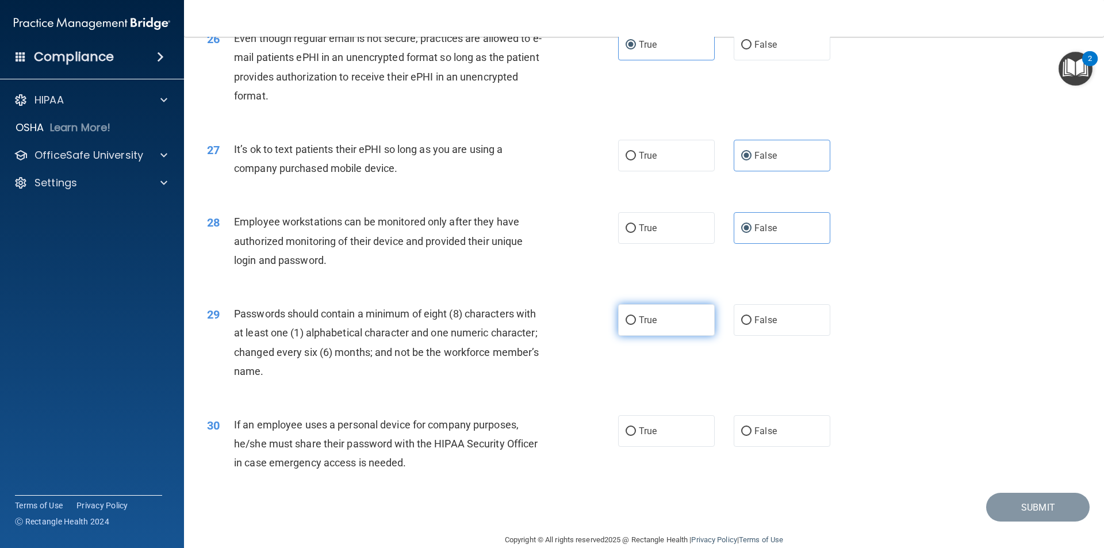
click at [639, 325] on span "True" at bounding box center [648, 319] width 18 height 11
click at [636, 325] on input "True" at bounding box center [630, 320] width 10 height 9
radio input "true"
click at [765, 447] on label "False" at bounding box center [782, 431] width 97 height 32
click at [751, 436] on input "False" at bounding box center [746, 431] width 10 height 9
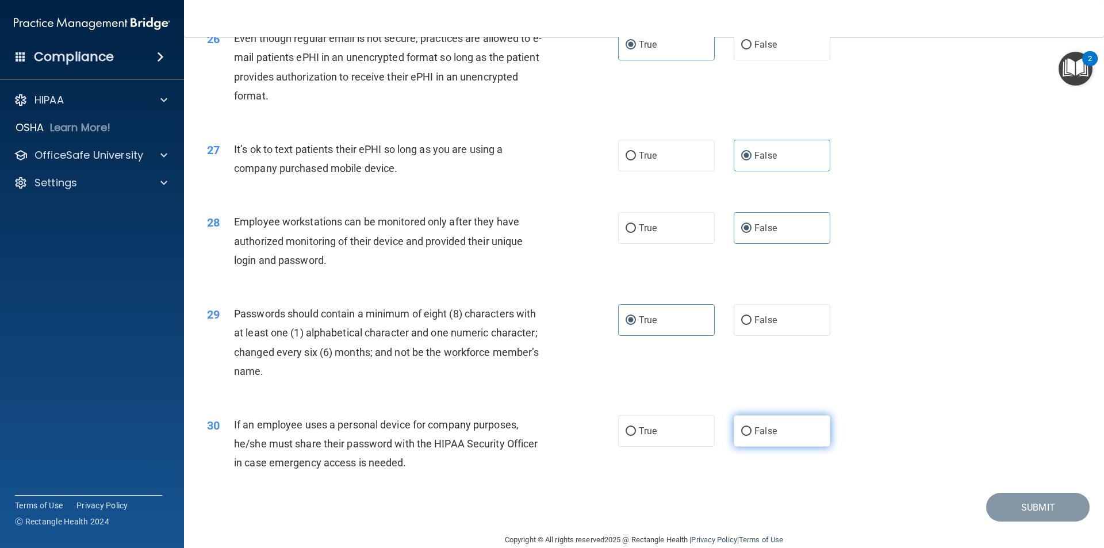
radio input "true"
click at [1018, 522] on button "Submit" at bounding box center [1037, 507] width 103 height 29
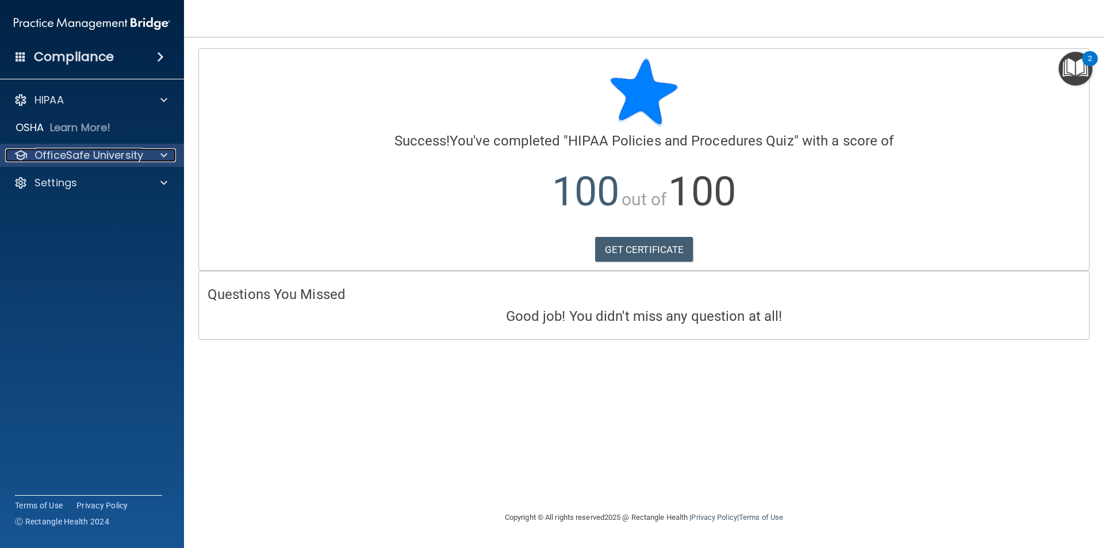
click at [161, 155] on span at bounding box center [163, 155] width 7 height 14
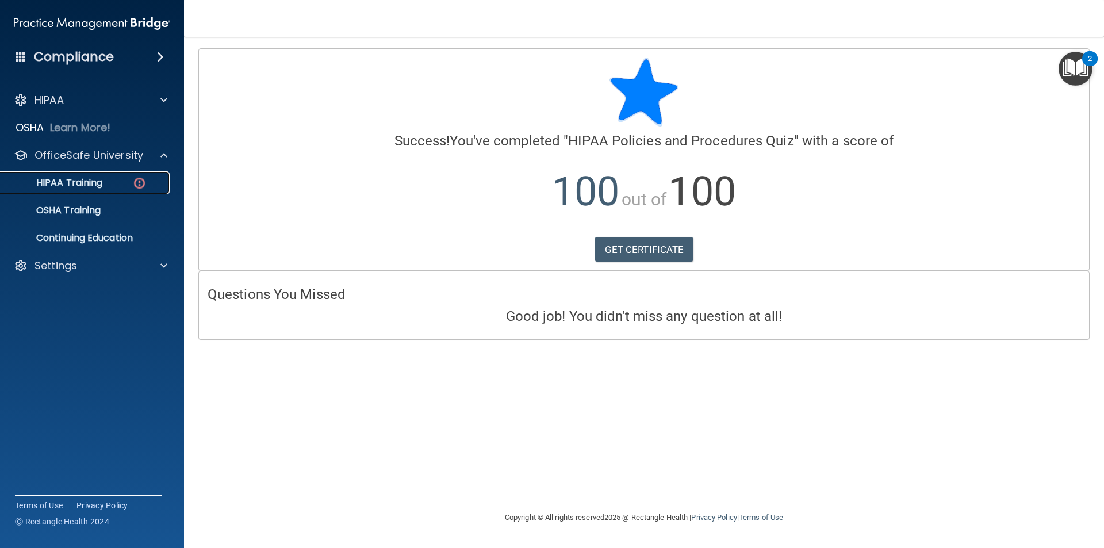
click at [88, 177] on p "HIPAA Training" at bounding box center [54, 182] width 95 height 11
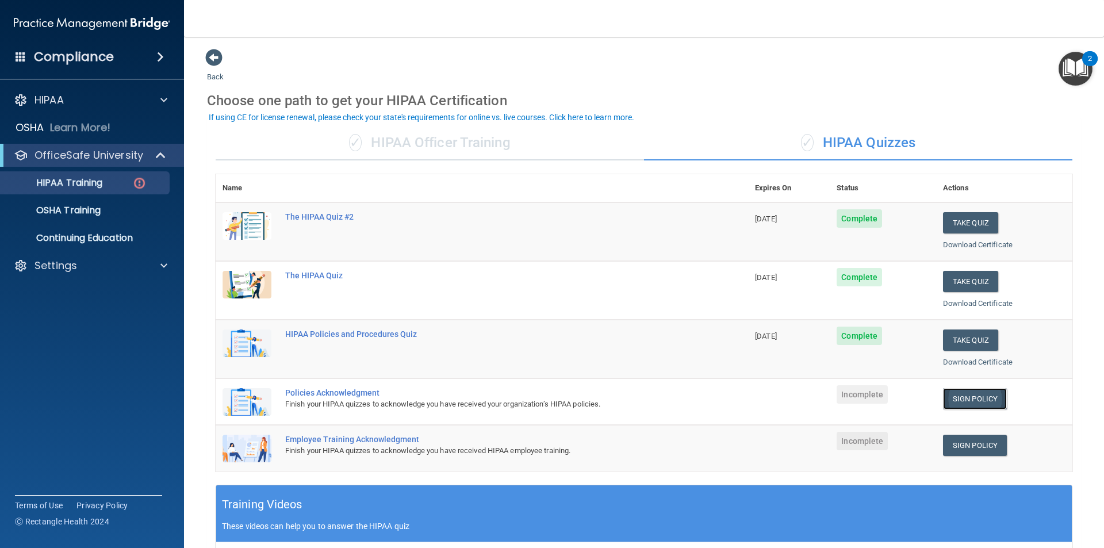
click at [979, 396] on link "Sign Policy" at bounding box center [975, 398] width 64 height 21
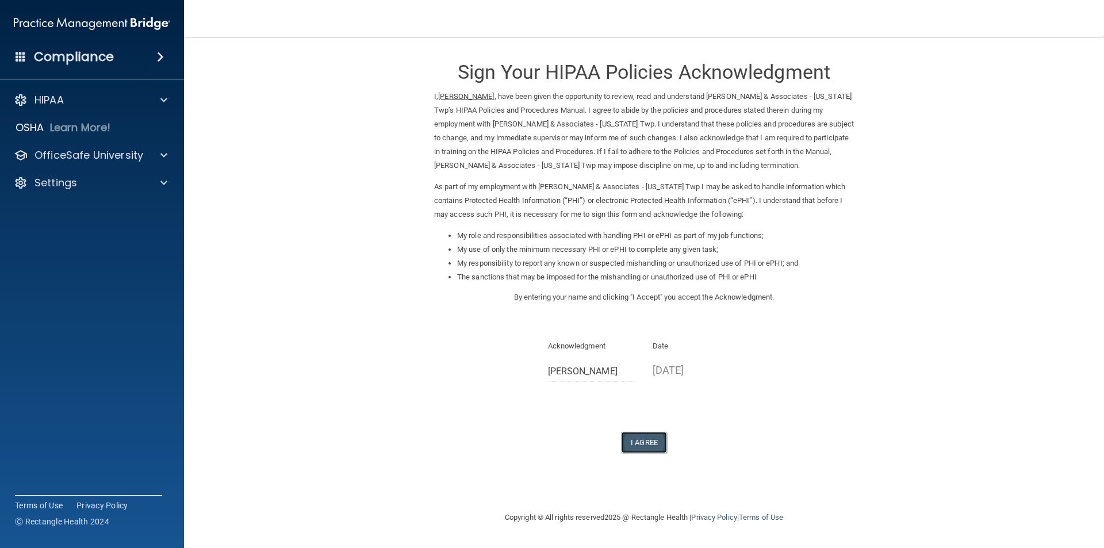
click at [636, 442] on button "I Agree" at bounding box center [644, 442] width 46 height 21
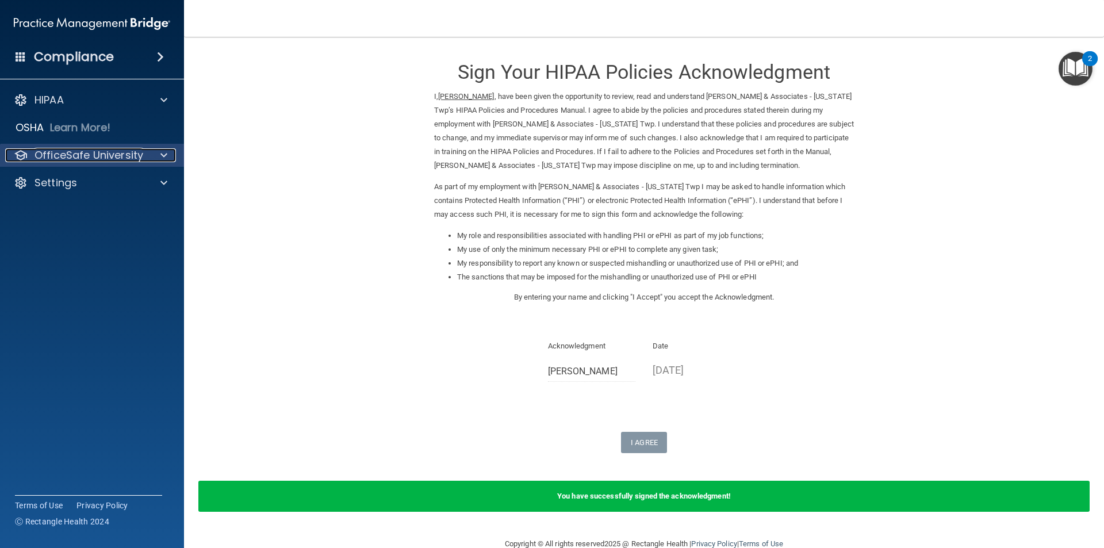
click at [123, 152] on p "OfficeSafe University" at bounding box center [88, 155] width 109 height 14
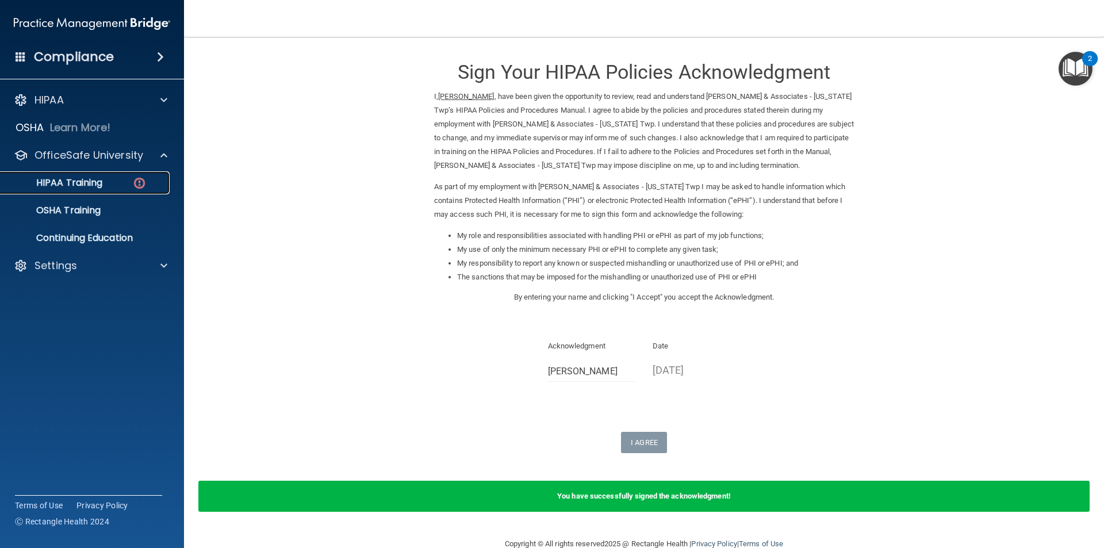
click at [90, 183] on p "HIPAA Training" at bounding box center [54, 182] width 95 height 11
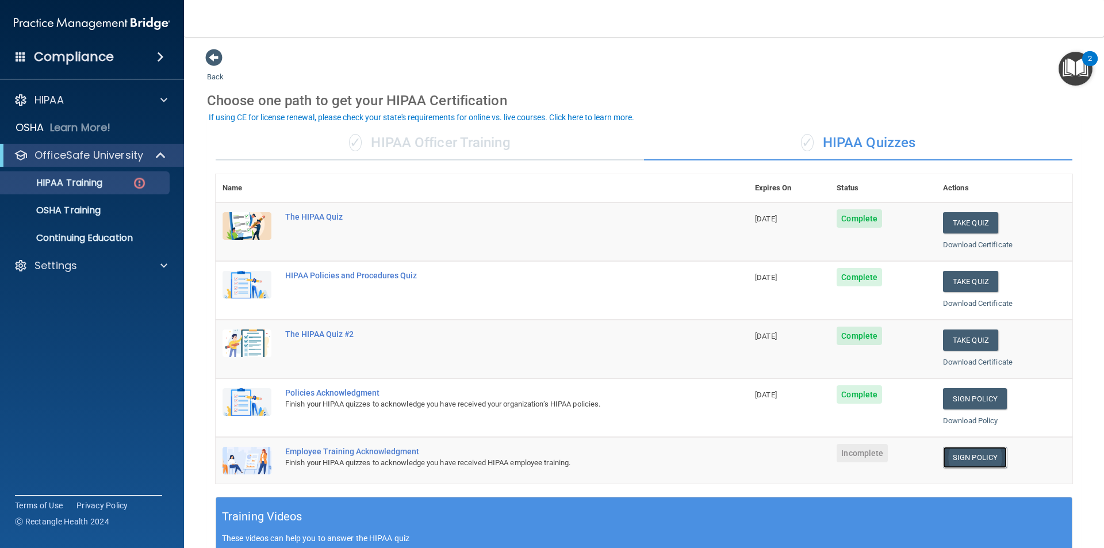
click at [947, 454] on link "Sign Policy" at bounding box center [975, 457] width 64 height 21
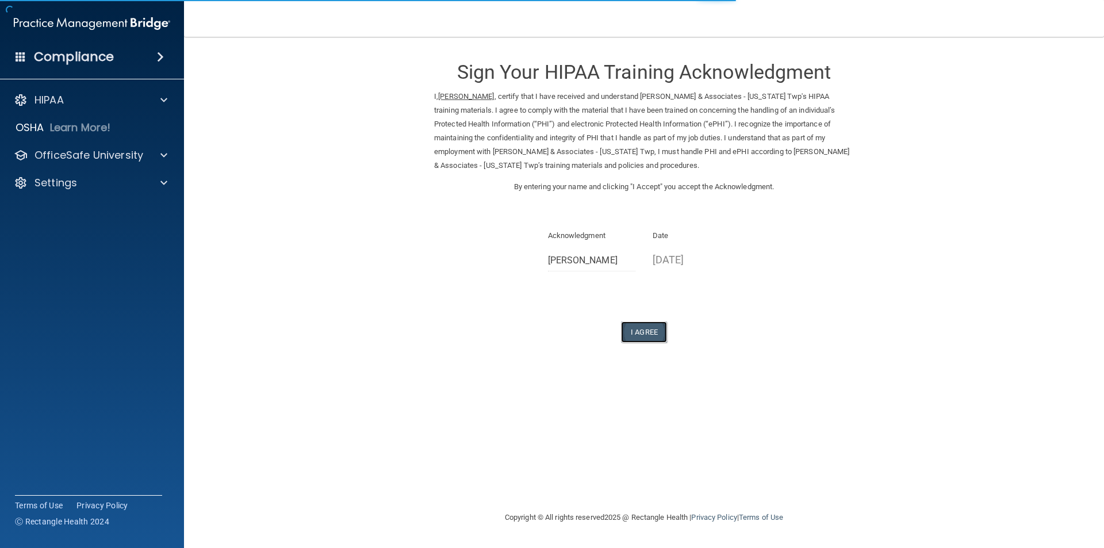
drag, startPoint x: 643, startPoint y: 329, endPoint x: 641, endPoint y: 335, distance: 6.0
click at [643, 329] on button "I Agree" at bounding box center [644, 331] width 46 height 21
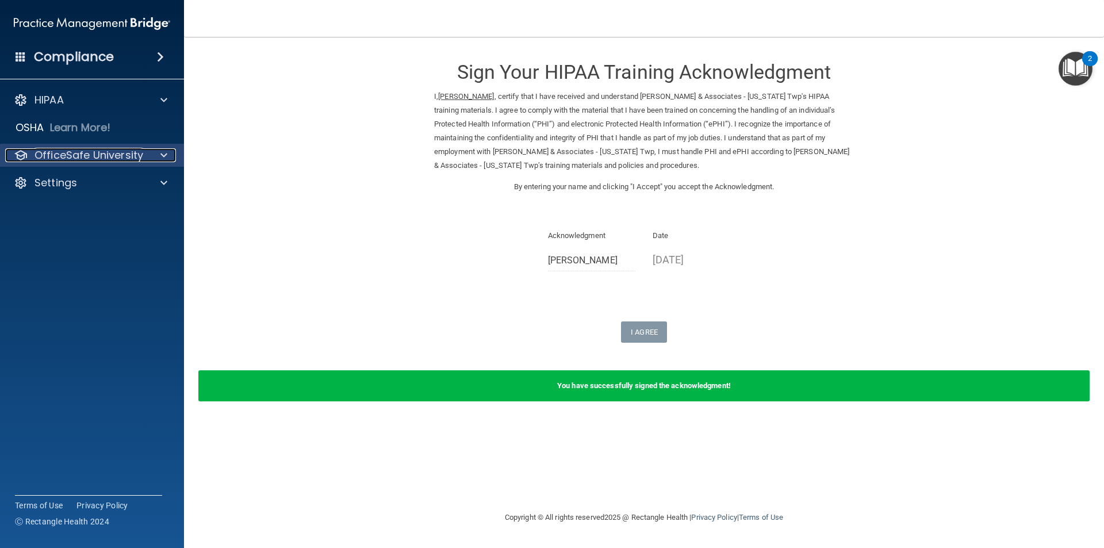
click at [71, 159] on p "OfficeSafe University" at bounding box center [88, 155] width 109 height 14
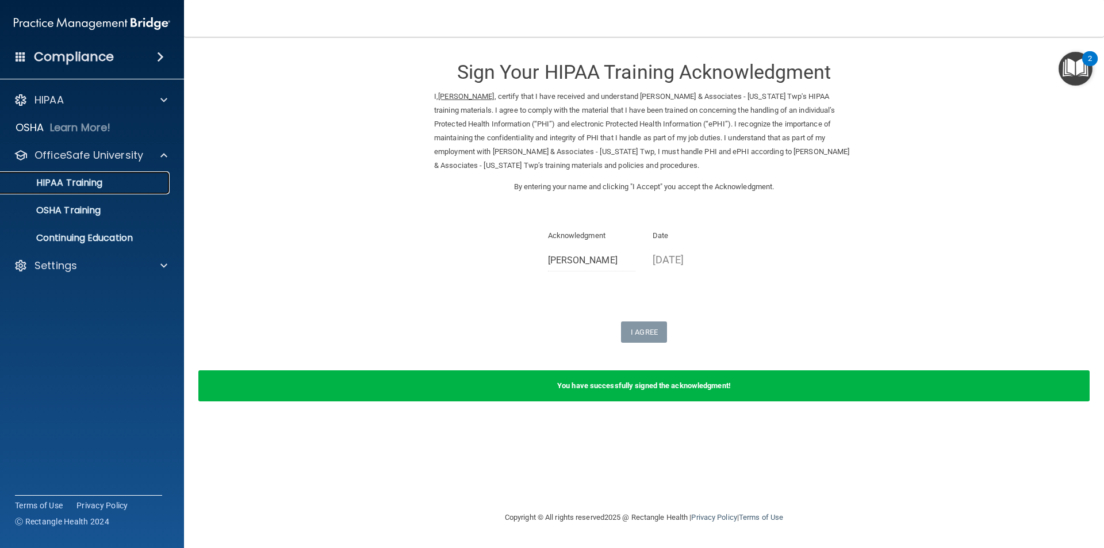
click at [71, 177] on p "HIPAA Training" at bounding box center [54, 182] width 95 height 11
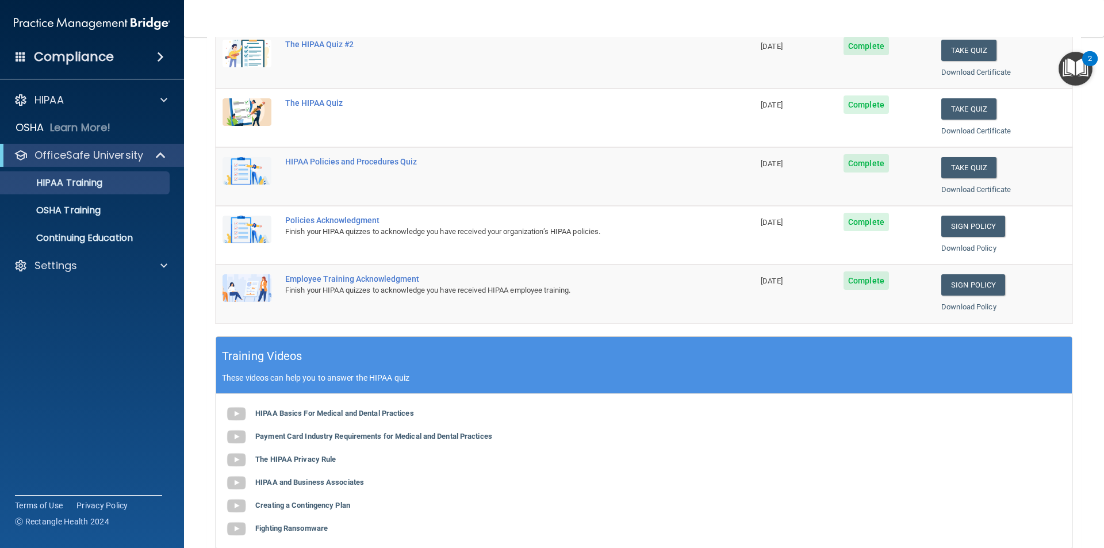
scroll to position [230, 0]
